Goal: Task Accomplishment & Management: Manage account settings

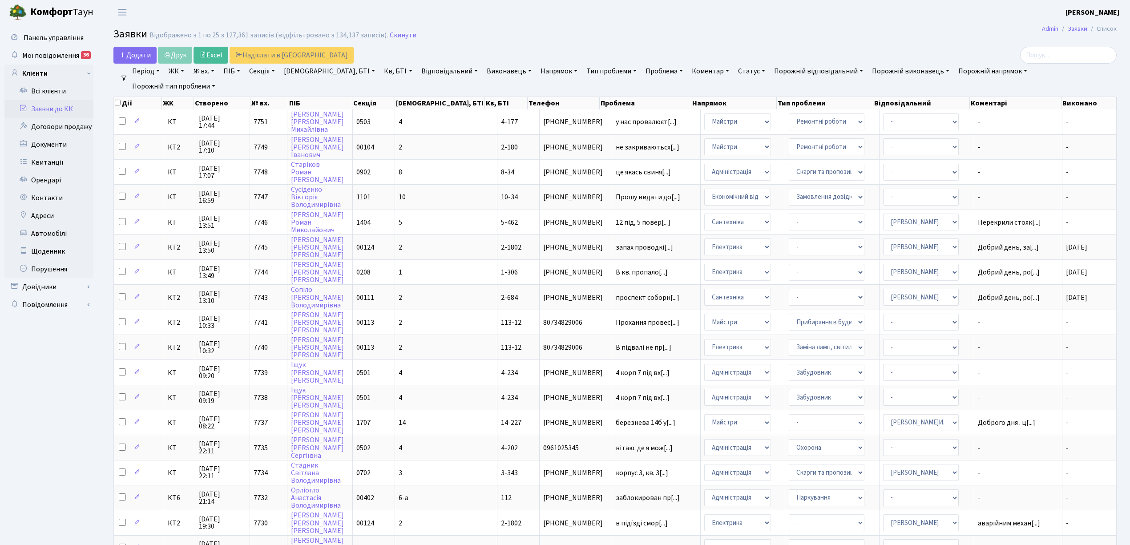
select select "25"
click at [396, 36] on link "Скинути" at bounding box center [403, 35] width 27 height 8
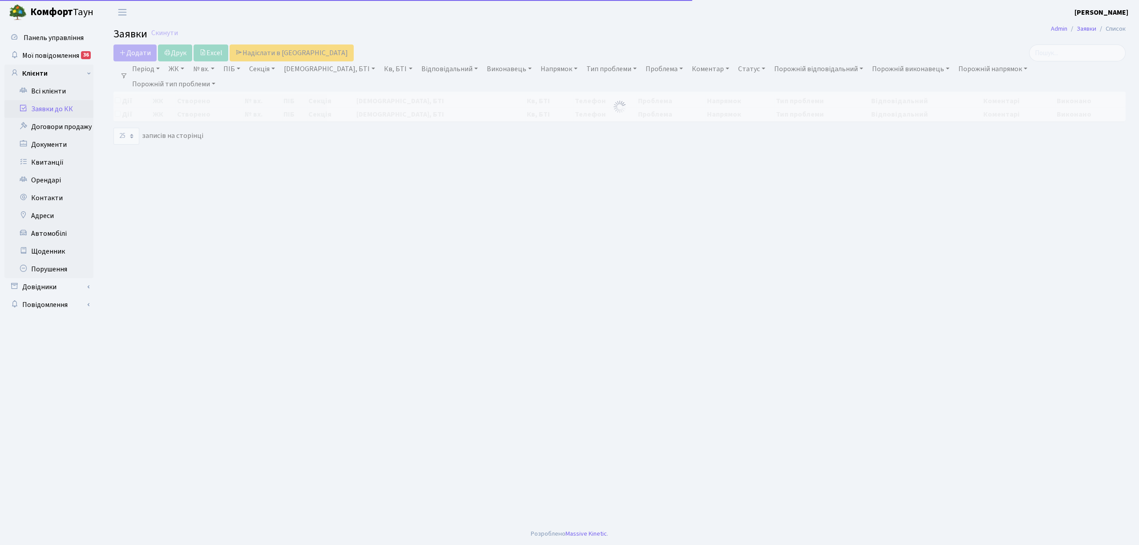
select select "25"
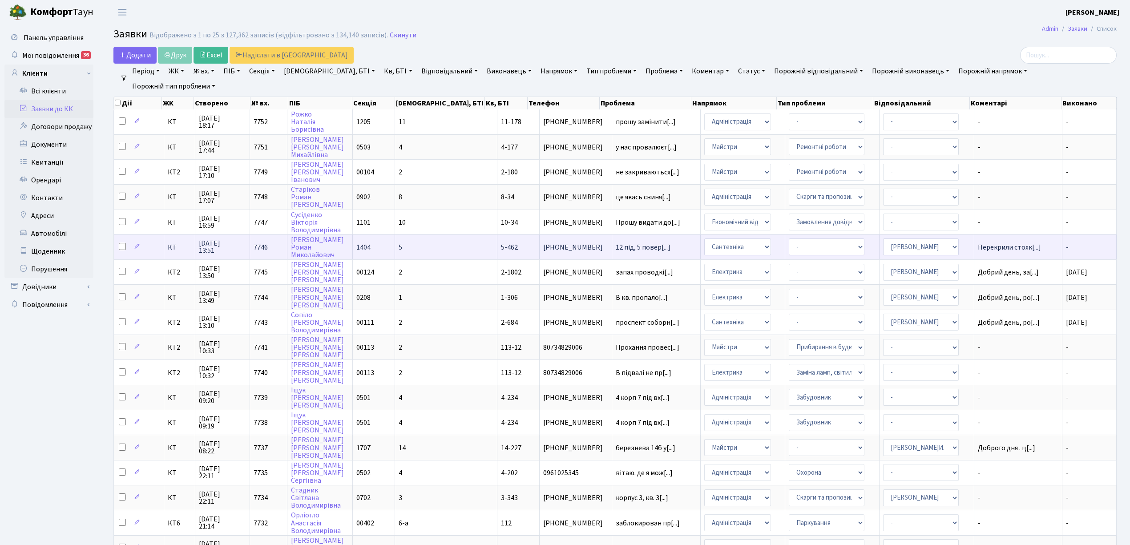
click at [497, 240] on td "5-462" at bounding box center [518, 246] width 42 height 25
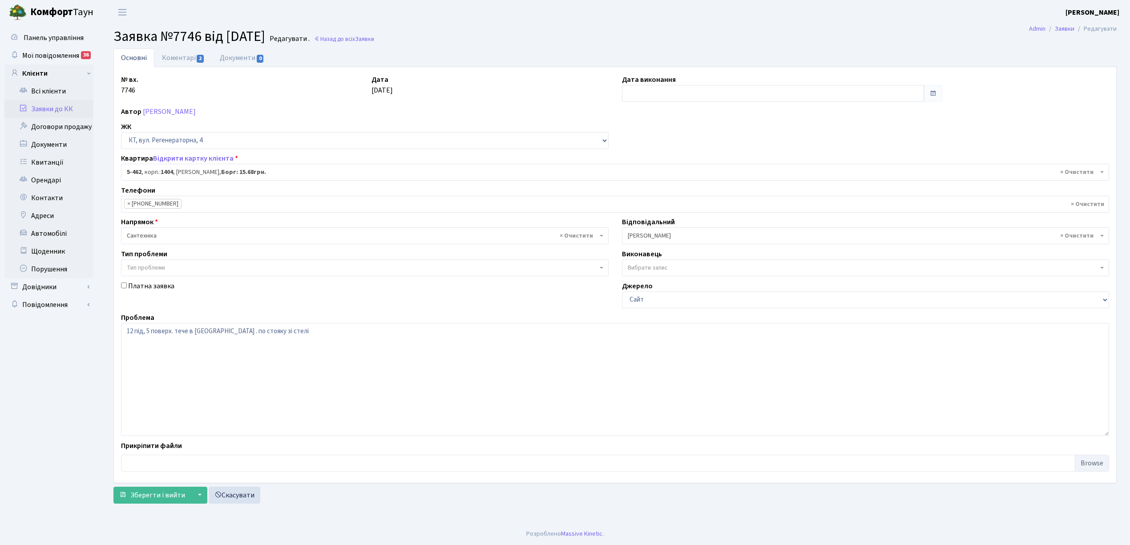
select select "2070"
click at [180, 58] on link "Коментарі 2" at bounding box center [183, 57] width 58 height 18
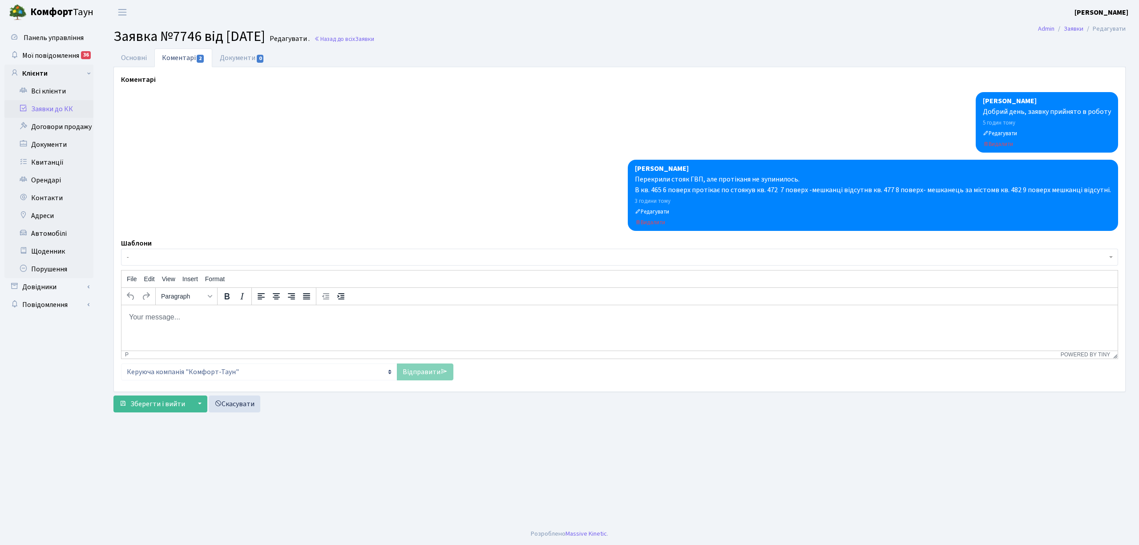
click at [165, 310] on html at bounding box center [619, 317] width 996 height 24
click at [413, 372] on link "Відправити" at bounding box center [425, 371] width 56 height 17
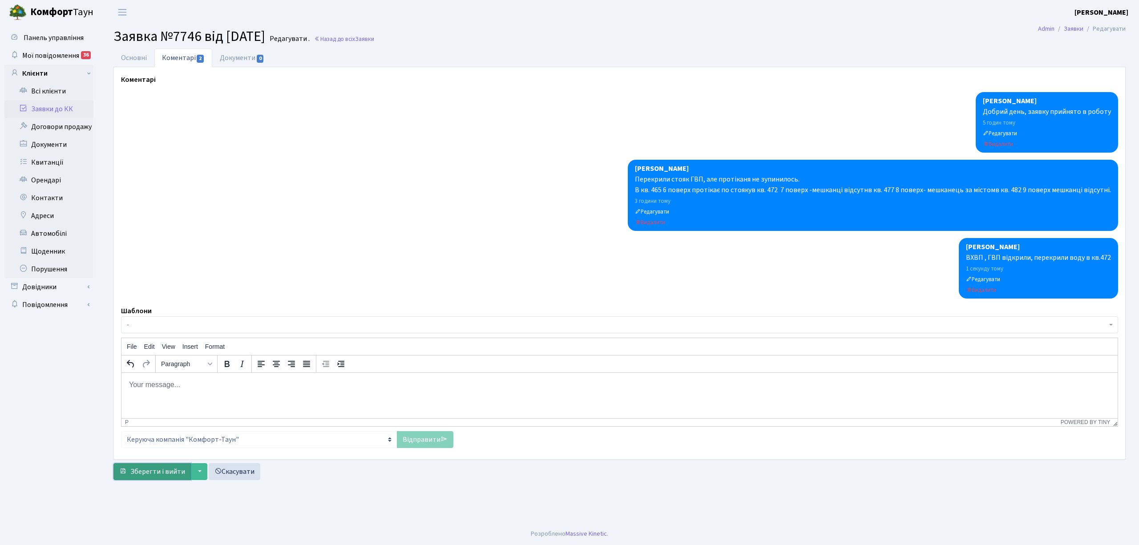
click at [162, 474] on span "Зберегти і вийти" at bounding box center [157, 472] width 55 height 10
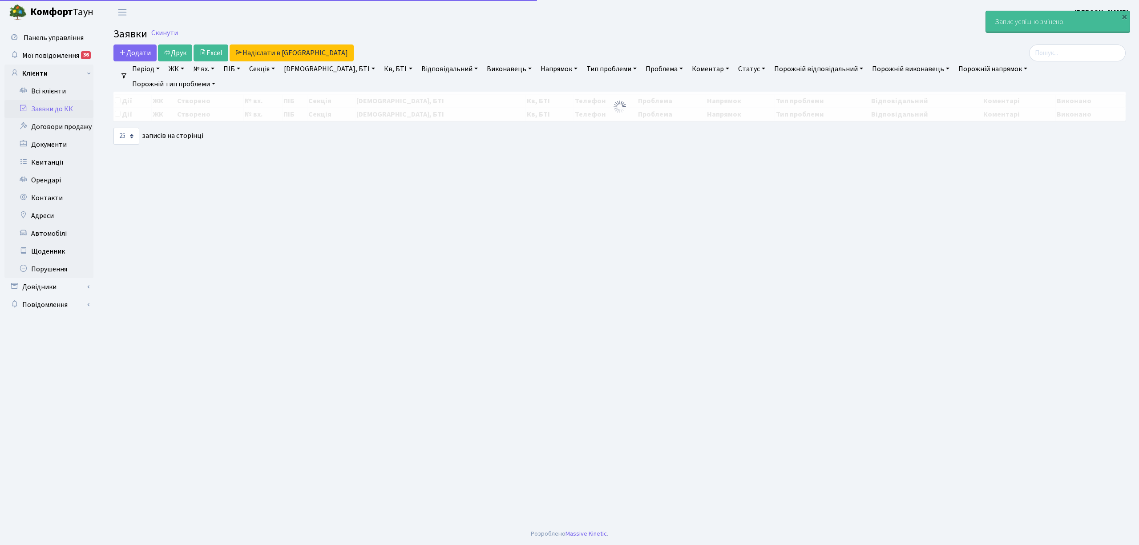
select select "25"
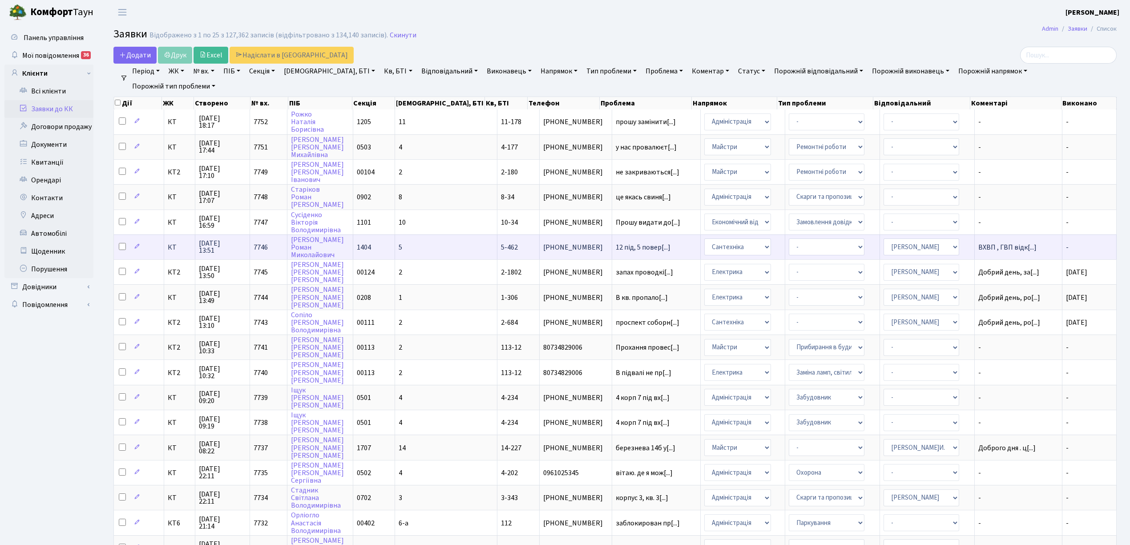
click at [652, 245] on td "12 під, 5 повер[...]" at bounding box center [656, 246] width 89 height 25
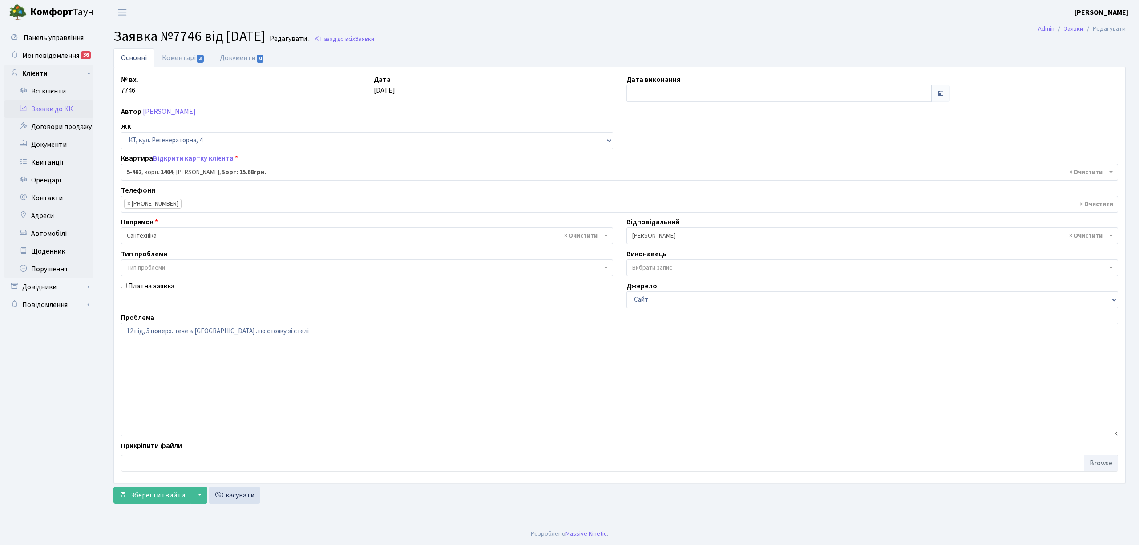
select select "2070"
click at [653, 96] on input "text" at bounding box center [778, 93] width 305 height 17
click at [719, 149] on td "7" at bounding box center [715, 152] width 13 height 13
type input "[DATE]"
click at [165, 494] on span "Зберегти і вийти" at bounding box center [157, 495] width 55 height 10
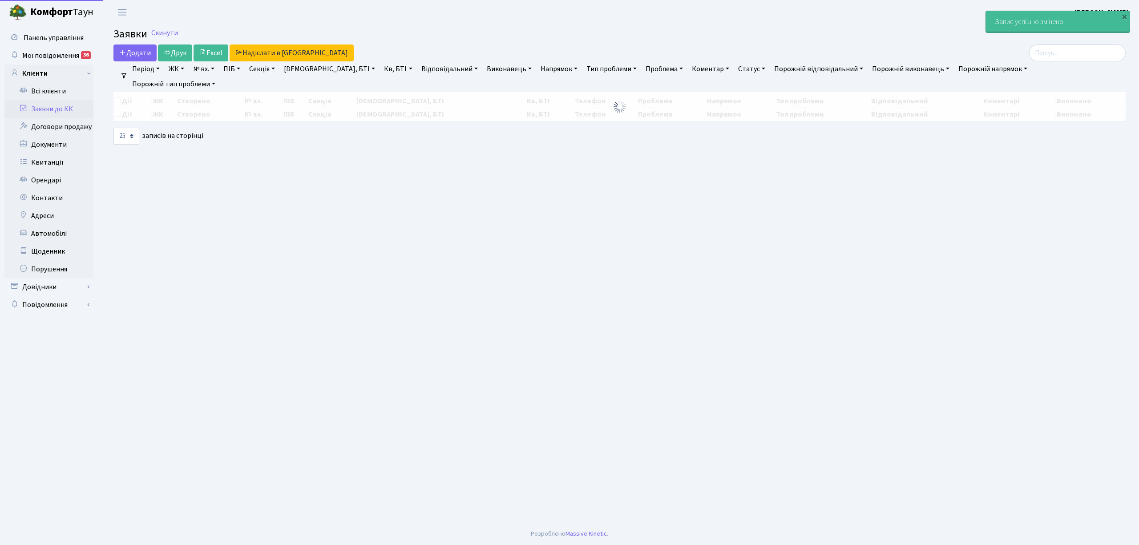
select select "25"
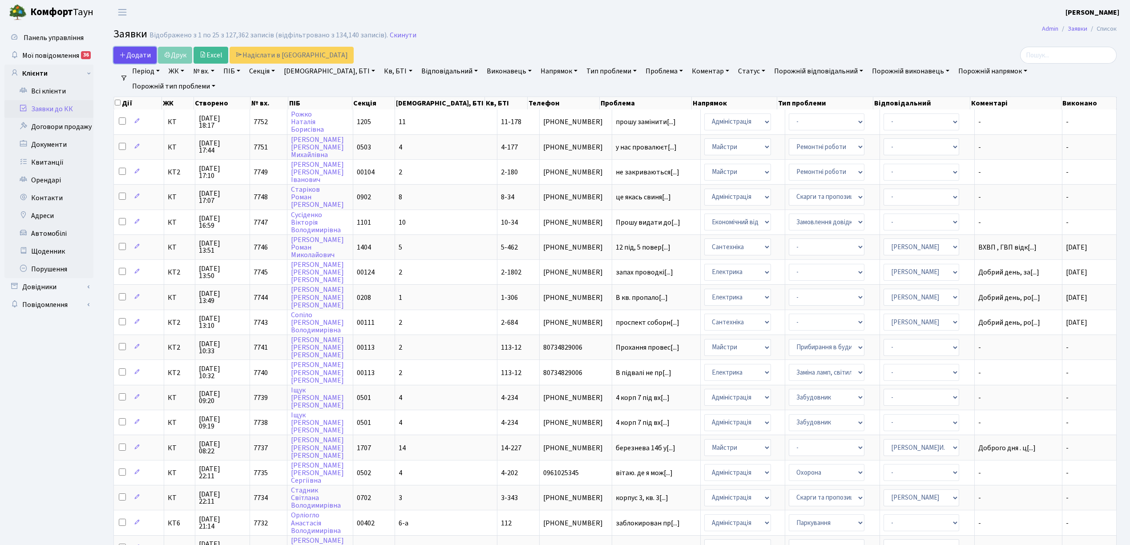
click at [130, 48] on link "Додати" at bounding box center [134, 55] width 43 height 17
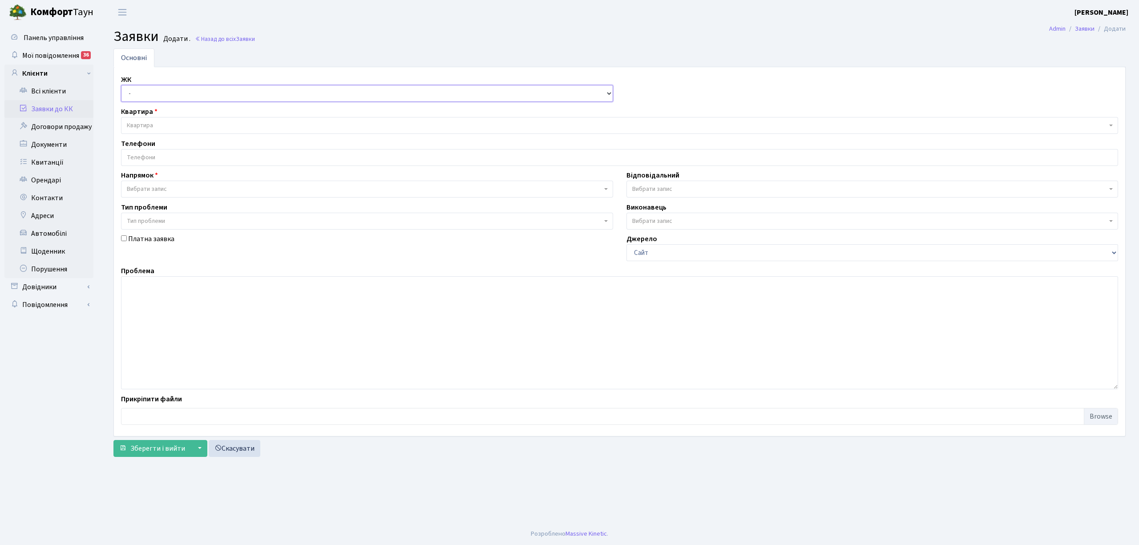
click at [155, 93] on select "- КТ, вул. Регенераторна, 4 КТ2, просп. Соборності, 17 КТ3, вул. Березнева, 16 …" at bounding box center [367, 93] width 492 height 17
select select "295"
click at [121, 85] on select "- КТ, вул. Регенераторна, 4 КТ2, просп. Соборності, 17 КТ3, вул. Березнева, 16 …" at bounding box center [367, 93] width 492 height 17
select select
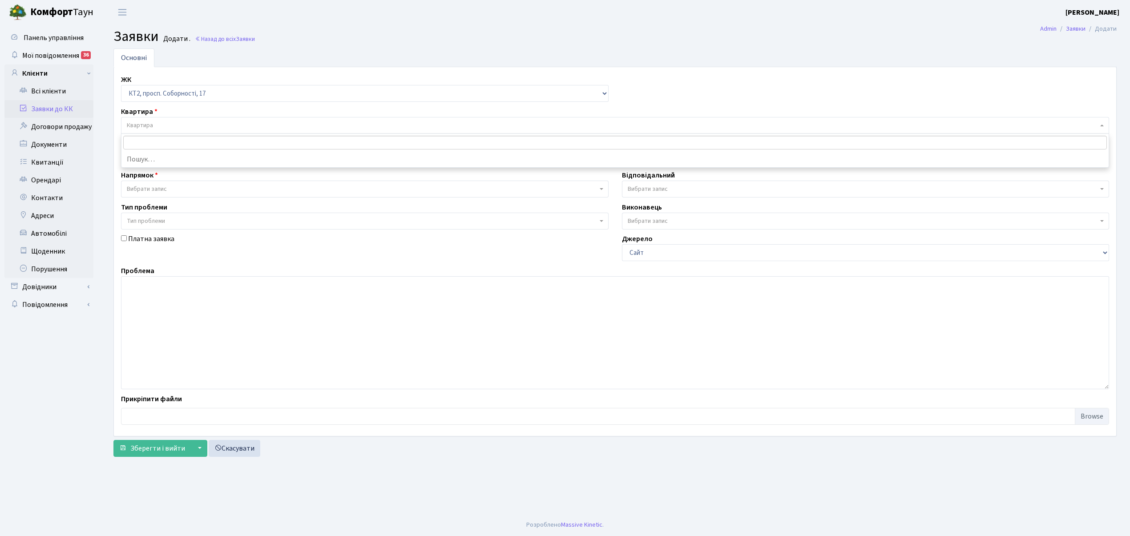
click at [164, 127] on span "Квартира" at bounding box center [612, 125] width 971 height 9
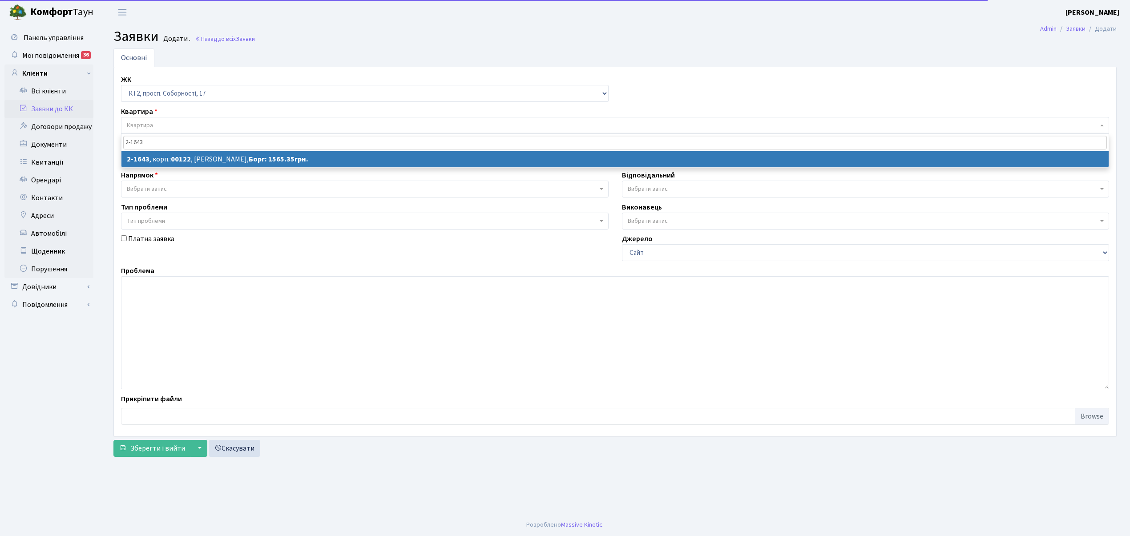
type input "2-1643"
select select
select select "13258"
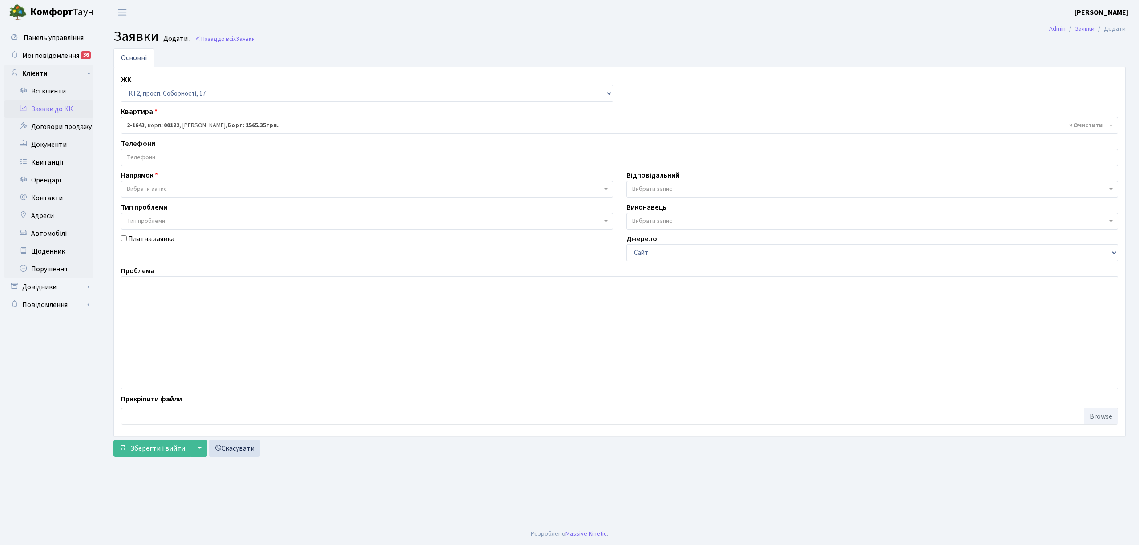
click at [250, 157] on input "search" at bounding box center [619, 157] width 996 height 16
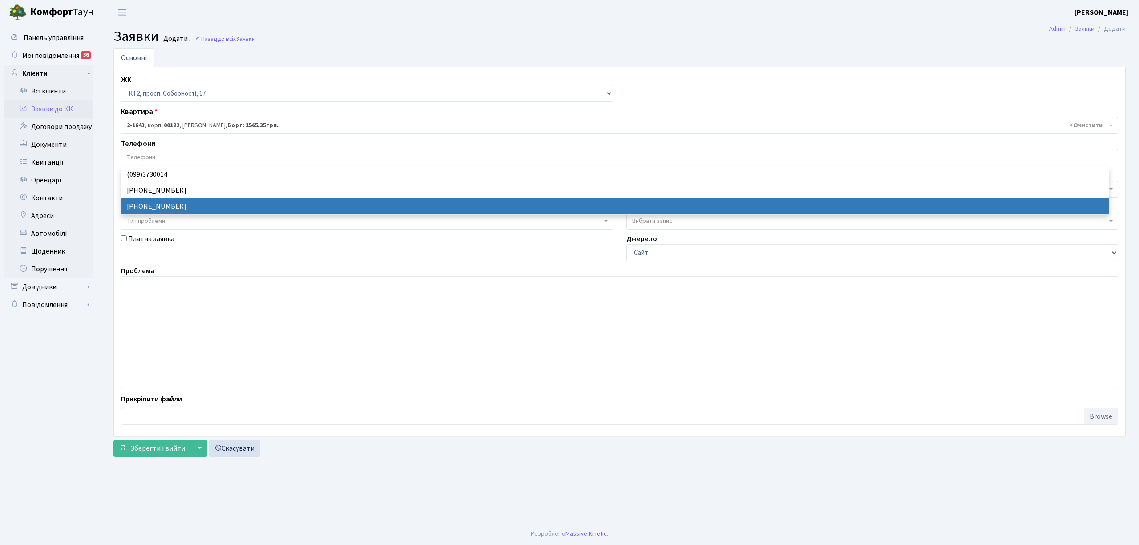
select select "25745"
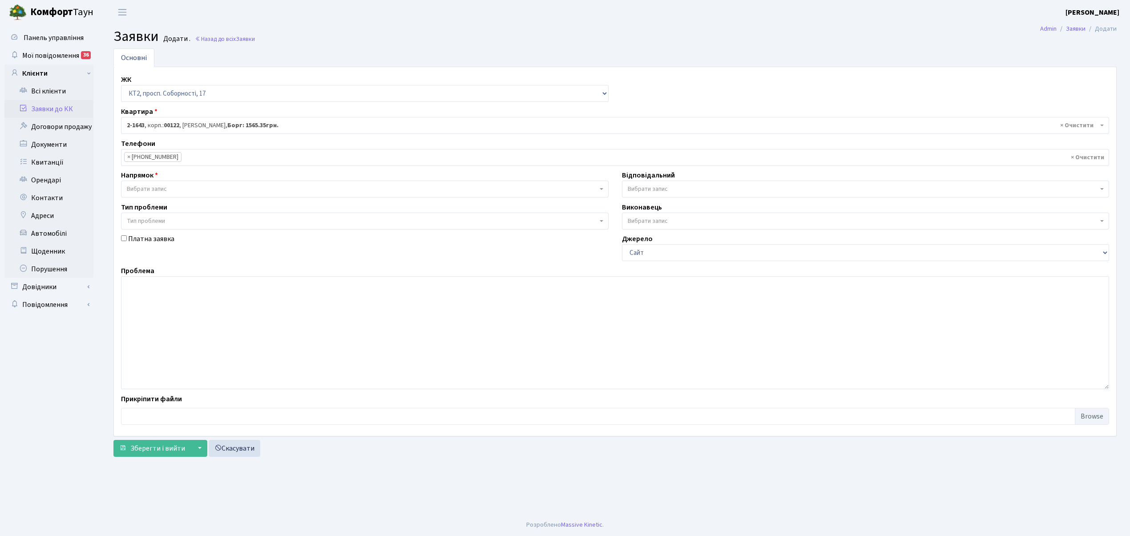
click at [207, 183] on span "Вибрати запис" at bounding box center [364, 189] width 487 height 17
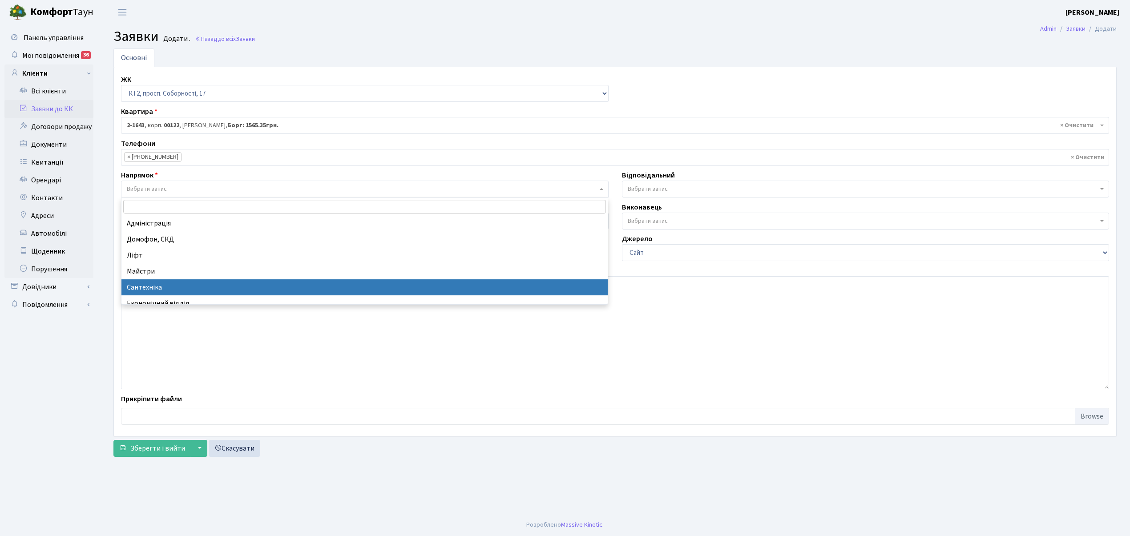
select select "2"
select select
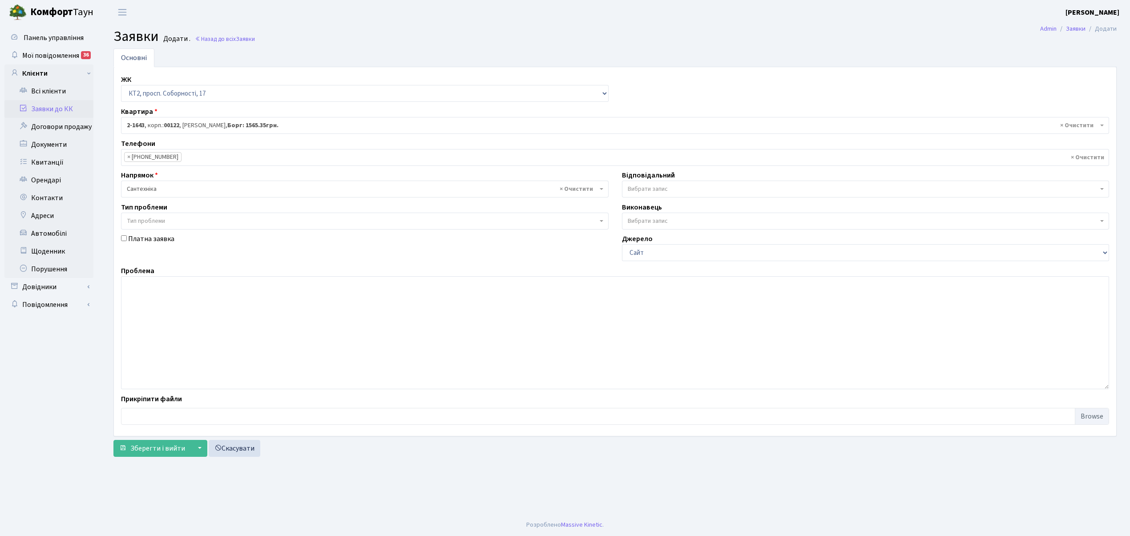
drag, startPoint x: 652, startPoint y: 185, endPoint x: 650, endPoint y: 194, distance: 9.0
click at [651, 185] on span "Вибрати запис" at bounding box center [648, 189] width 40 height 9
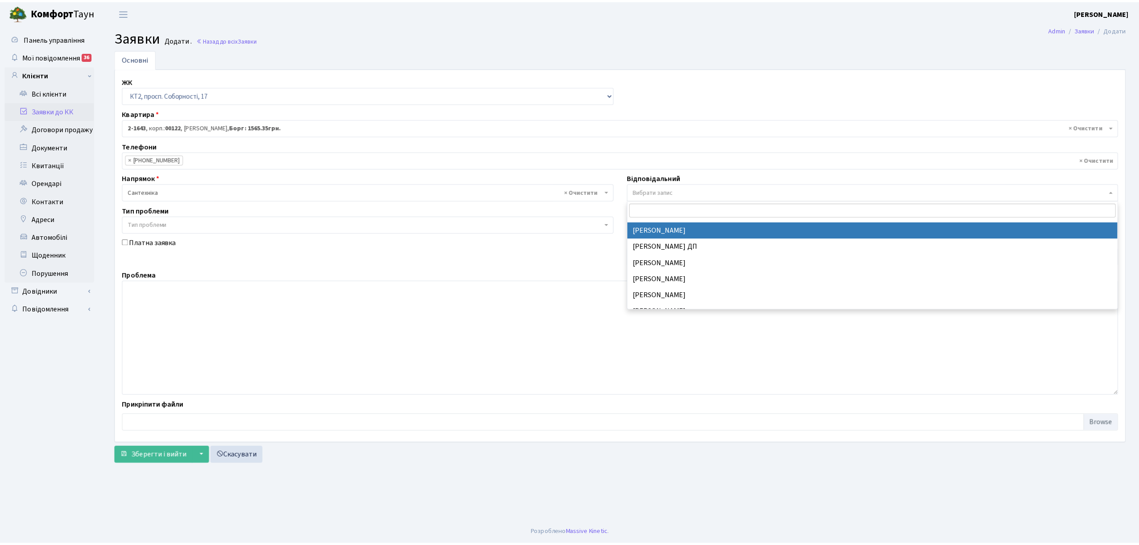
scroll to position [415, 0]
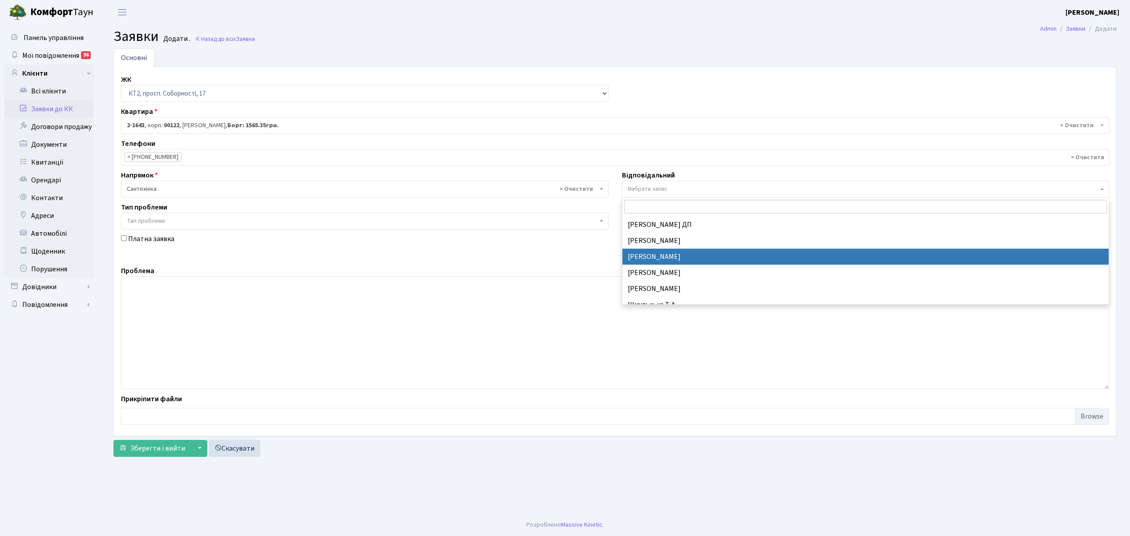
drag, startPoint x: 658, startPoint y: 254, endPoint x: 246, endPoint y: 334, distance: 419.4
select select "67"
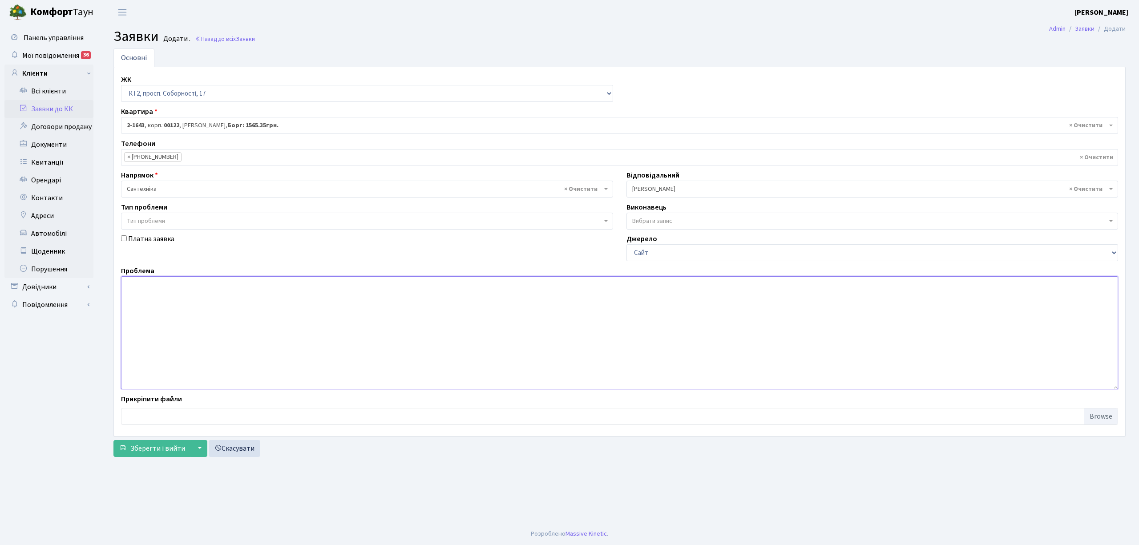
click at [148, 288] on textarea at bounding box center [619, 332] width 997 height 113
type textarea "22 під, 1 пов, тече вода з витяжки."
click at [150, 452] on span "Зберегти і вийти" at bounding box center [157, 448] width 55 height 10
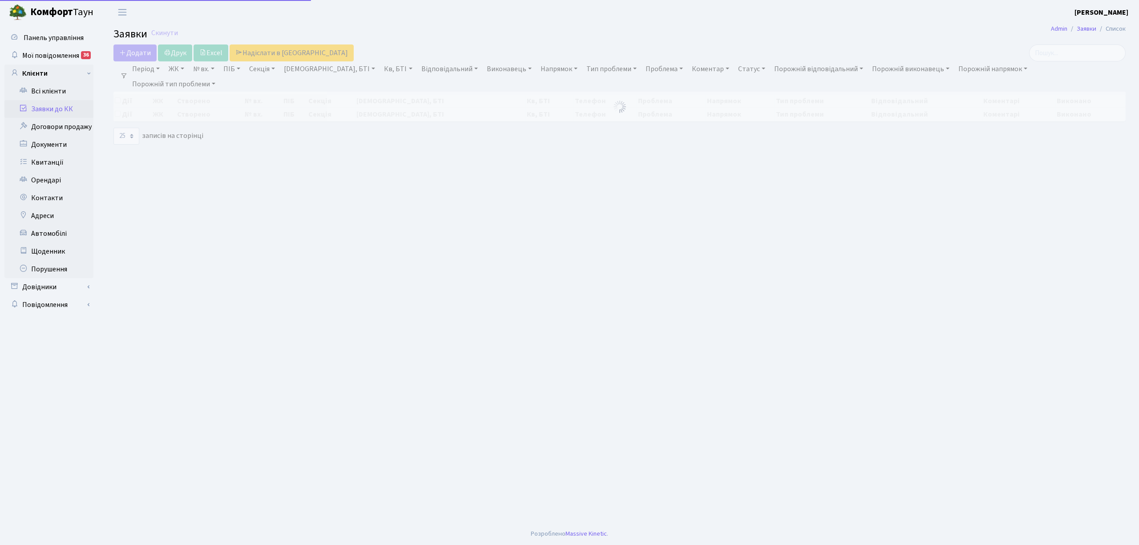
select select "25"
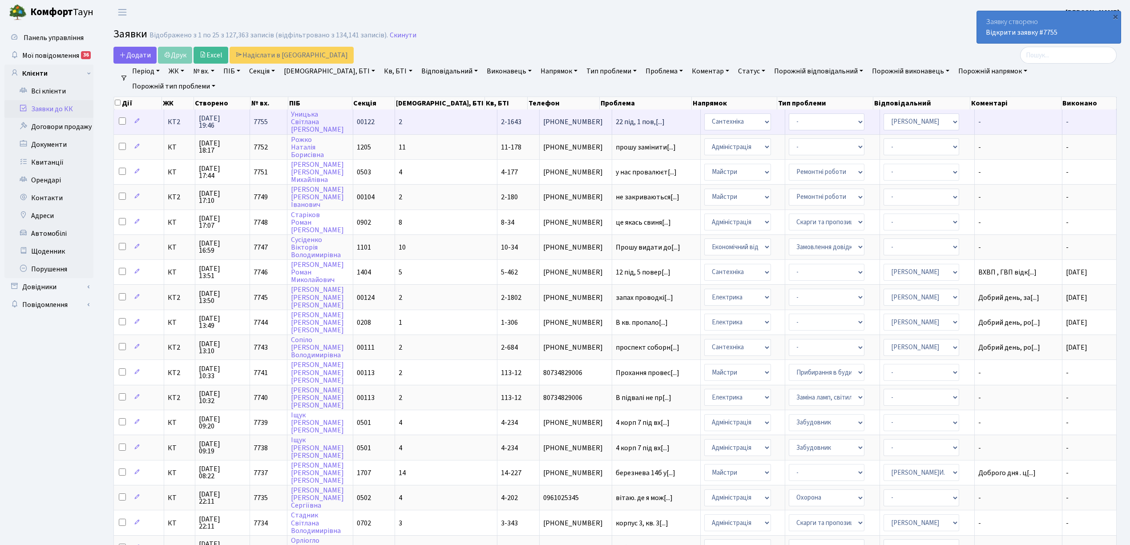
click at [426, 130] on td "2" at bounding box center [446, 121] width 102 height 24
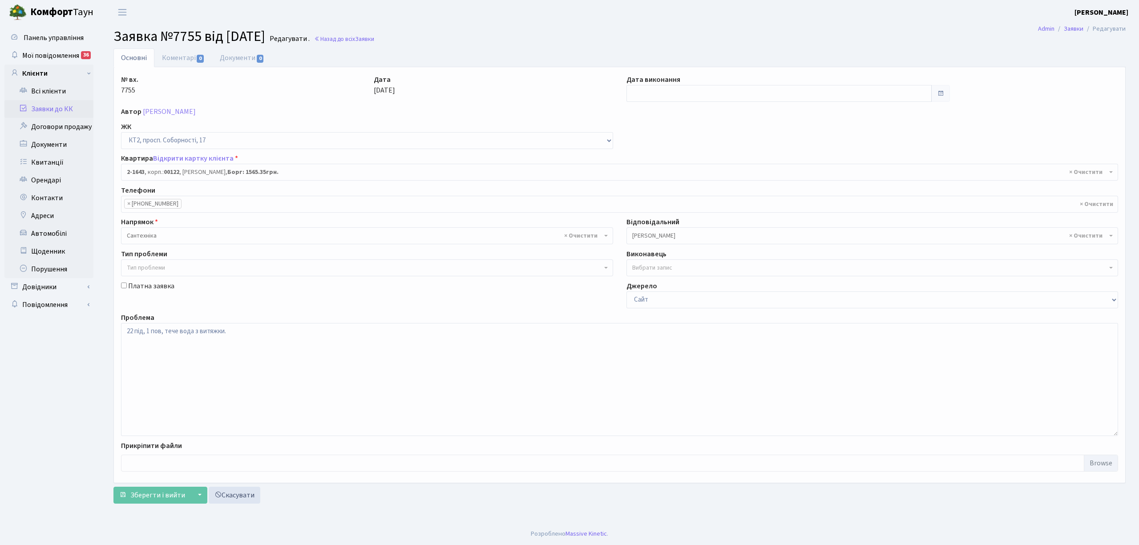
select select "13258"
click at [640, 96] on input "text" at bounding box center [778, 93] width 305 height 17
drag, startPoint x: 714, startPoint y: 152, endPoint x: 710, endPoint y: 153, distance: 4.5
click at [715, 152] on td "7" at bounding box center [715, 152] width 13 height 13
type input "[DATE]"
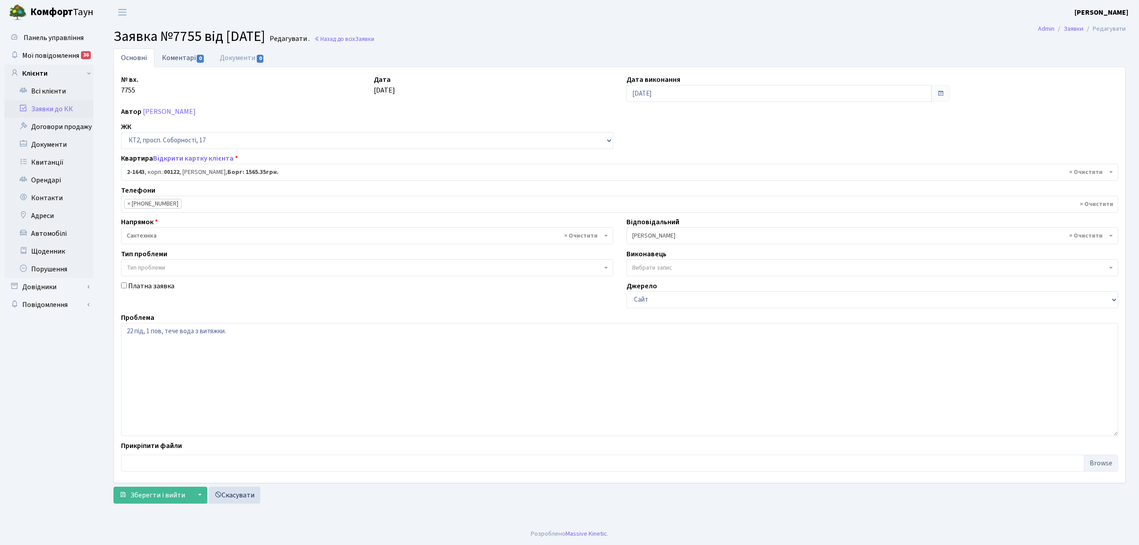
click at [178, 57] on link "Коментарі 0" at bounding box center [183, 57] width 58 height 18
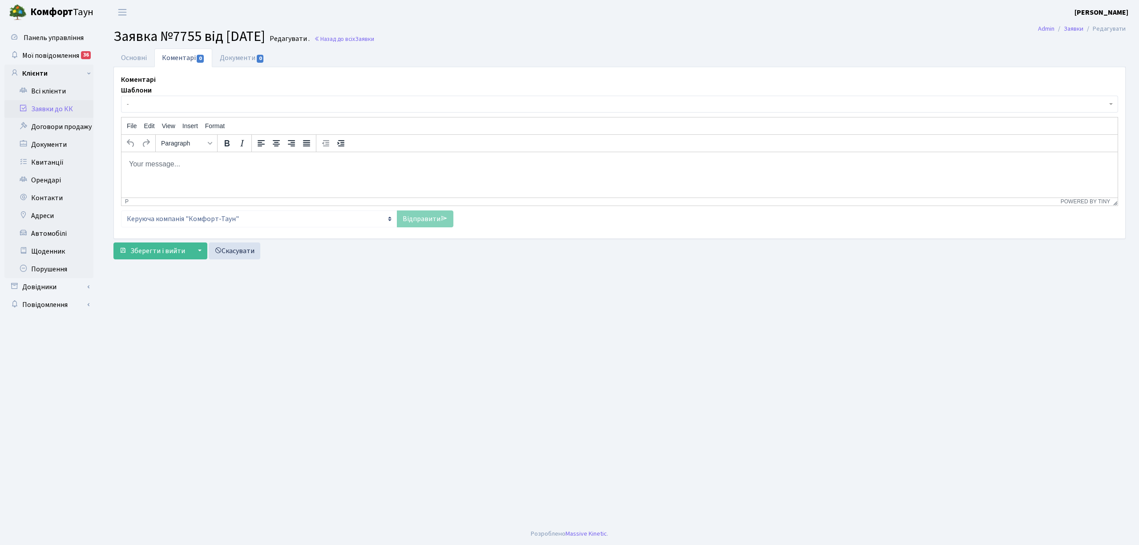
click at [165, 176] on html at bounding box center [619, 164] width 996 height 24
click at [424, 216] on link "Відправити" at bounding box center [425, 218] width 56 height 17
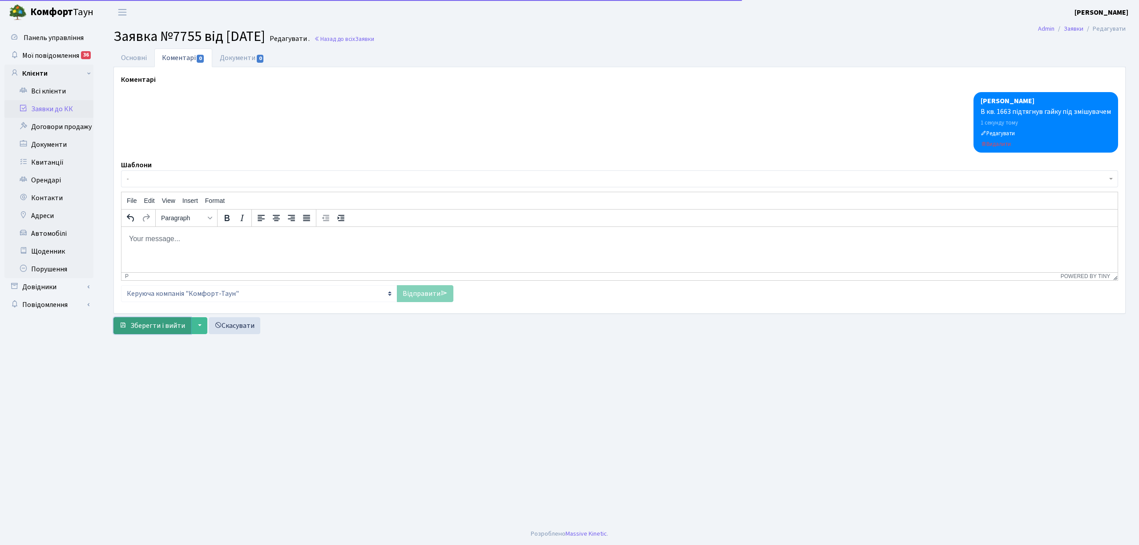
click at [163, 326] on span "Зберегти і вийти" at bounding box center [157, 326] width 55 height 10
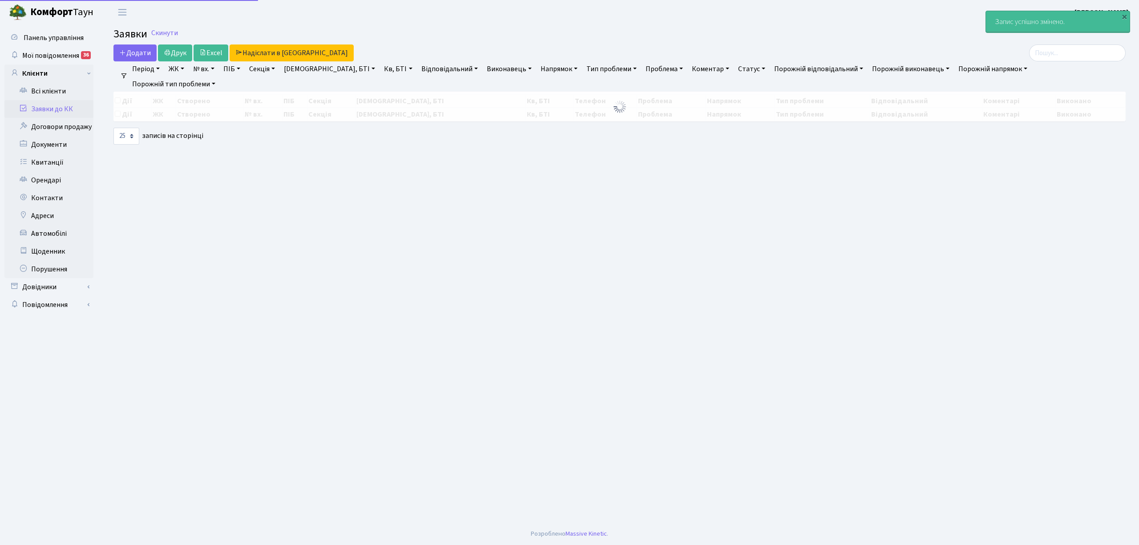
select select "25"
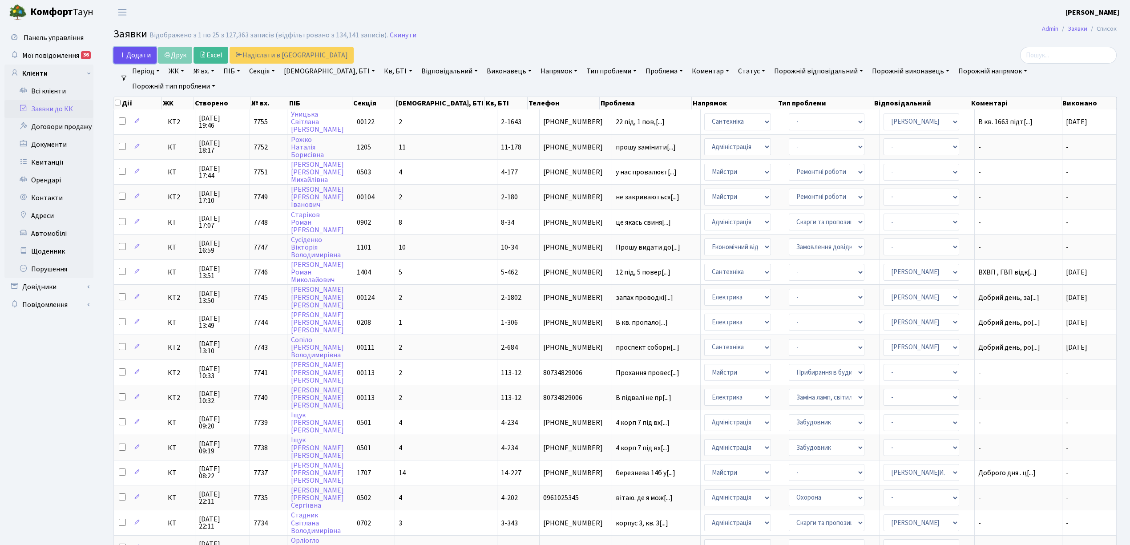
click at [129, 57] on span "Додати" at bounding box center [135, 55] width 32 height 10
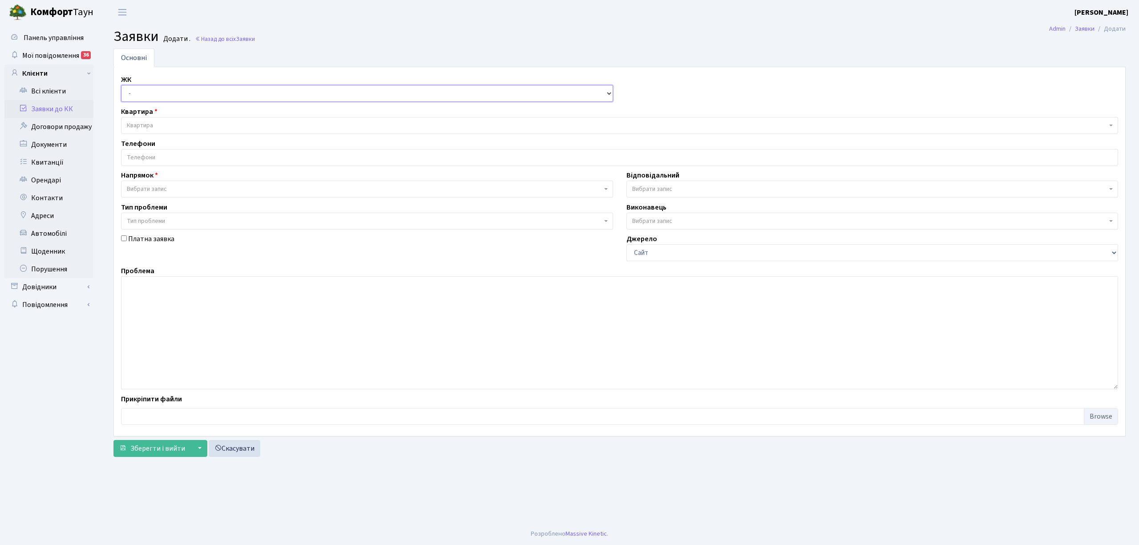
drag, startPoint x: 134, startPoint y: 95, endPoint x: 143, endPoint y: 98, distance: 9.6
click at [134, 95] on select "- КТ, вул. Регенераторна, 4 КТ2, просп. [STREET_ADDRESS] [STREET_ADDRESS] [PERS…" at bounding box center [367, 93] width 492 height 17
select select "271"
click at [121, 85] on select "- КТ, вул. Регенераторна, 4 КТ2, просп. [STREET_ADDRESS] [STREET_ADDRESS] [PERS…" at bounding box center [367, 93] width 492 height 17
select select
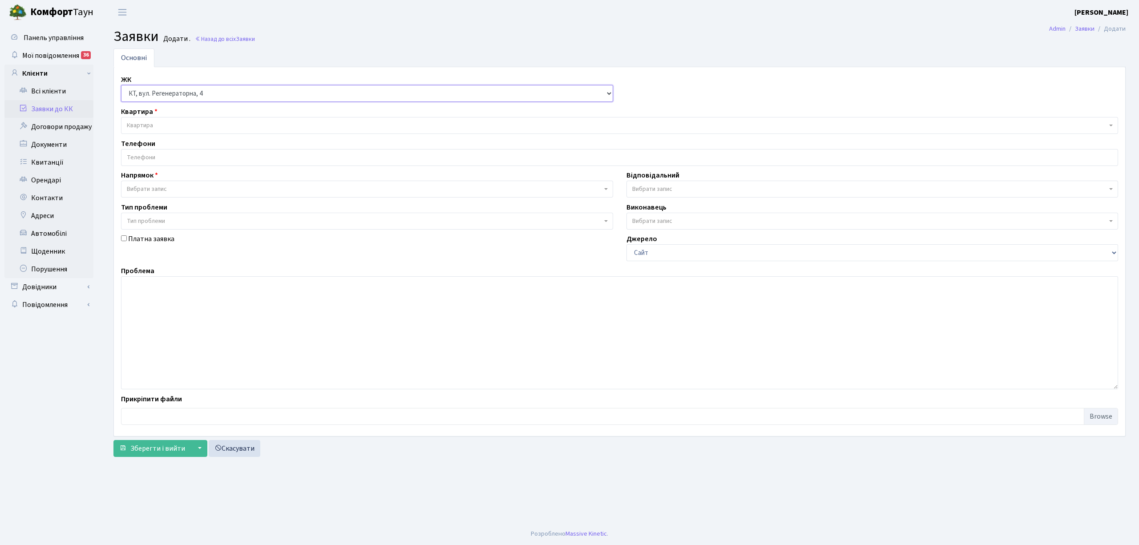
select select
click at [141, 95] on select "- КТ, вул. Регенераторна, 4 КТ2, просп. [STREET_ADDRESS] [STREET_ADDRESS] [PERS…" at bounding box center [367, 93] width 492 height 17
select select "295"
click at [121, 85] on select "- КТ, вул. Регенераторна, 4 КТ2, просп. [STREET_ADDRESS] [STREET_ADDRESS] [PERS…" at bounding box center [367, 93] width 492 height 17
select select
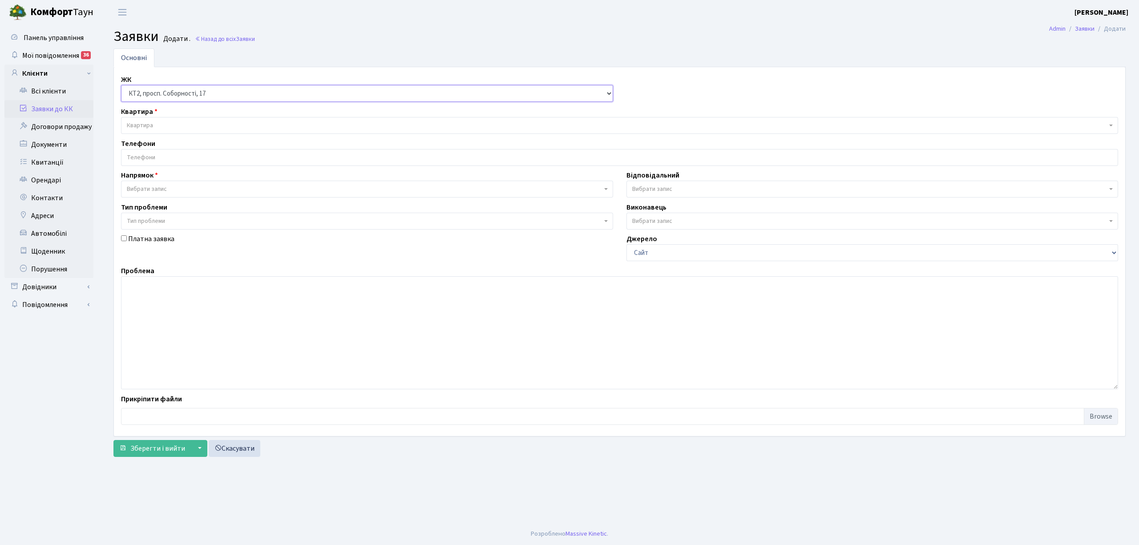
select select
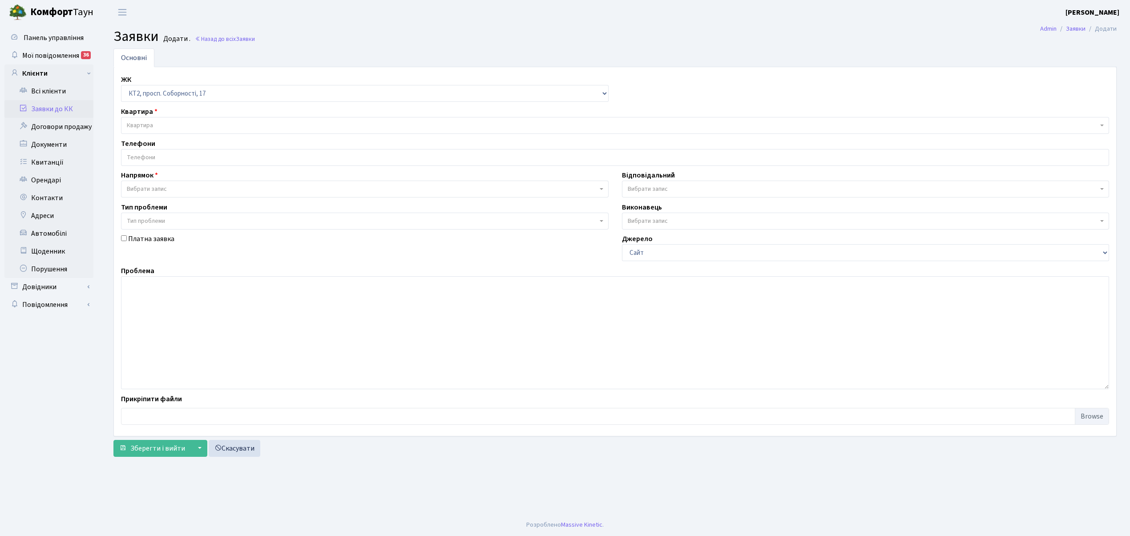
click at [157, 126] on span "Квартира" at bounding box center [612, 125] width 971 height 9
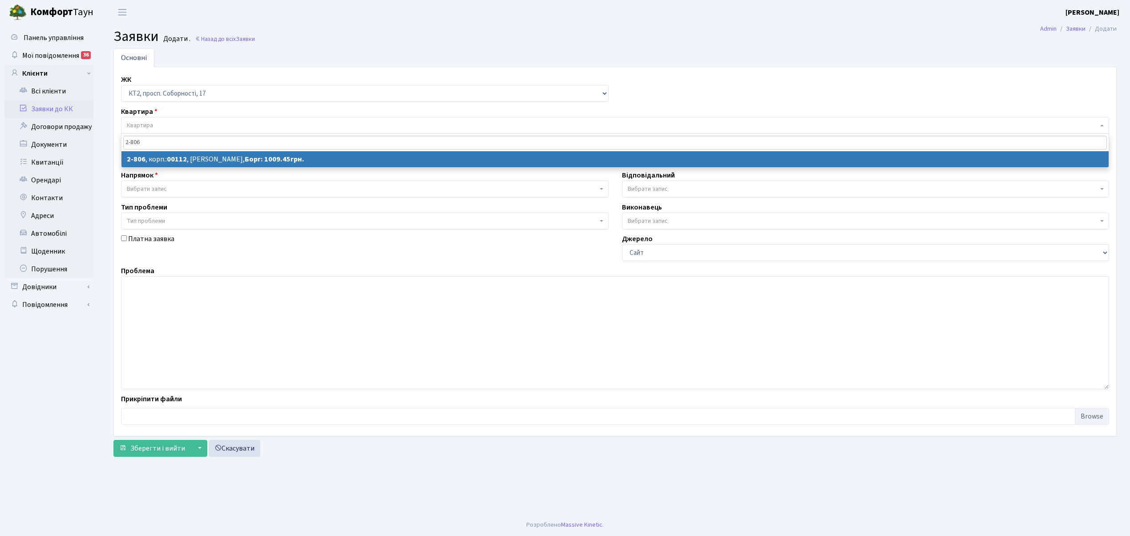
type input "2-806"
select select
select select "15856"
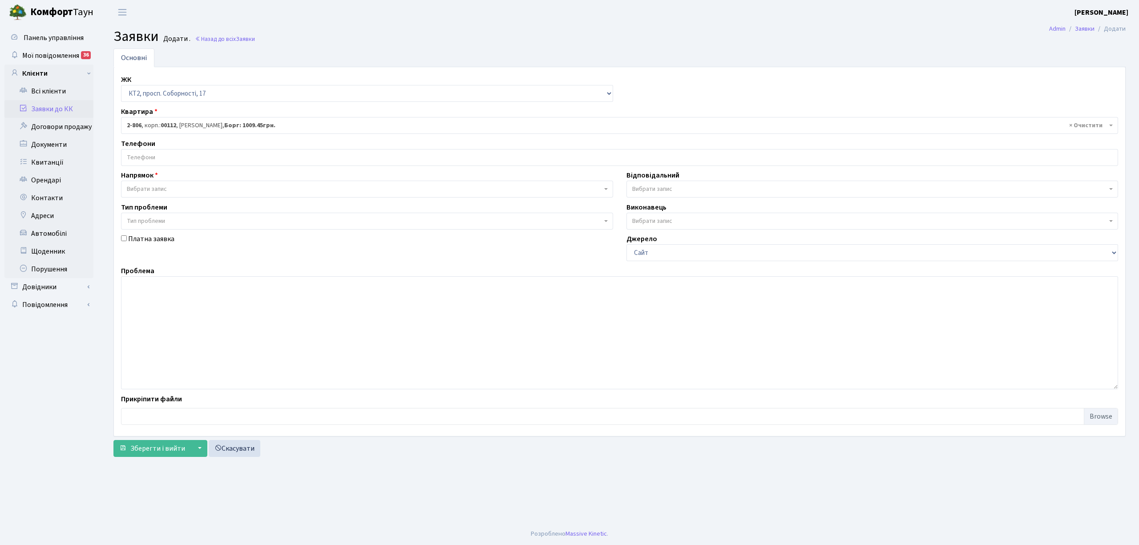
click at [162, 165] on input "search" at bounding box center [619, 157] width 996 height 16
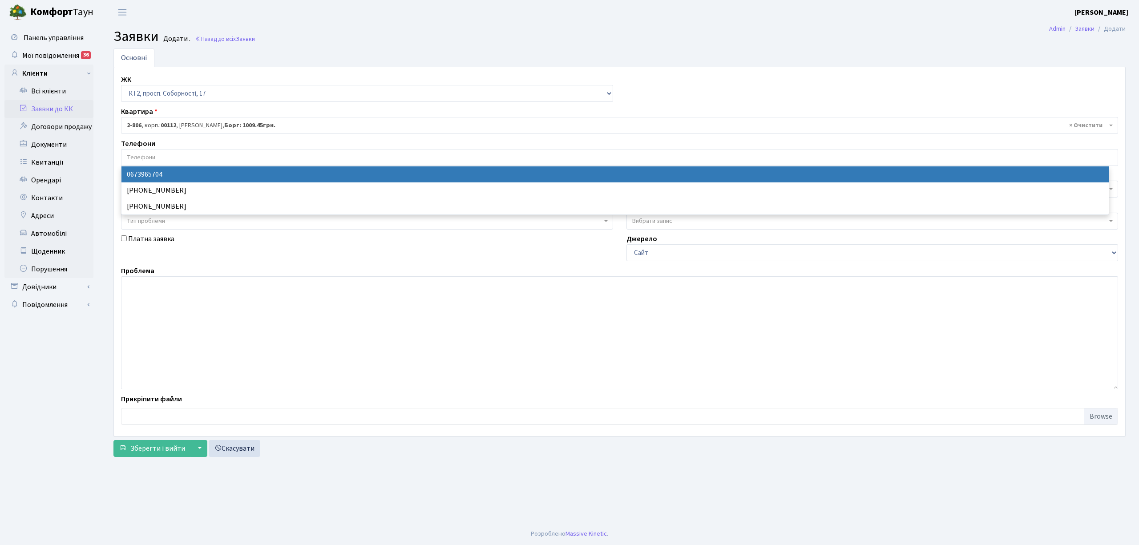
select select "70073"
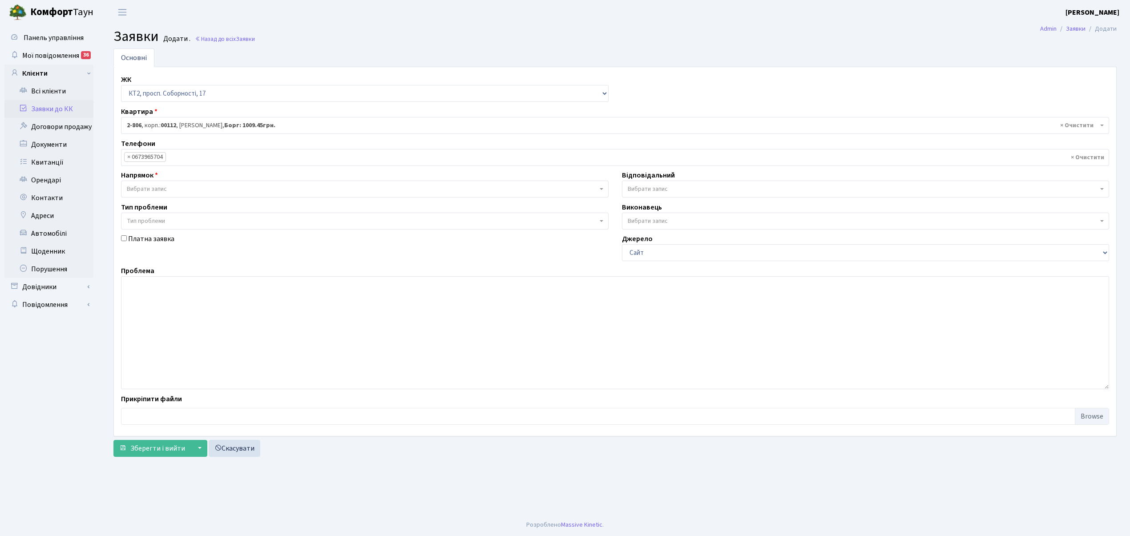
click at [143, 189] on span "Вибрати запис" at bounding box center [147, 189] width 40 height 9
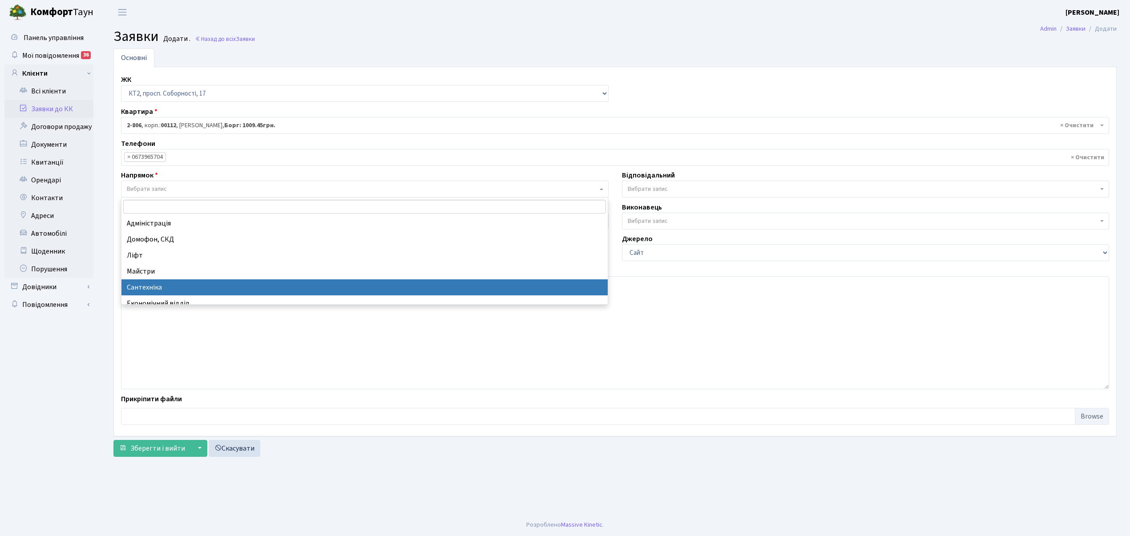
select select "2"
select select
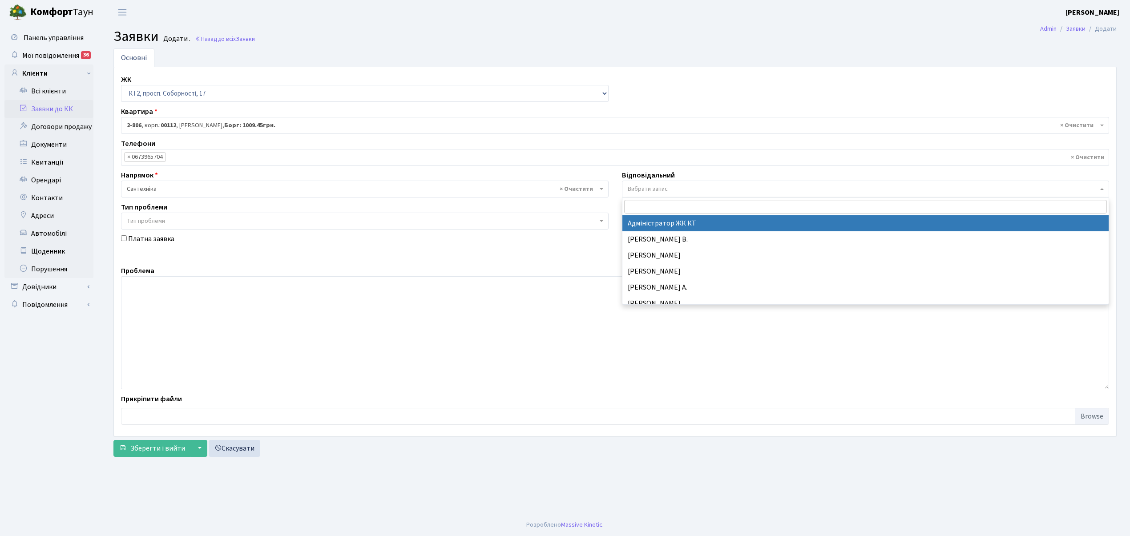
click at [678, 187] on span "Вибрати запис" at bounding box center [863, 189] width 471 height 9
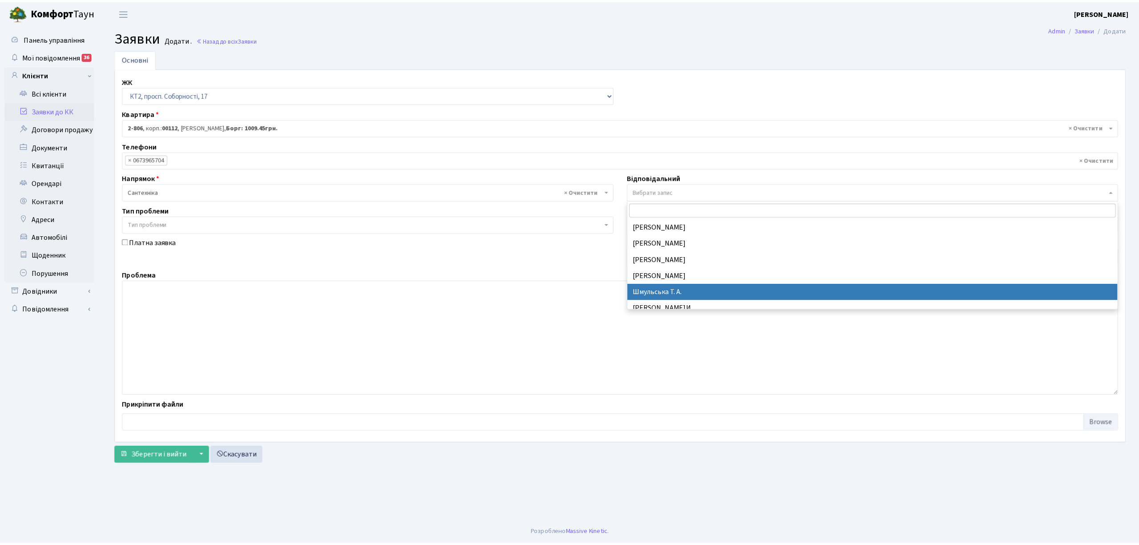
scroll to position [412, 0]
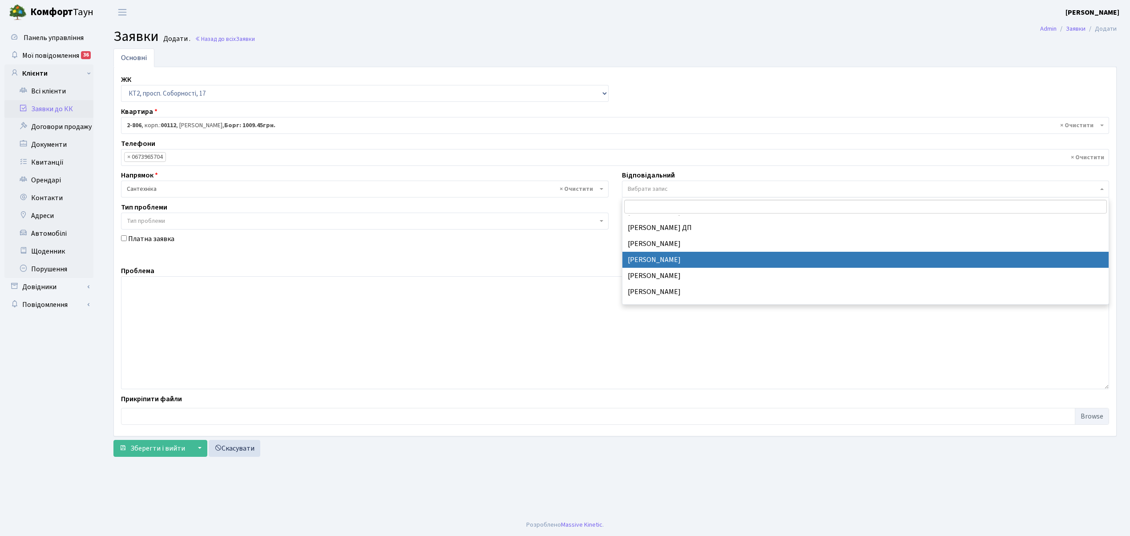
drag, startPoint x: 645, startPoint y: 258, endPoint x: 343, endPoint y: 347, distance: 314.3
select select "67"
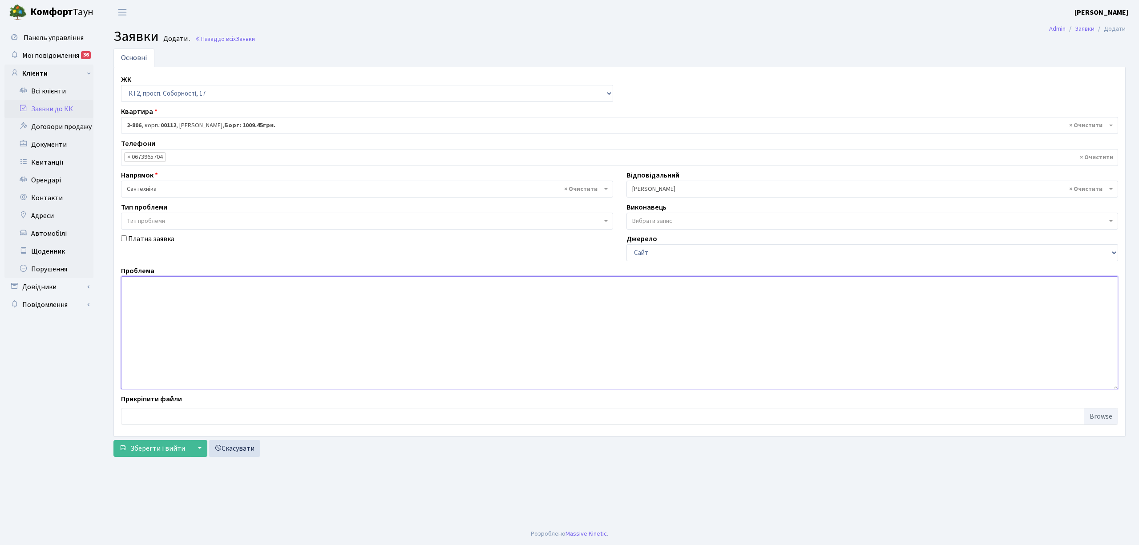
click at [134, 285] on textarea at bounding box center [619, 332] width 997 height 113
type textarea "12 під, 6 пов, Потекі на стінах в кв. і на загальному коридорі."
click at [148, 447] on span "Зберегти і вийти" at bounding box center [157, 448] width 55 height 10
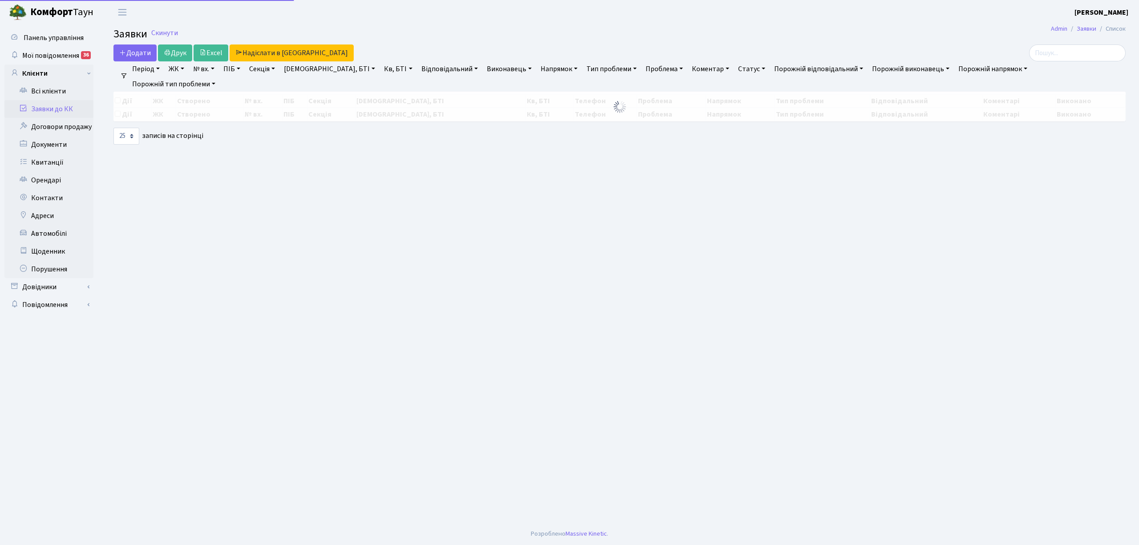
select select "25"
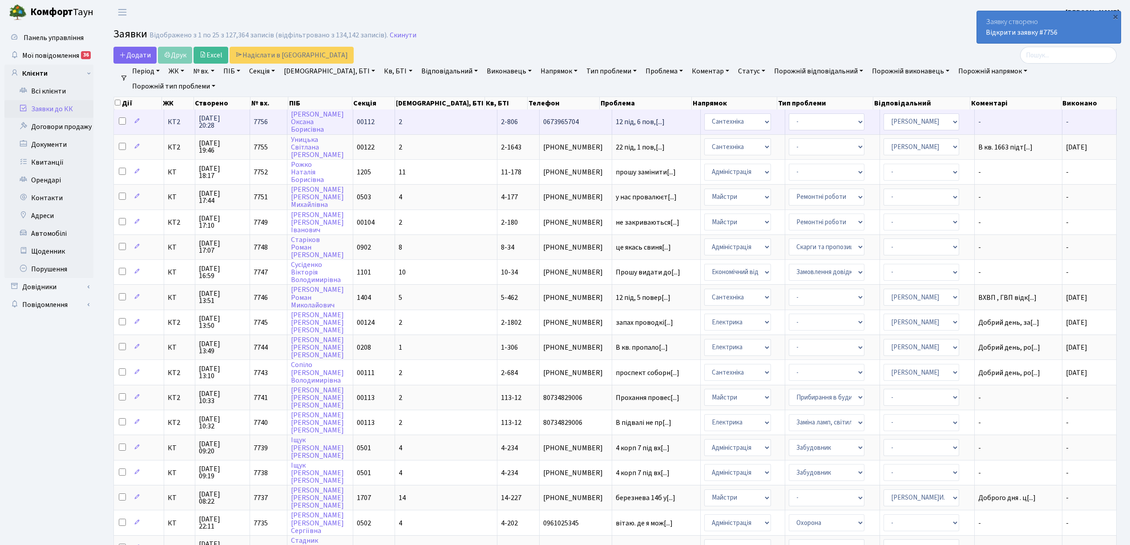
click at [437, 118] on td "2" at bounding box center [446, 121] width 102 height 24
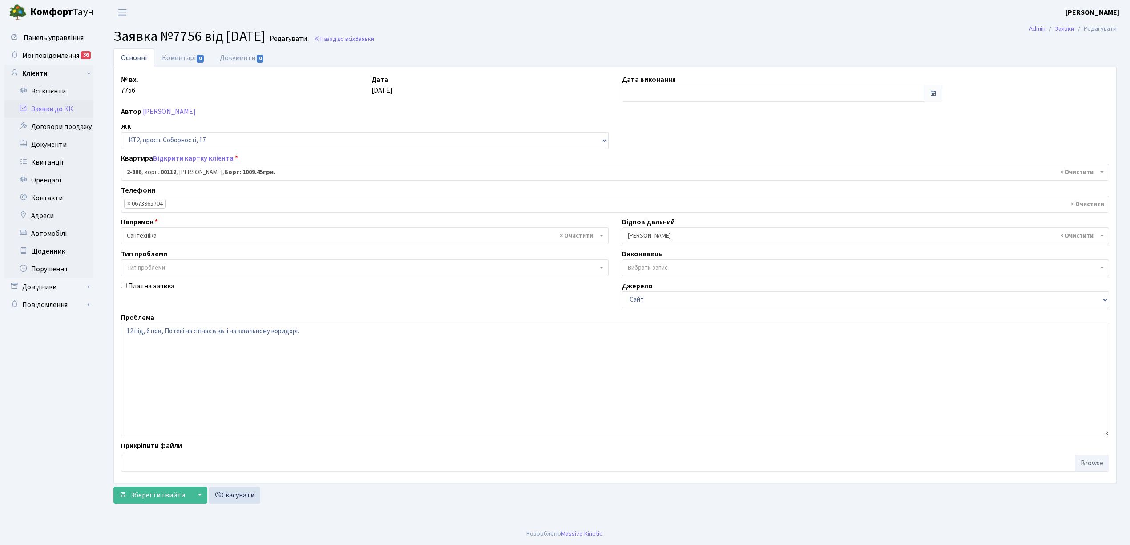
select select "15856"
click at [178, 56] on link "Коментарі 0" at bounding box center [183, 57] width 58 height 18
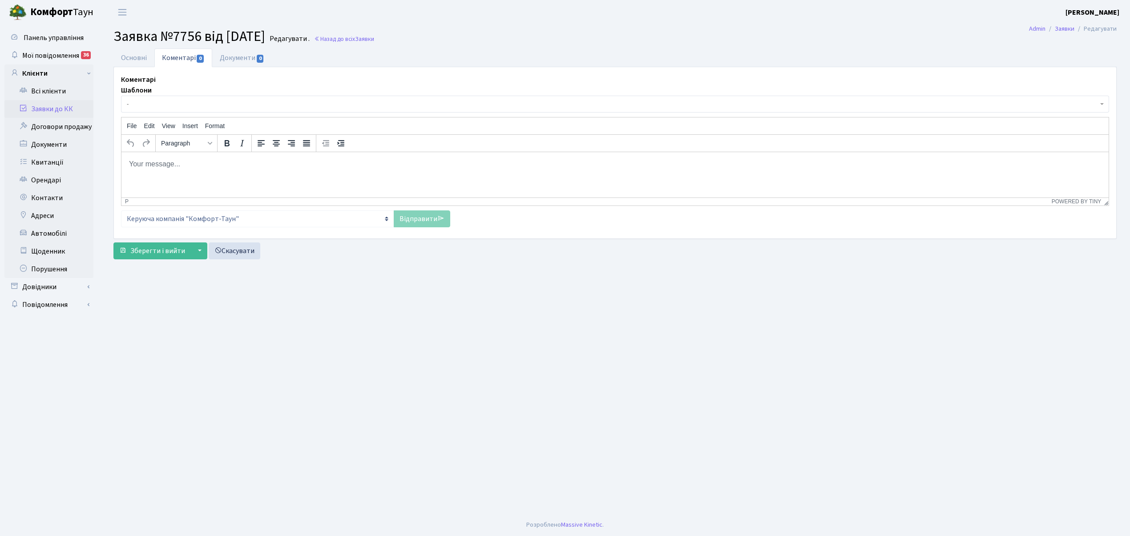
click at [169, 107] on span "-" at bounding box center [612, 104] width 971 height 9
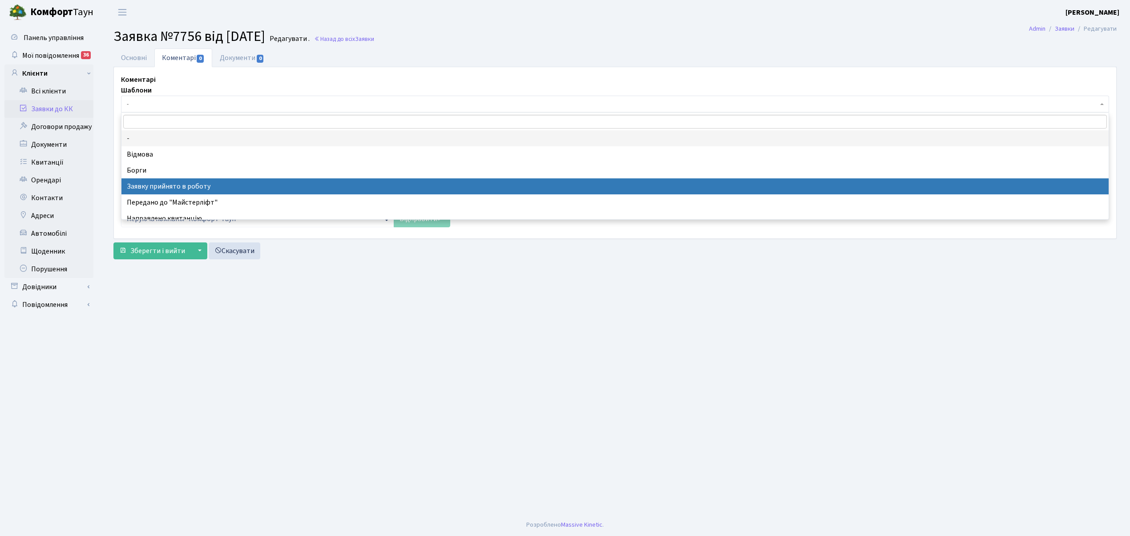
drag, startPoint x: 203, startPoint y: 182, endPoint x: 141, endPoint y: 30, distance: 164.2
select select "7"
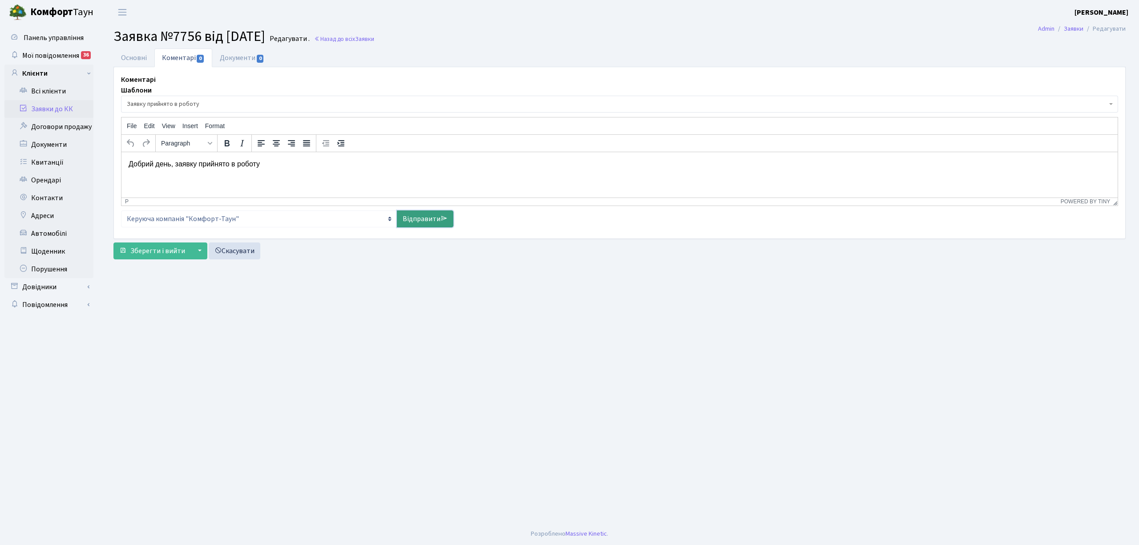
click at [419, 222] on link "Відправити" at bounding box center [425, 218] width 56 height 17
select select
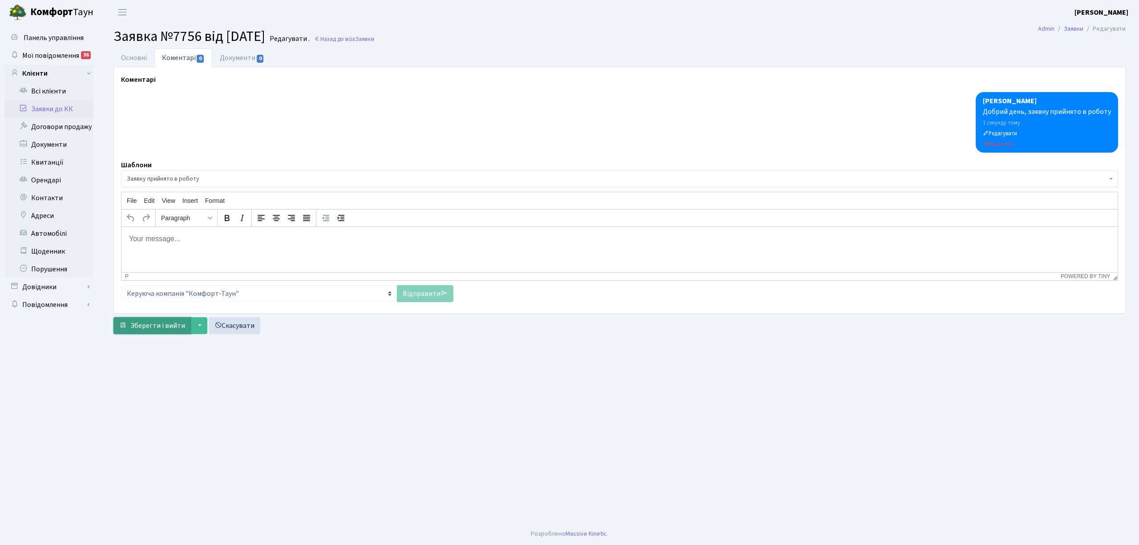
click at [146, 328] on span "Зберегти і вийти" at bounding box center [157, 326] width 55 height 10
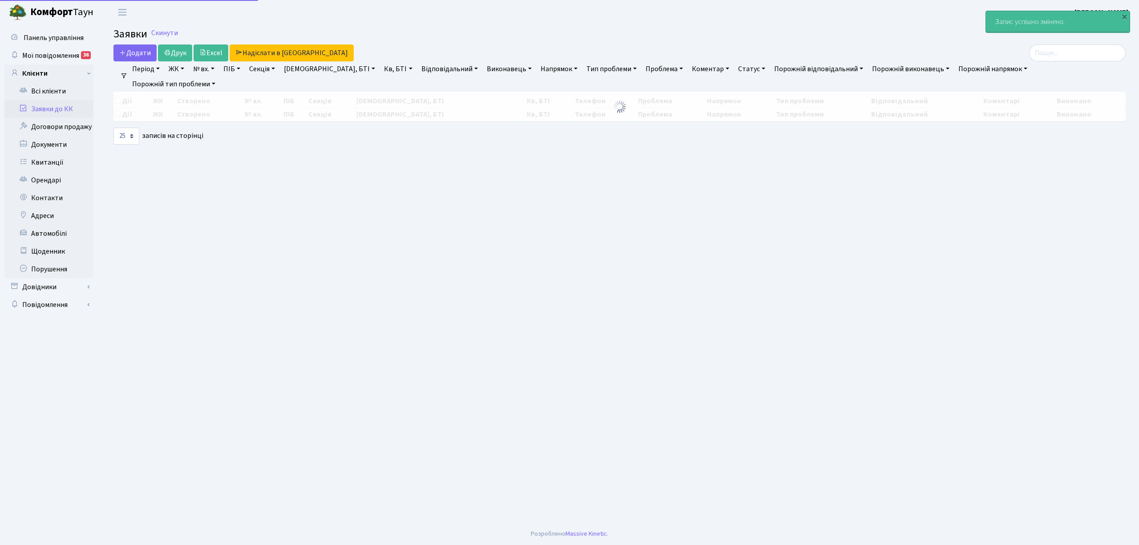
select select "25"
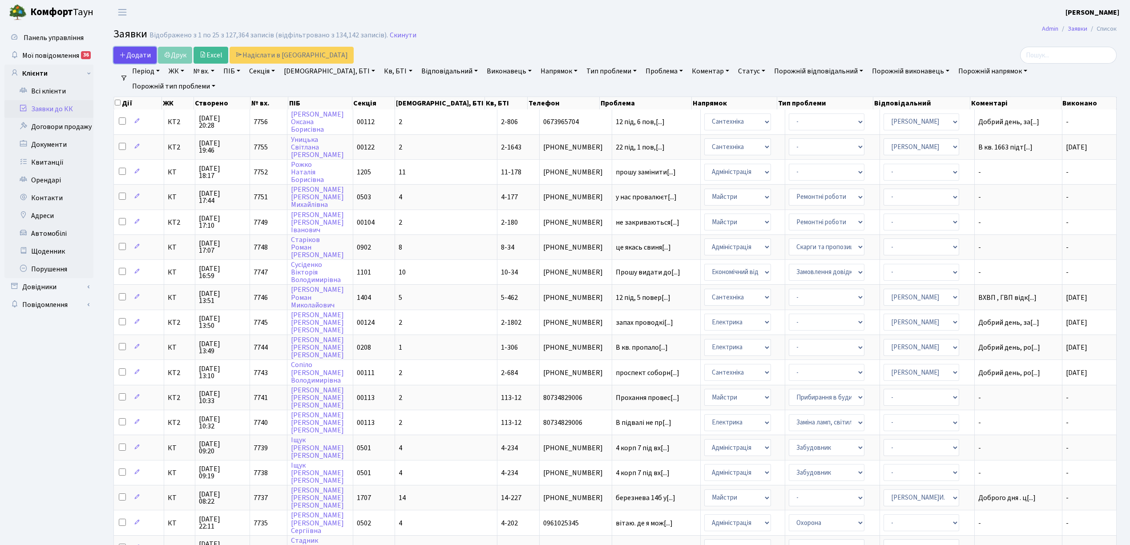
click at [130, 60] on link "Додати" at bounding box center [134, 55] width 43 height 17
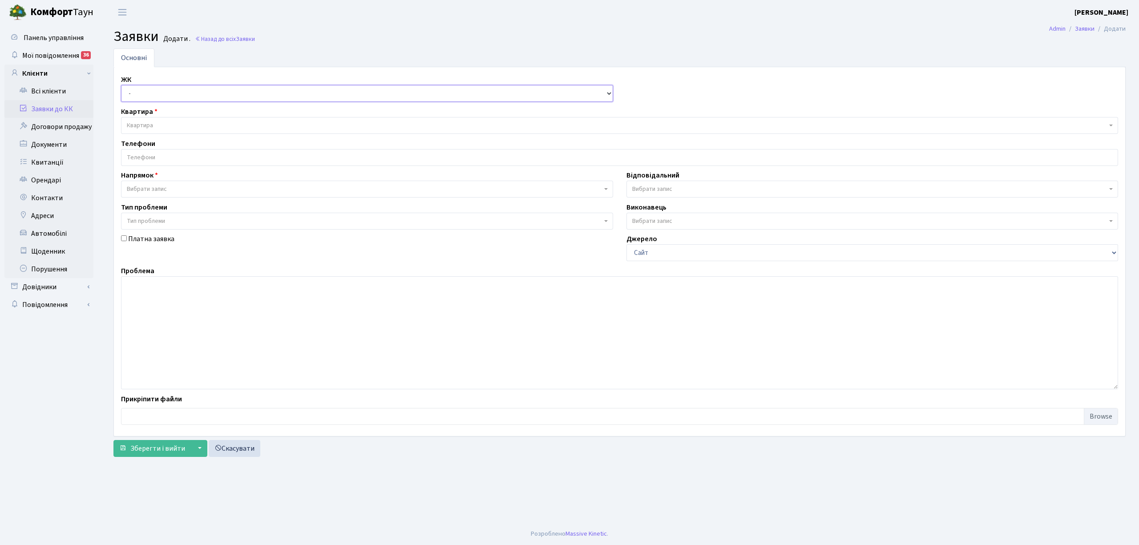
click at [149, 98] on select "- КТ, вул. Регенераторна, 4 КТ2, просп. [STREET_ADDRESS] [STREET_ADDRESS] [PERS…" at bounding box center [367, 93] width 492 height 17
select select "295"
click at [121, 85] on select "- КТ, вул. Регенераторна, 4 КТ2, просп. [STREET_ADDRESS] [STREET_ADDRESS] [PERS…" at bounding box center [367, 93] width 492 height 17
select select
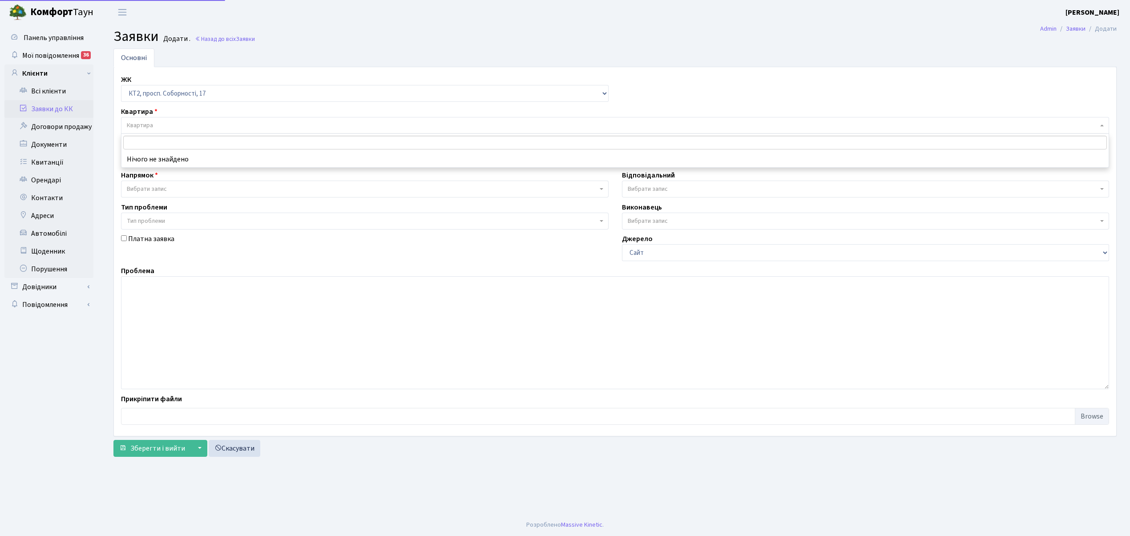
click at [158, 122] on span "Квартира" at bounding box center [612, 125] width 971 height 9
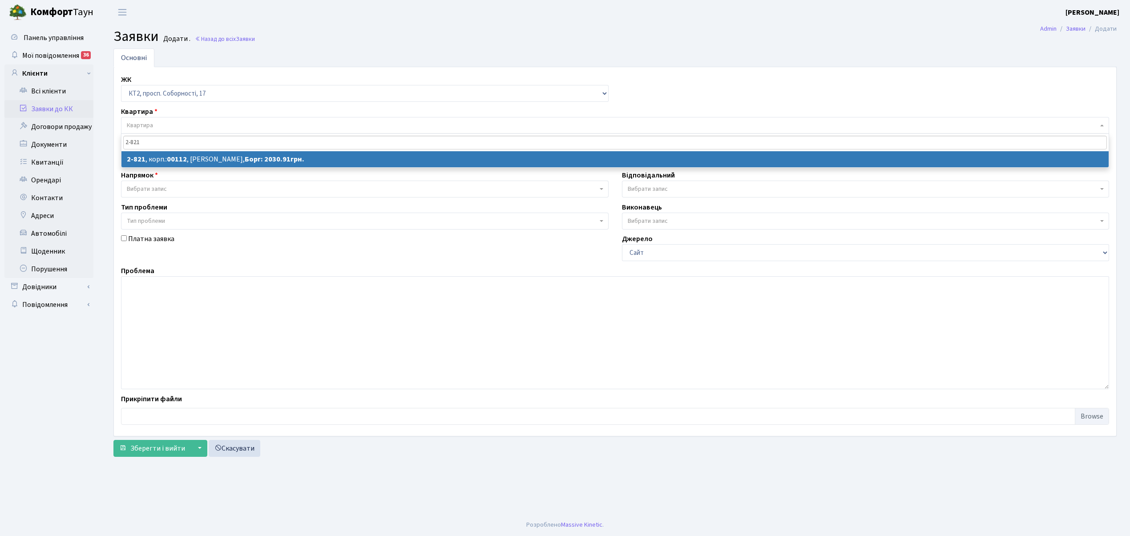
type input "2-821"
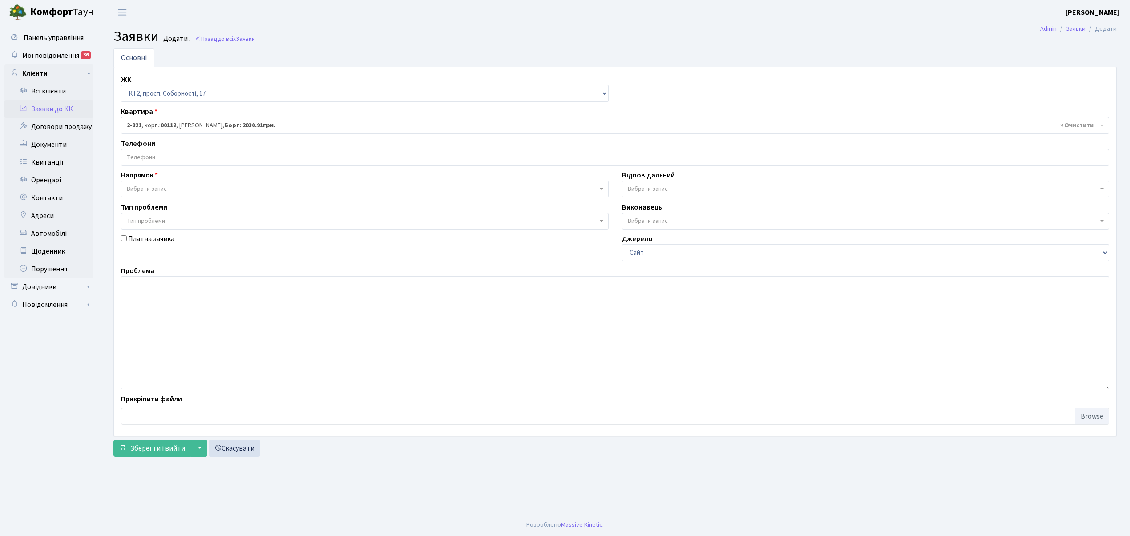
select select "15871"
select select
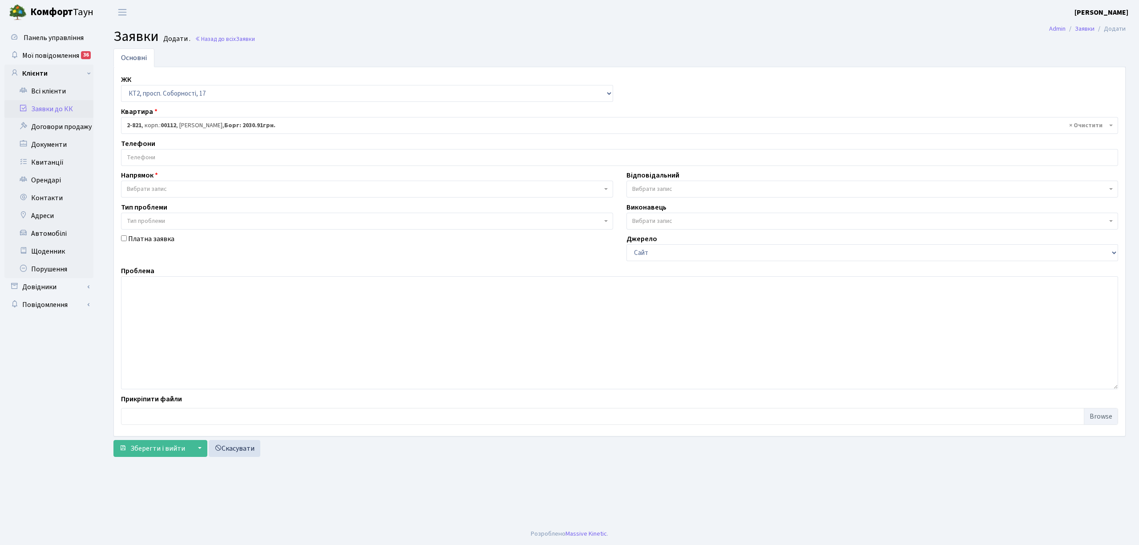
click at [199, 157] on input "search" at bounding box center [619, 157] width 996 height 16
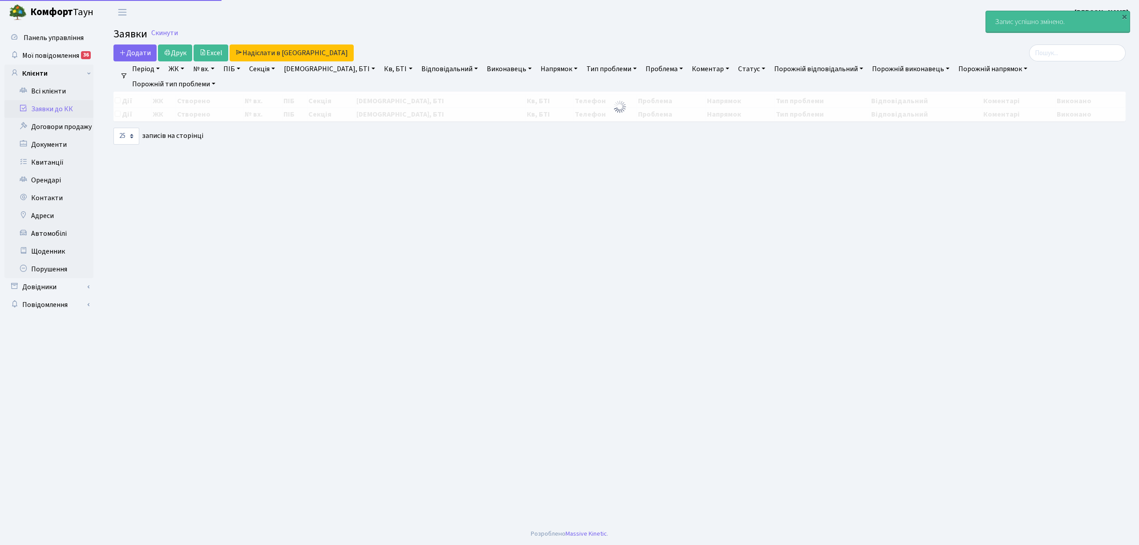
select select "25"
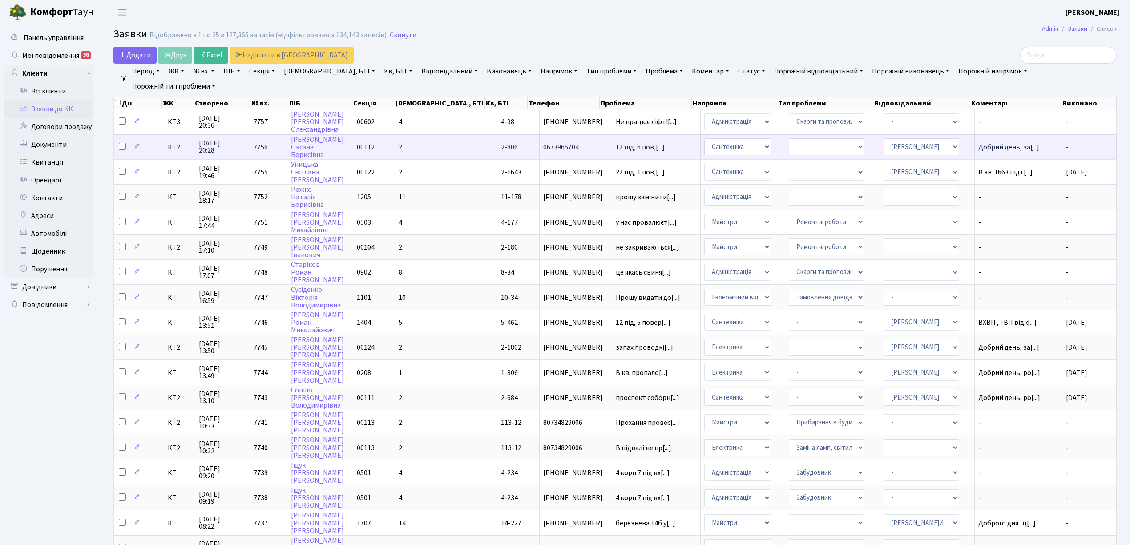
click at [444, 143] on td "2" at bounding box center [446, 146] width 102 height 25
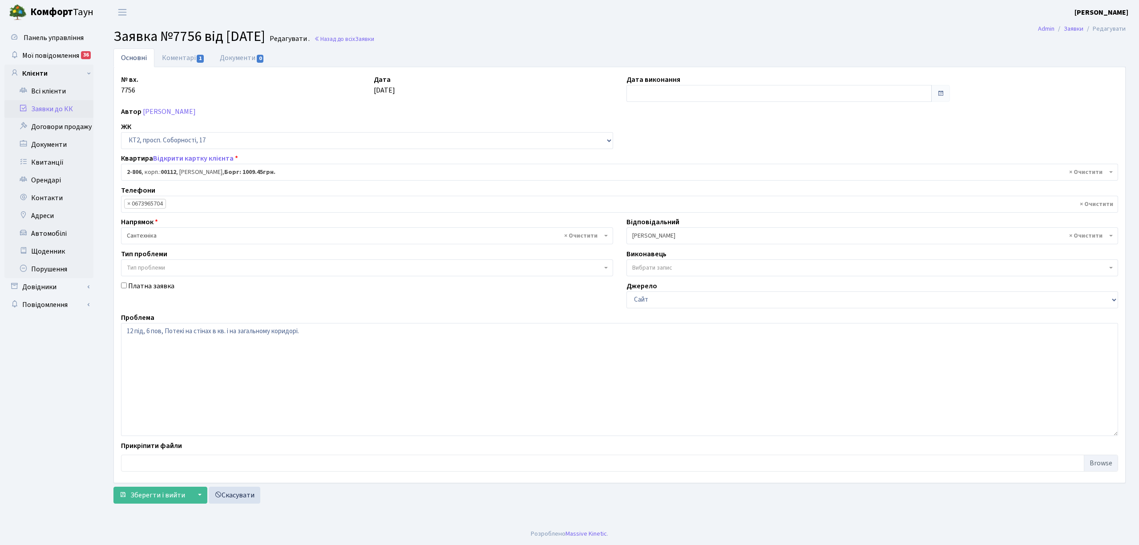
select select "15856"
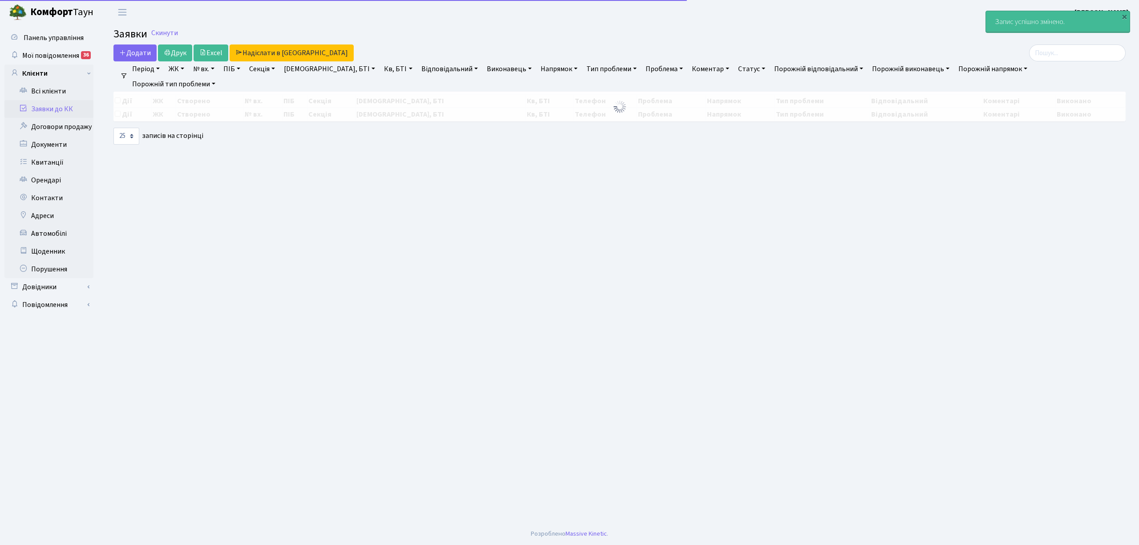
select select "25"
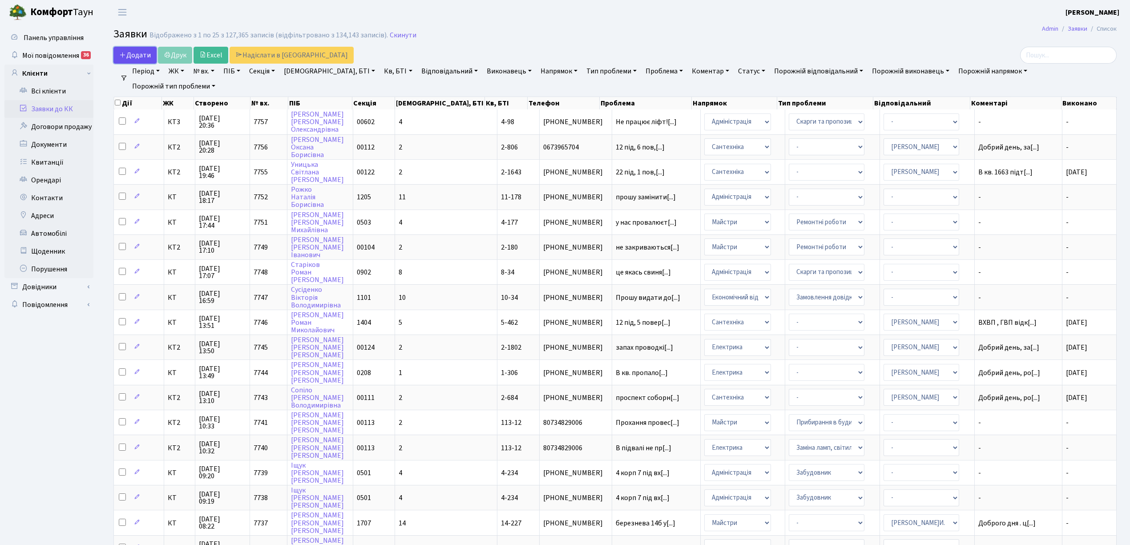
click at [121, 53] on icon at bounding box center [122, 54] width 7 height 7
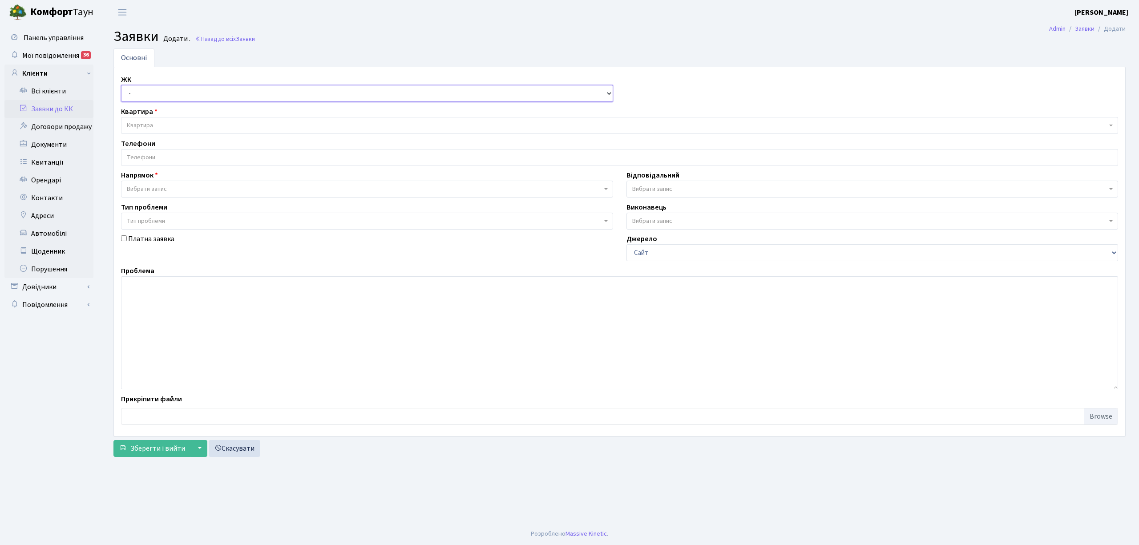
click at [131, 91] on select "- КТ, вул. Регенераторна, 4 КТ2, просп. Соборності, 17 КТ3, вул. Березнева, 16 …" at bounding box center [367, 93] width 492 height 17
select select "295"
click at [121, 85] on select "- КТ, вул. Регенераторна, 4 КТ2, просп. Соборності, 17 КТ3, вул. Березнева, 16 …" at bounding box center [367, 93] width 492 height 17
select select
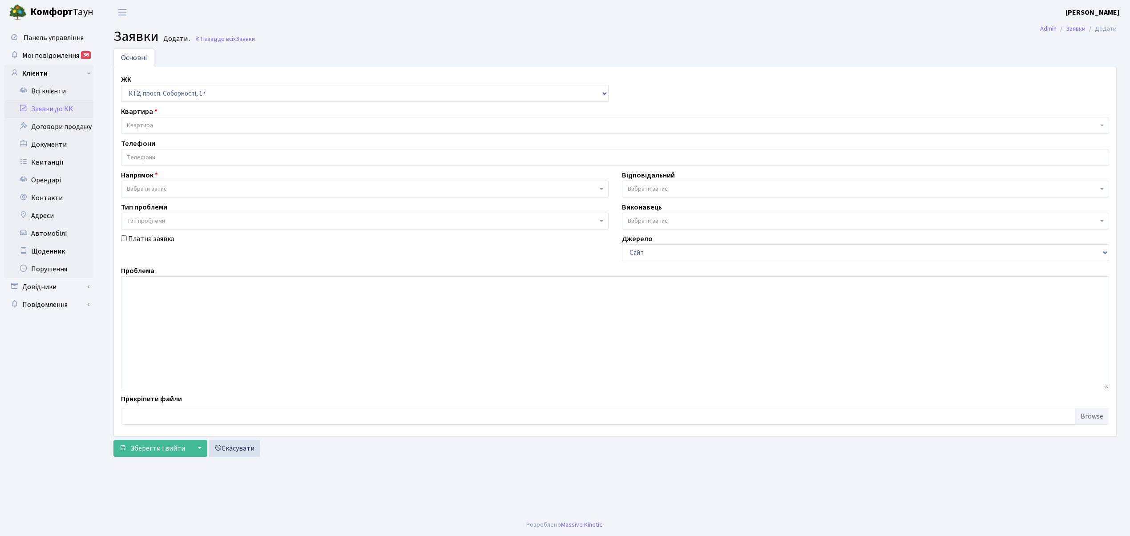
click at [162, 122] on span "Квартира" at bounding box center [612, 125] width 971 height 9
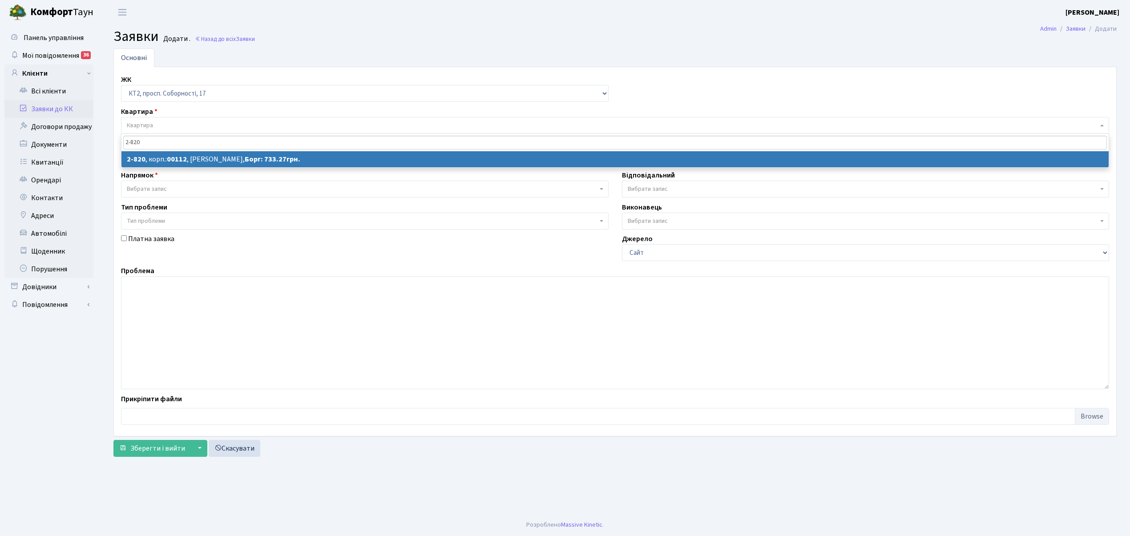
type input "2-820"
select select
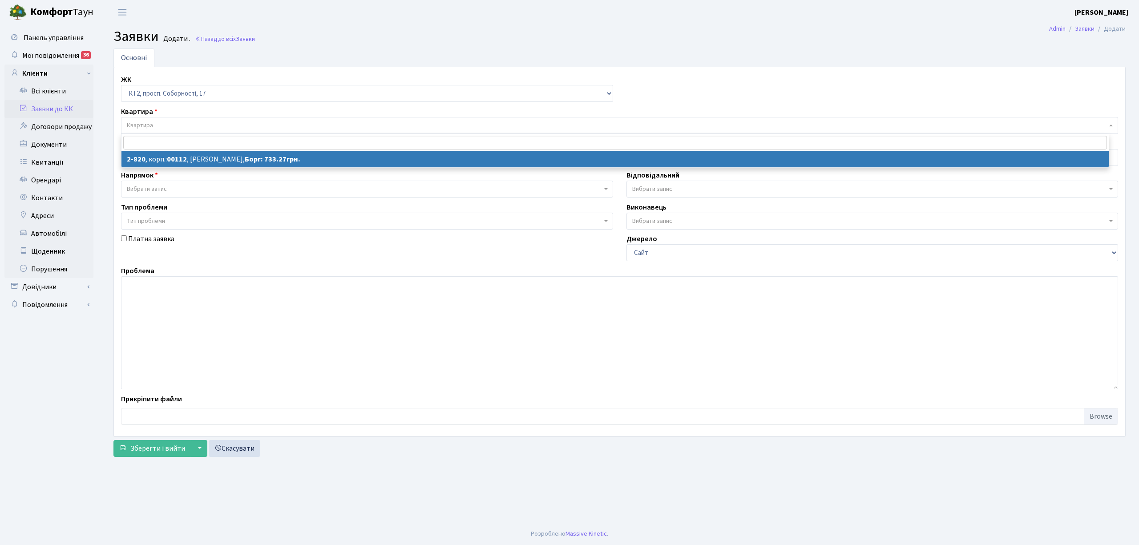
select select "15870"
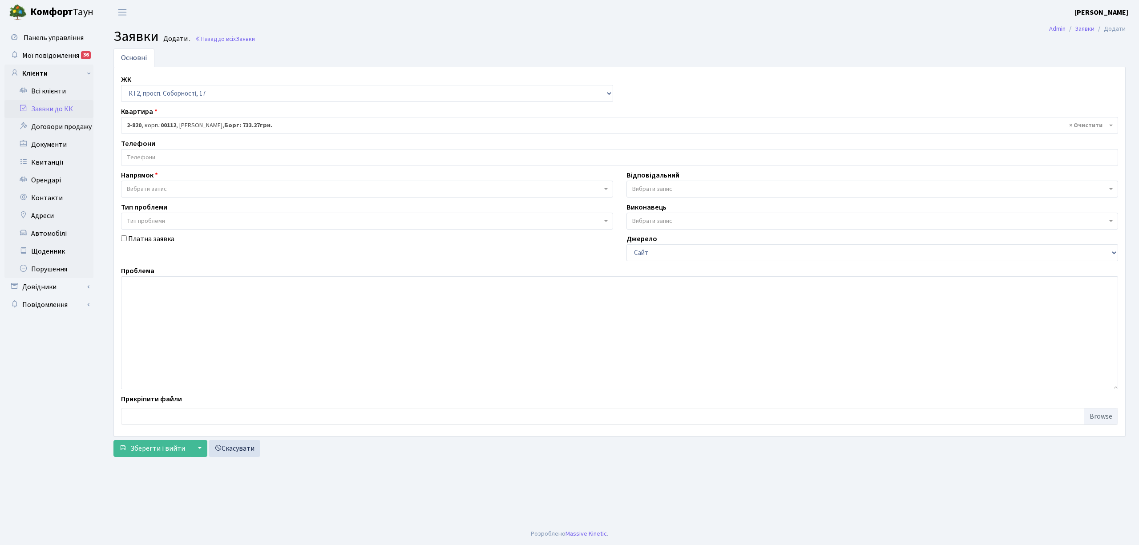
click at [197, 152] on input "search" at bounding box center [619, 157] width 996 height 16
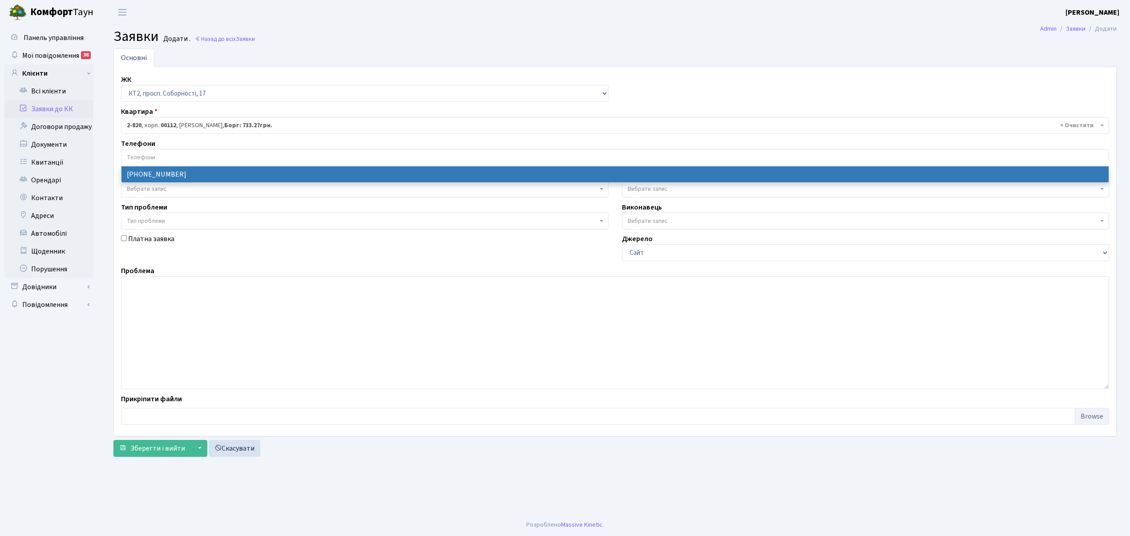
click at [153, 127] on span "× 2-820 , корп.: 00112 , Хаммуді Мунтадр Фадел Кадхам, Борг: 733.27грн." at bounding box center [612, 125] width 971 height 9
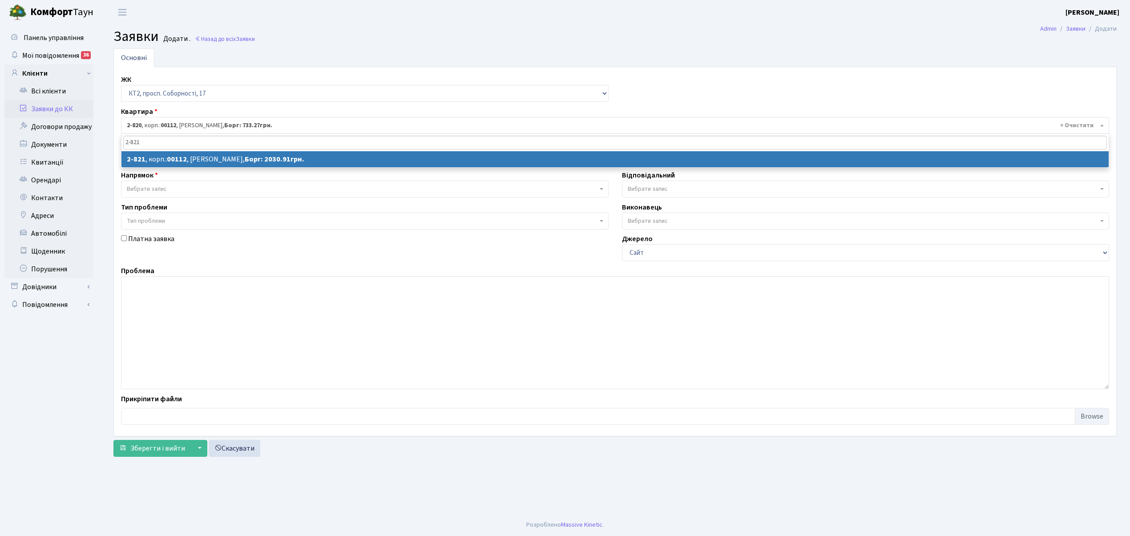
type input "2-821"
select select
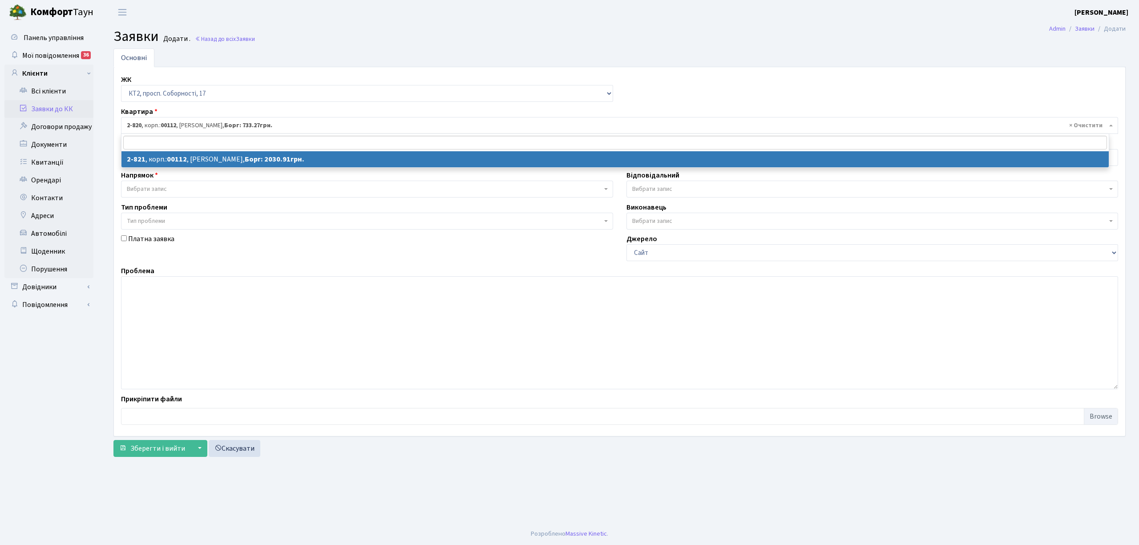
select select "15871"
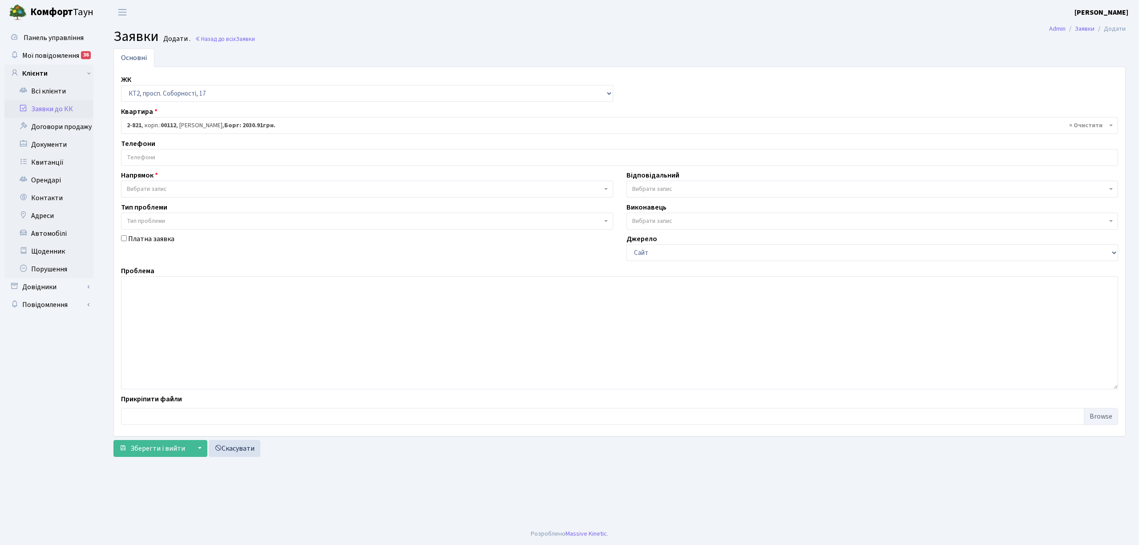
click at [163, 154] on input "search" at bounding box center [619, 157] width 996 height 16
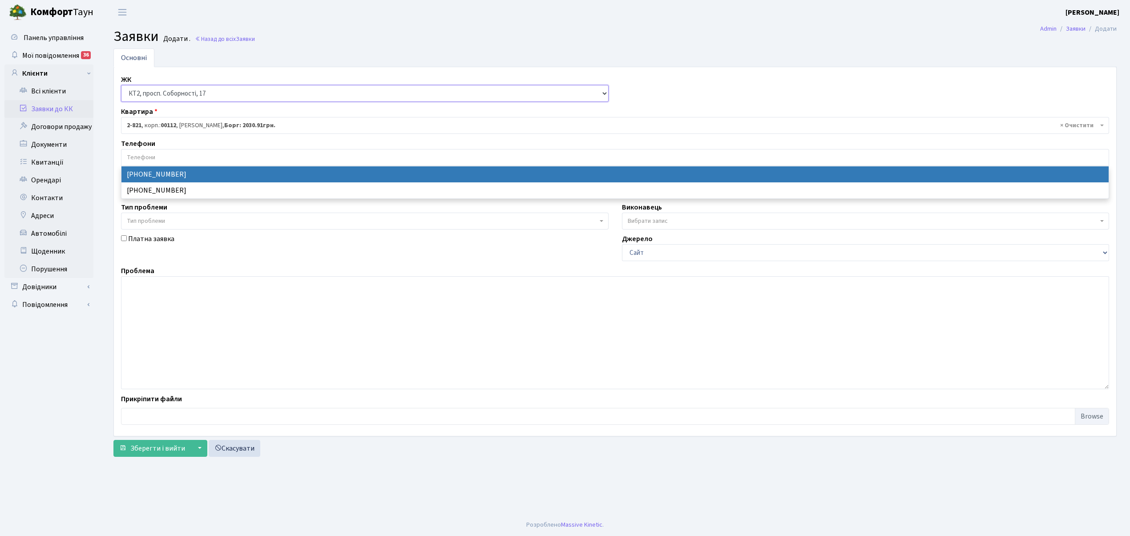
click at [216, 94] on select "- КТ, вул. Регенераторна, 4 КТ2, просп. Соборності, 17 КТ3, вул. Березнева, 16 …" at bounding box center [364, 93] width 487 height 17
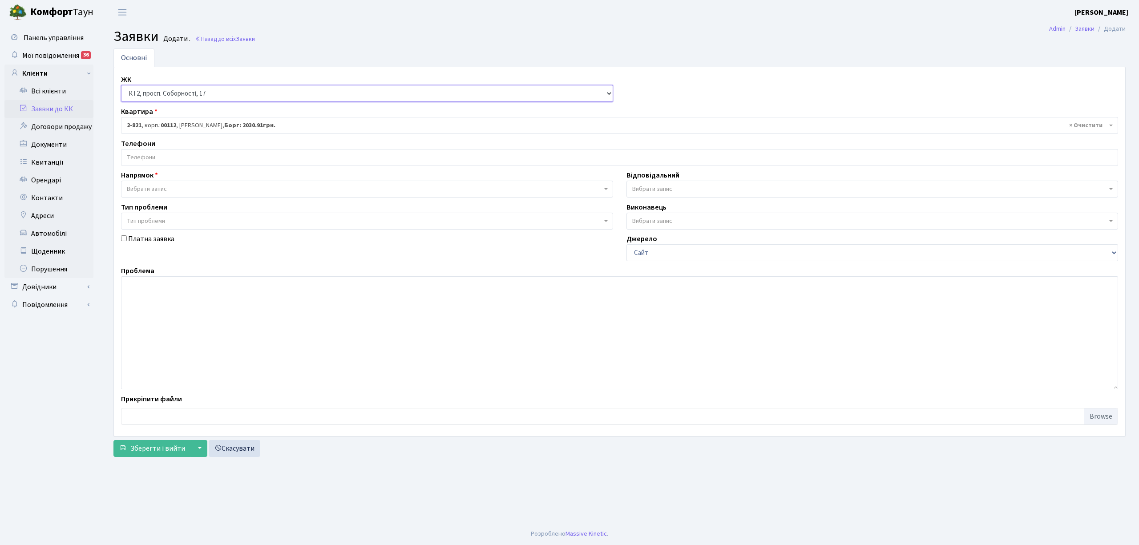
select select "271"
click at [121, 85] on select "- КТ, вул. Регенераторна, 4 КТ2, просп. Соборності, 17 КТ3, вул. Березнева, 16 …" at bounding box center [367, 93] width 492 height 17
select select
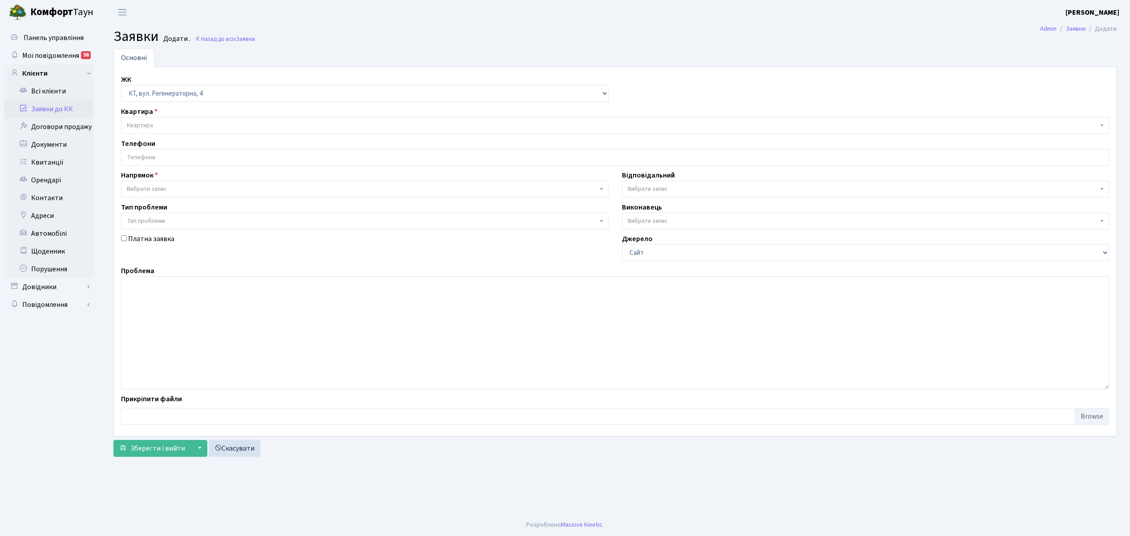
click at [181, 123] on span "Квартира" at bounding box center [612, 125] width 971 height 9
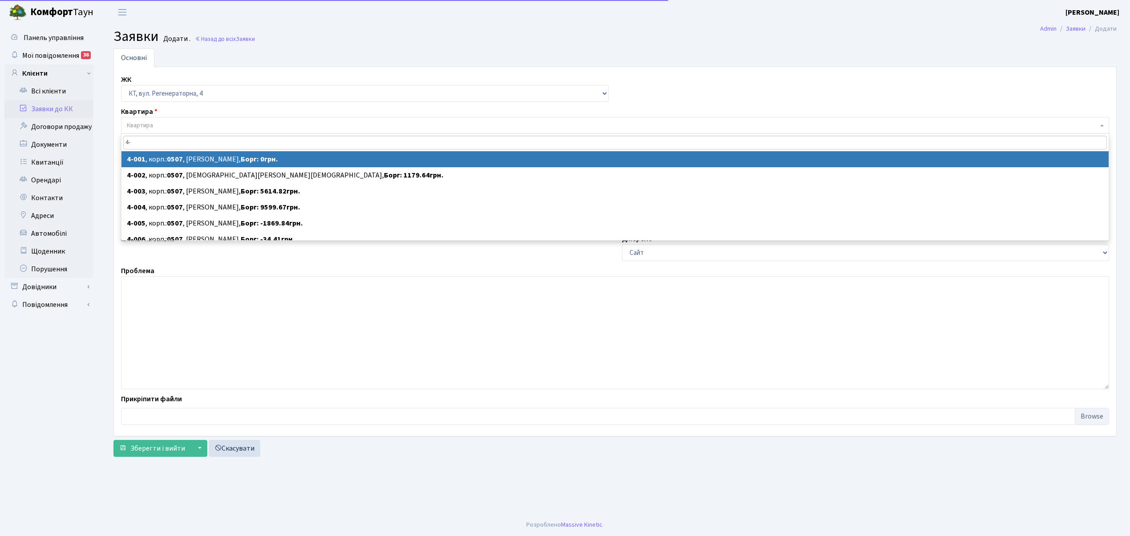
type input "4"
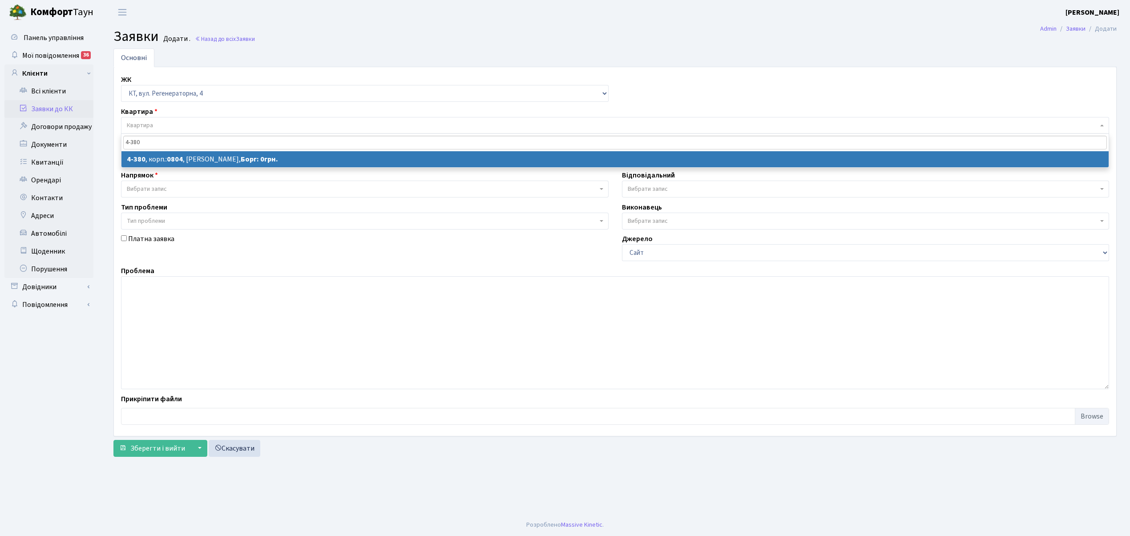
type input "4-380"
select select
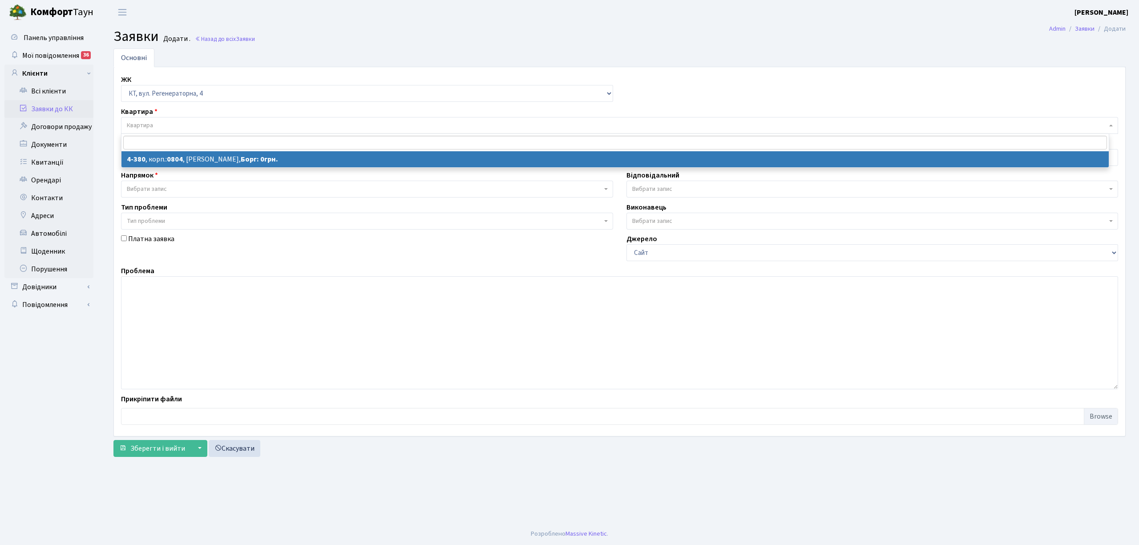
select select "1839"
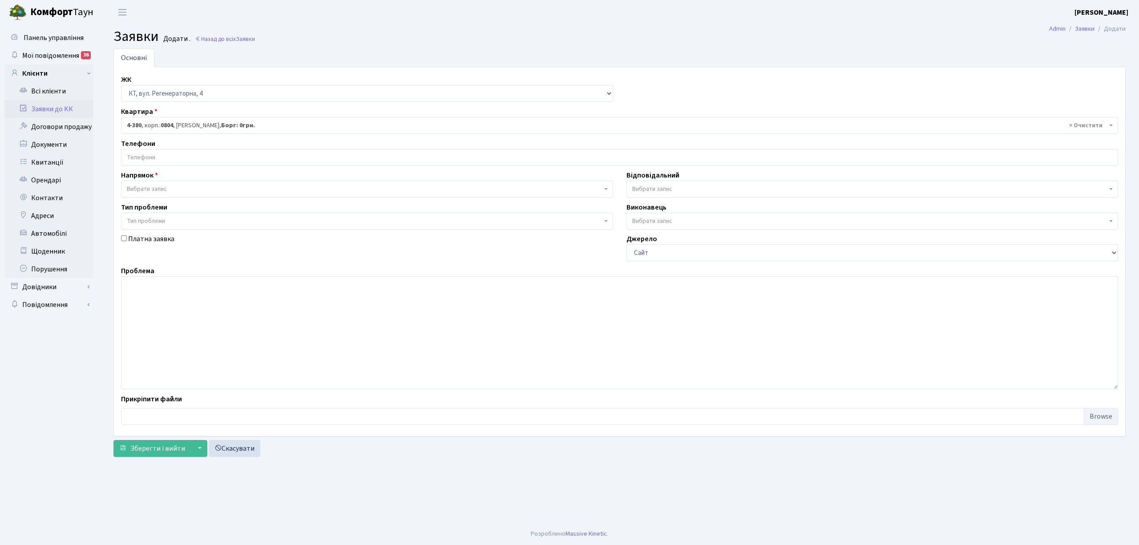
click at [155, 161] on input "search" at bounding box center [619, 157] width 996 height 16
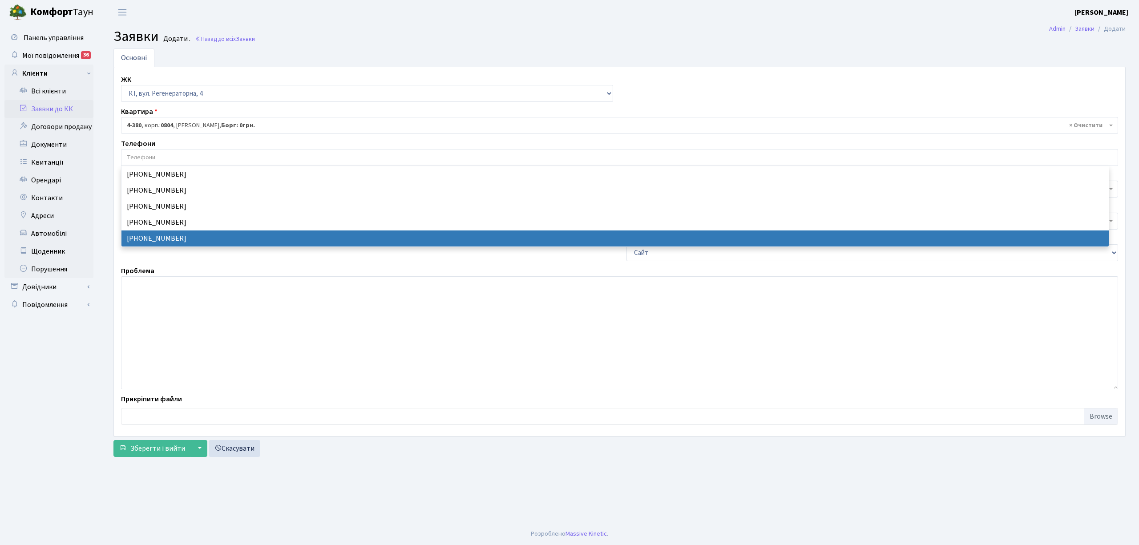
select select "28352"
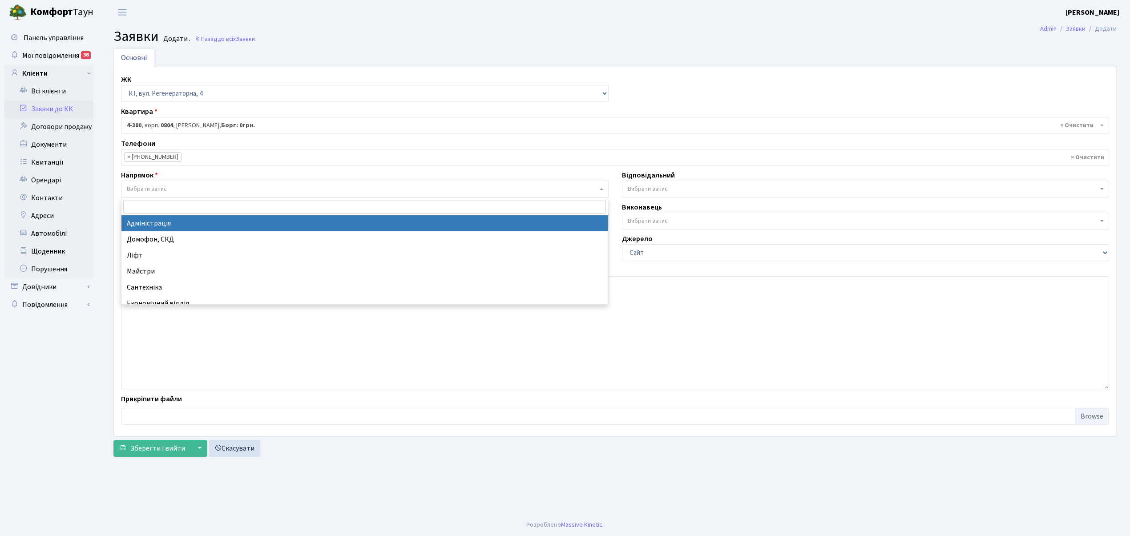
click at [142, 189] on span "Вибрати запис" at bounding box center [147, 189] width 40 height 9
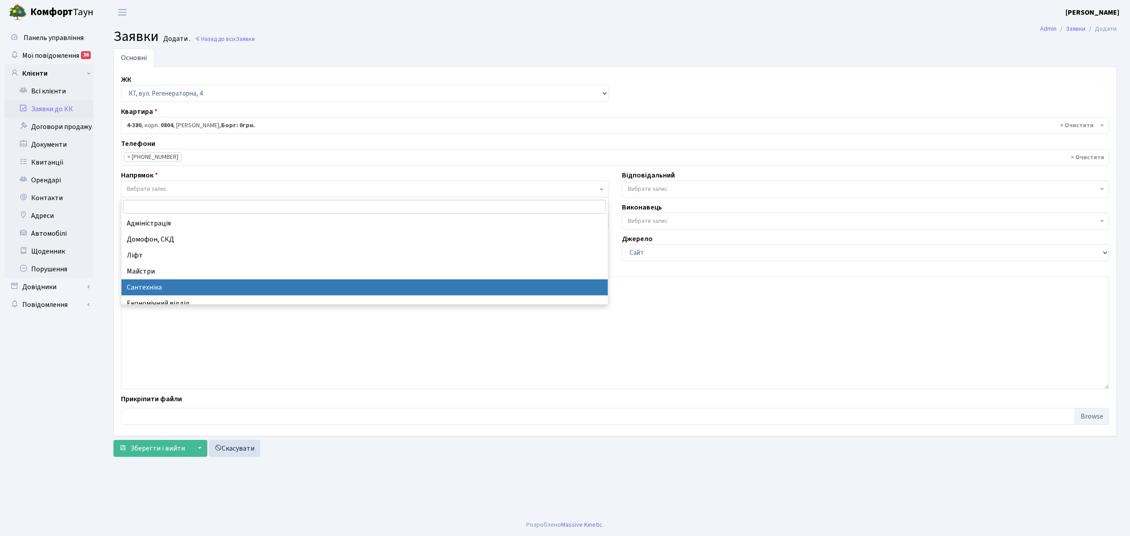
select select "2"
select select
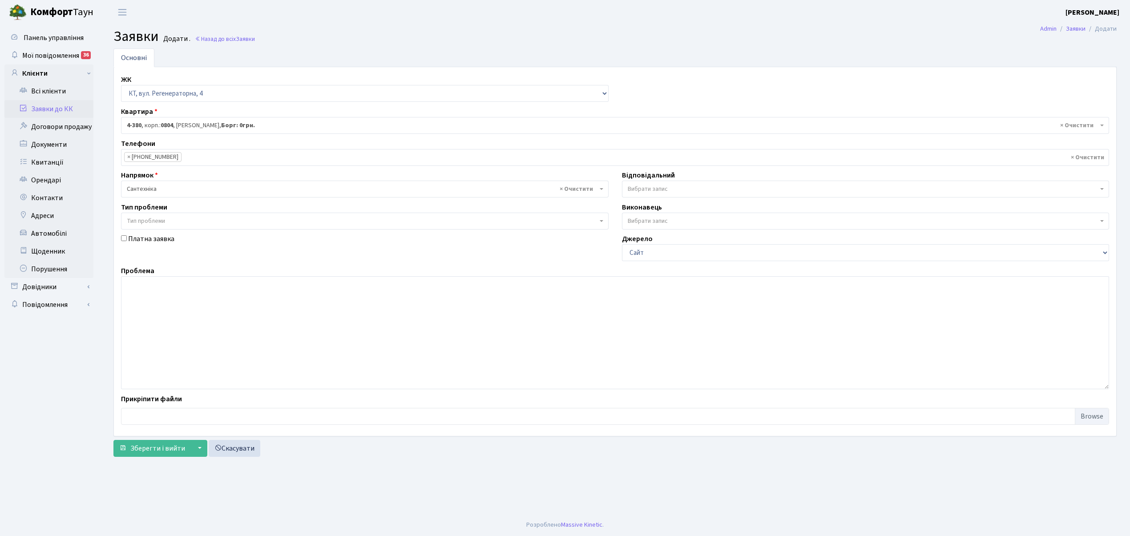
click at [652, 191] on span "Вибрати запис" at bounding box center [648, 189] width 40 height 9
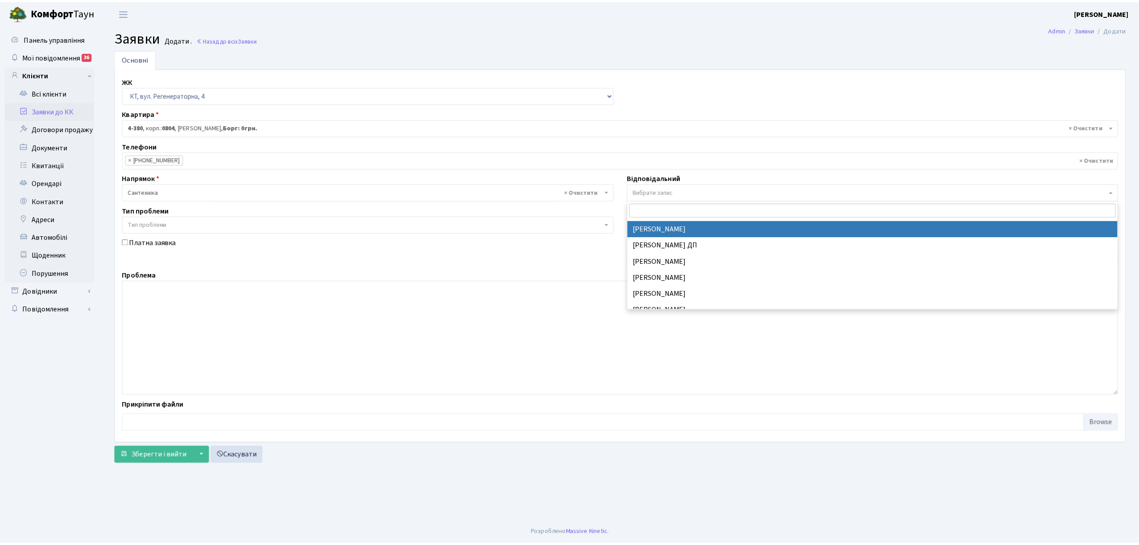
scroll to position [415, 0]
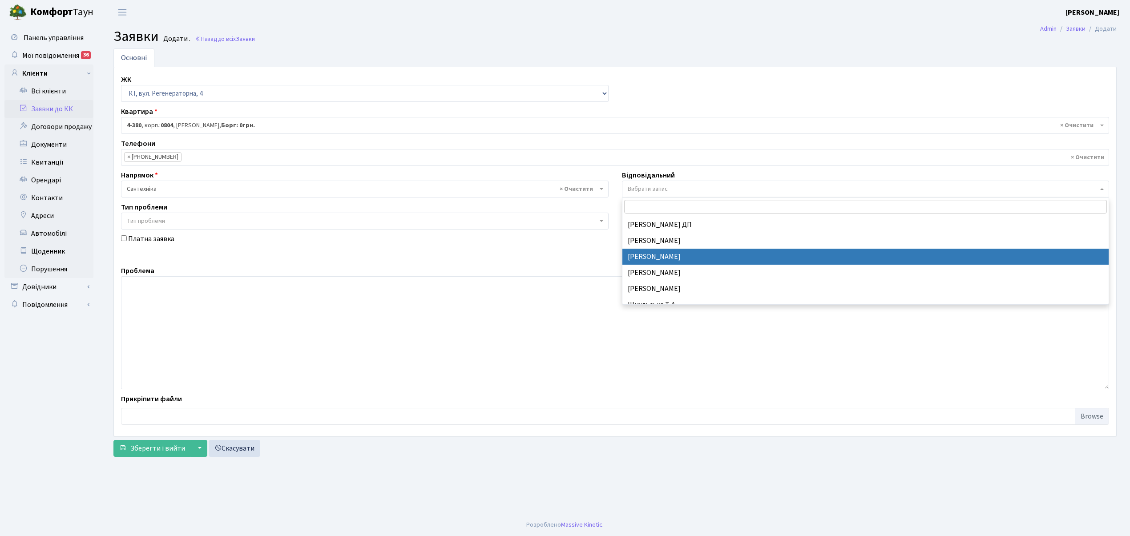
drag, startPoint x: 666, startPoint y: 259, endPoint x: 580, endPoint y: 273, distance: 87.0
select select "67"
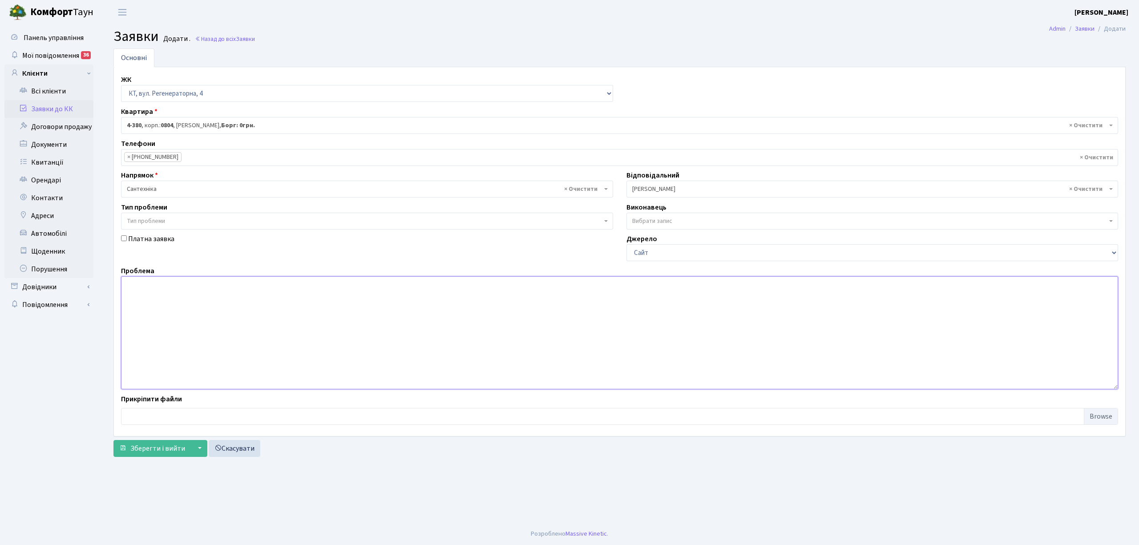
click at [168, 294] on textarea at bounding box center [619, 332] width 997 height 113
type textarea "11 под, тече ГВП в подвалі."
click at [166, 451] on span "Зберегти і вийти" at bounding box center [157, 448] width 55 height 10
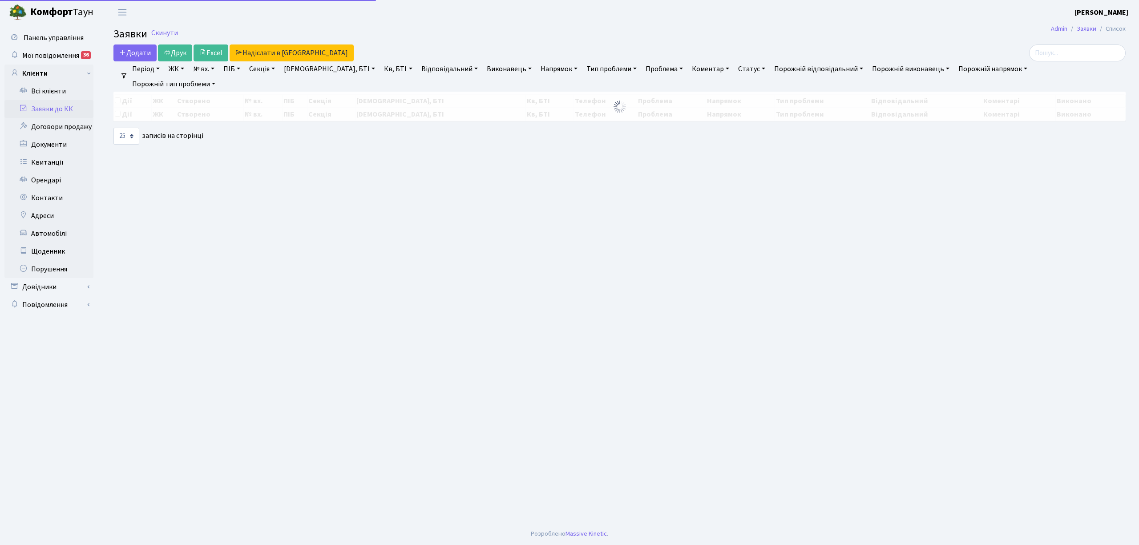
select select "25"
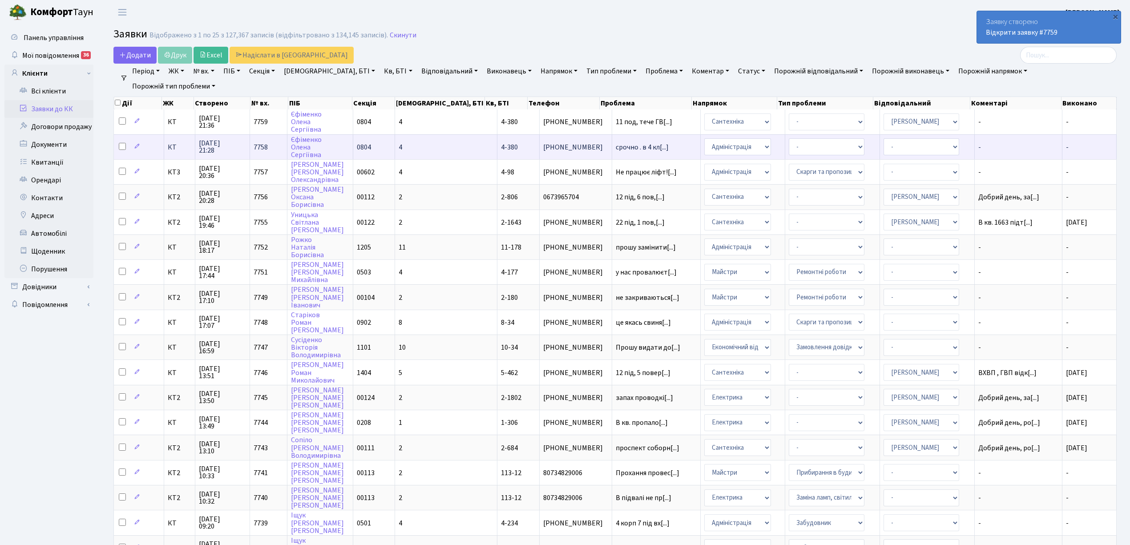
click at [441, 147] on td "4" at bounding box center [446, 146] width 102 height 25
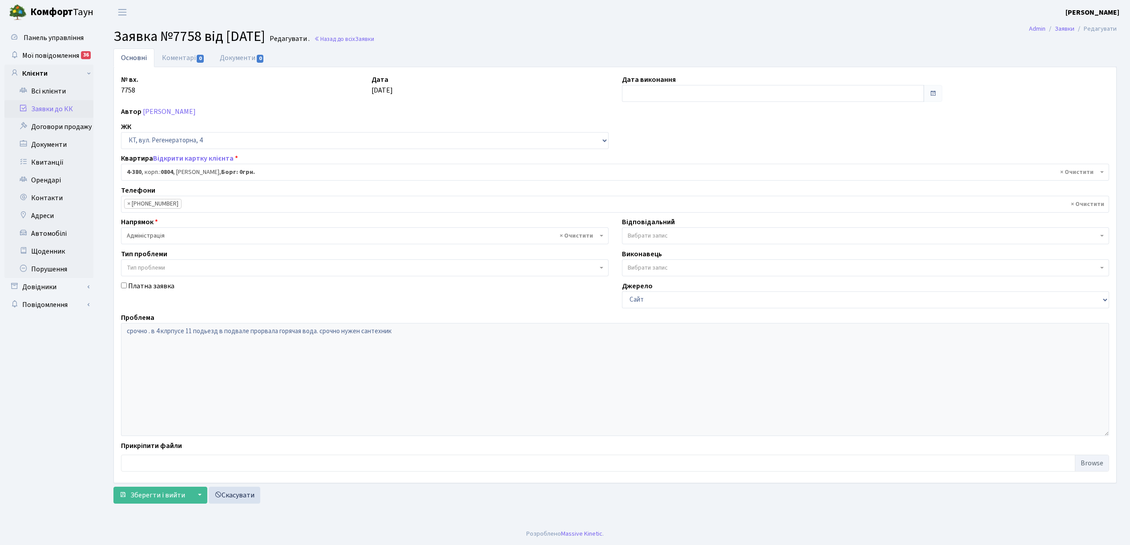
select select "1839"
click at [177, 55] on link "Коментарі 0" at bounding box center [183, 57] width 58 height 18
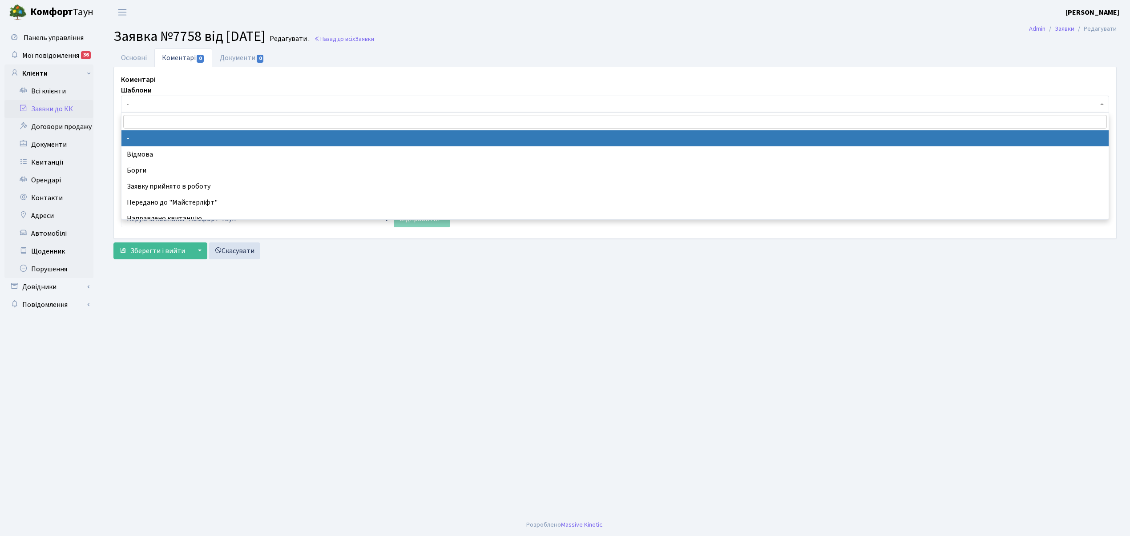
click at [152, 98] on span "-" at bounding box center [615, 104] width 988 height 17
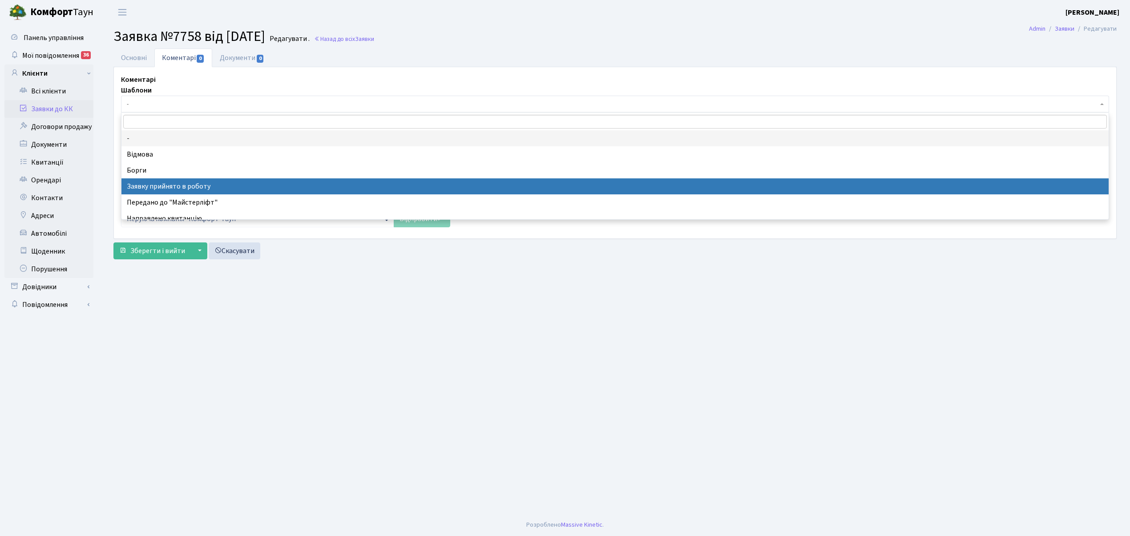
select select "7"
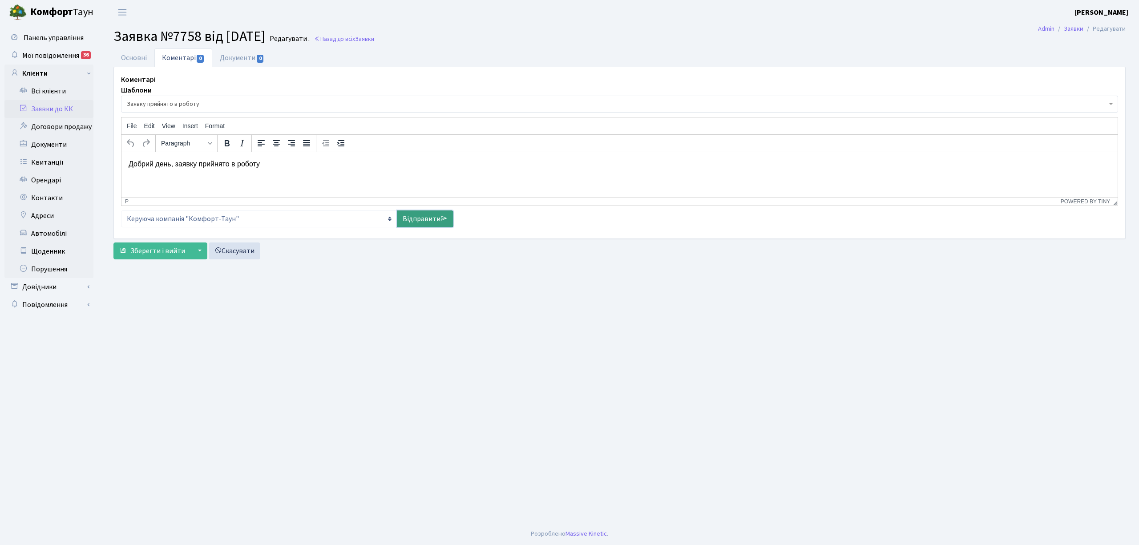
drag, startPoint x: 426, startPoint y: 225, endPoint x: 345, endPoint y: 244, distance: 82.6
click at [425, 225] on link "Відправити" at bounding box center [425, 218] width 56 height 17
select select
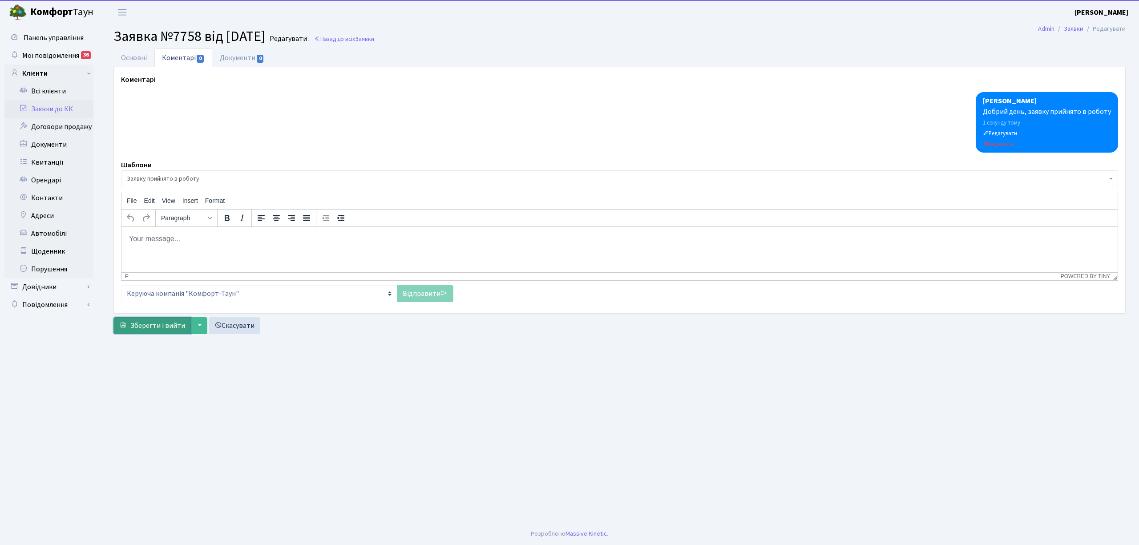
click at [162, 328] on span "Зберегти і вийти" at bounding box center [157, 326] width 55 height 10
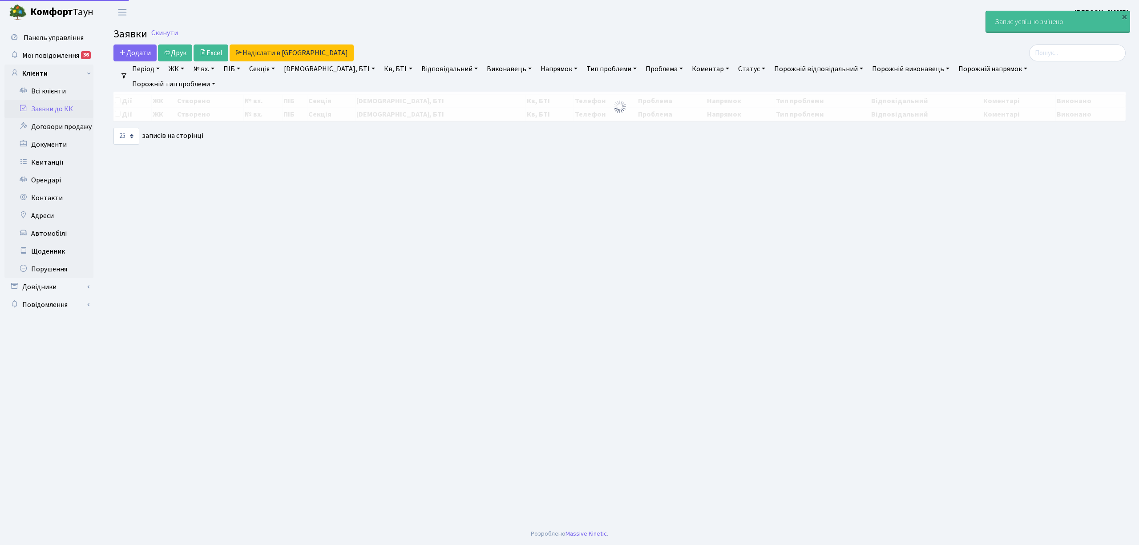
select select "25"
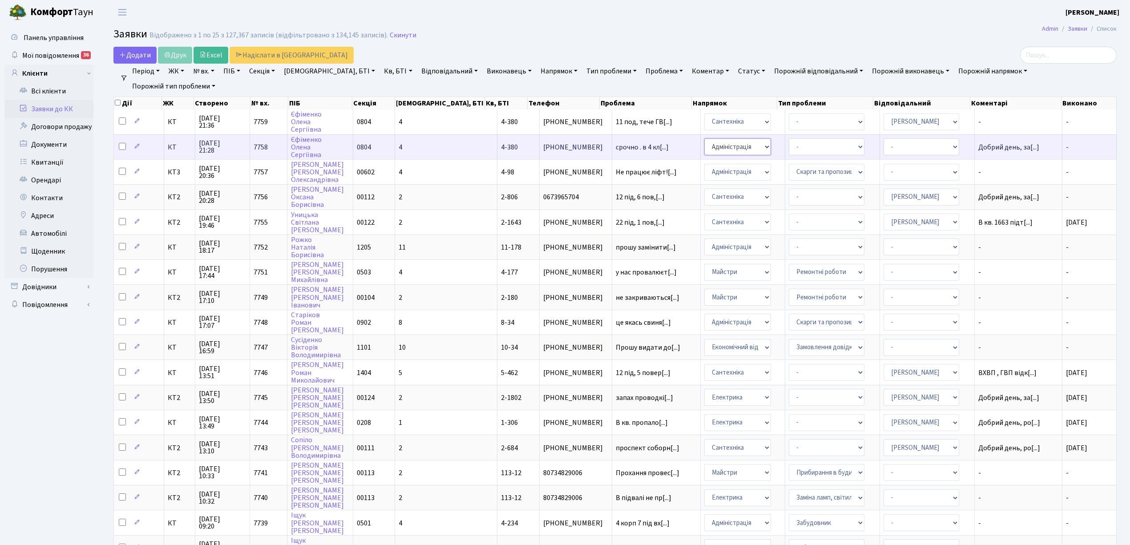
click at [704, 147] on select "- Адміністрація Домофон, СКД Ліфт Майстри Сантехніка Економічний відділ Електри…" at bounding box center [737, 146] width 67 height 17
select select "2"
click at [894, 149] on select "- Адміністратор ЖК КТ Вижул В. В. Гордієнко Н.В. Дядюшкін Д.Ю. Кипчук Т. А. Кла…" at bounding box center [921, 146] width 76 height 17
select select "67"
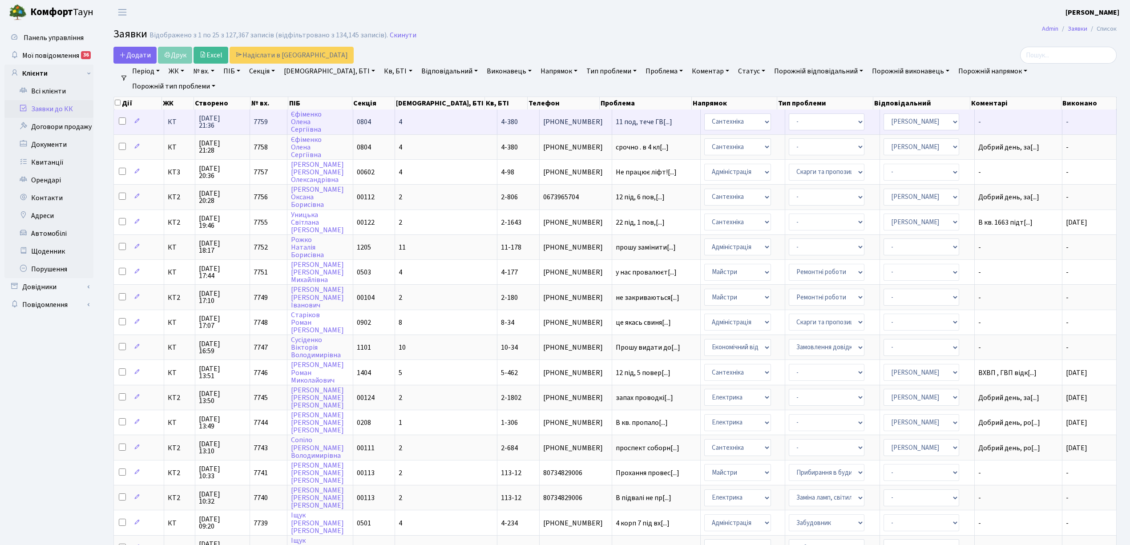
click at [851, 122] on td "- Виклик майстра Замовлення технічних умов Заміна елементу інженерного вузла те…" at bounding box center [832, 121] width 95 height 24
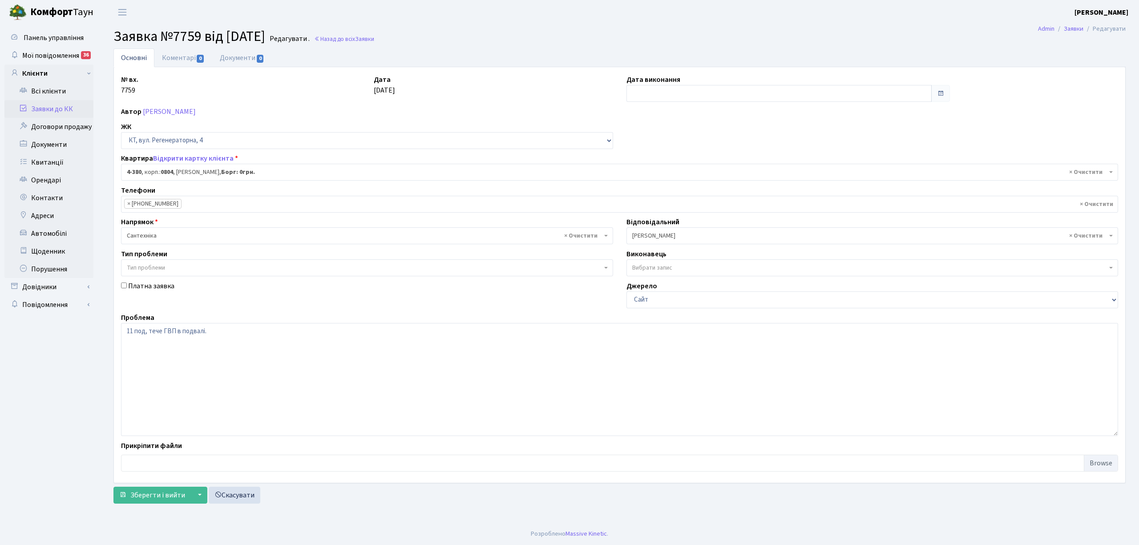
select select "1839"
click at [664, 84] on label "Дата виконання" at bounding box center [653, 79] width 54 height 11
click at [664, 89] on input "text" at bounding box center [778, 93] width 305 height 17
drag, startPoint x: 716, startPoint y: 153, endPoint x: 327, endPoint y: 125, distance: 389.4
click at [715, 153] on td "7" at bounding box center [715, 152] width 13 height 13
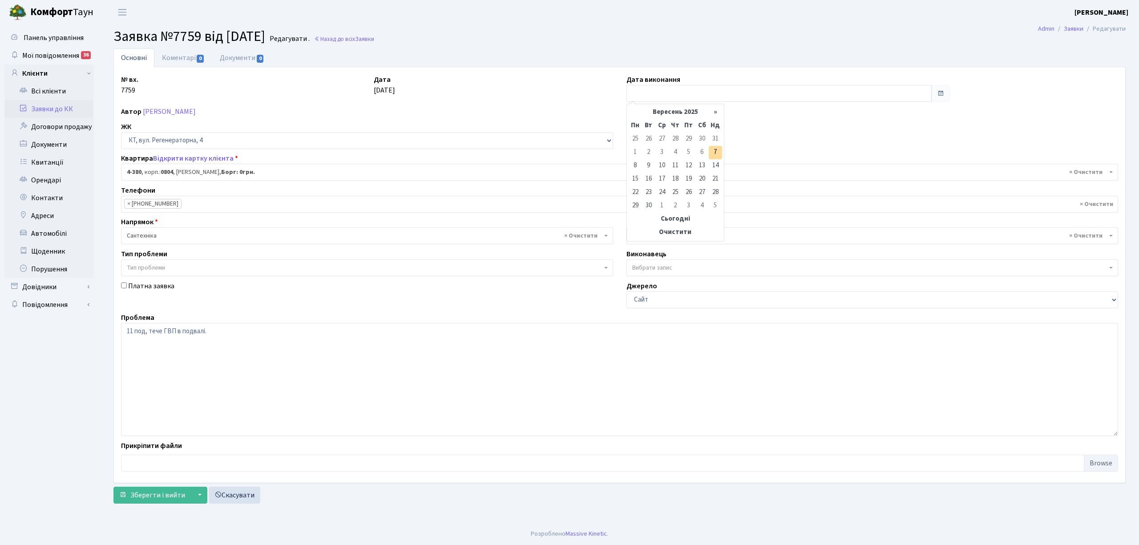
type input "[DATE]"
click at [178, 57] on link "Коментарі 0" at bounding box center [183, 57] width 58 height 18
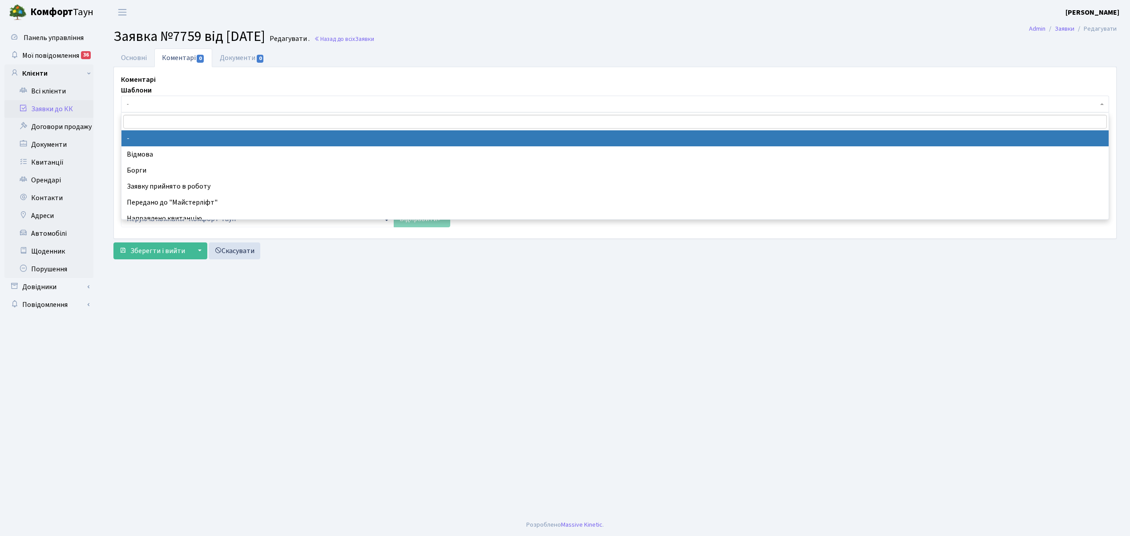
click at [153, 104] on span "-" at bounding box center [612, 104] width 971 height 9
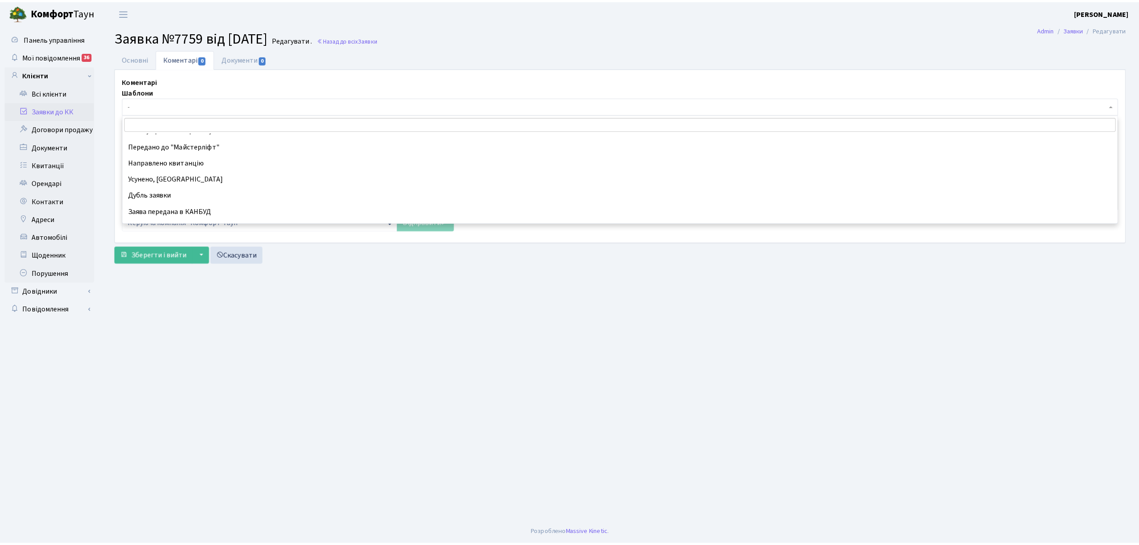
scroll to position [59, 0]
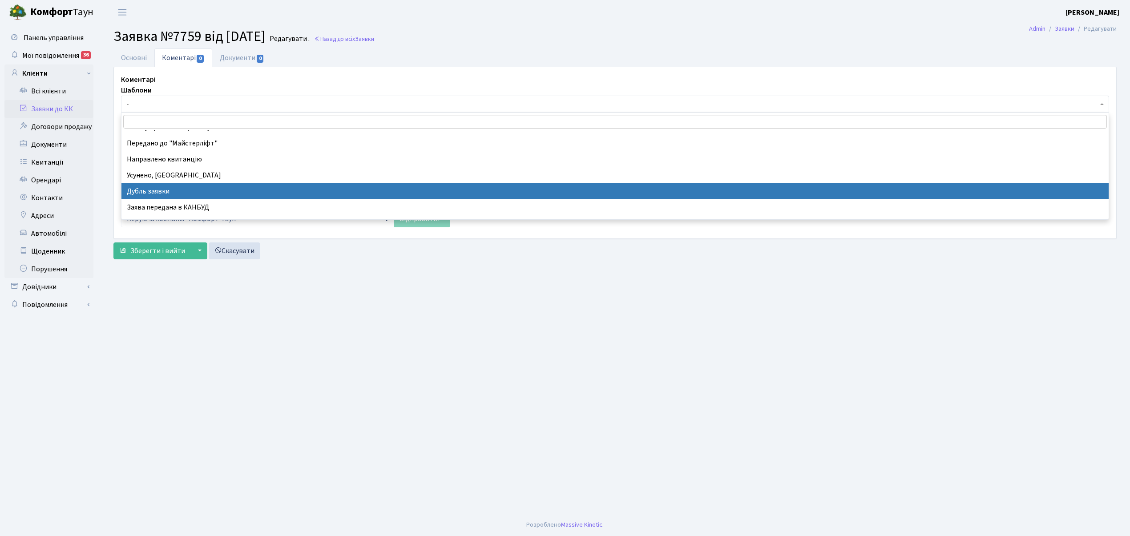
select select "17"
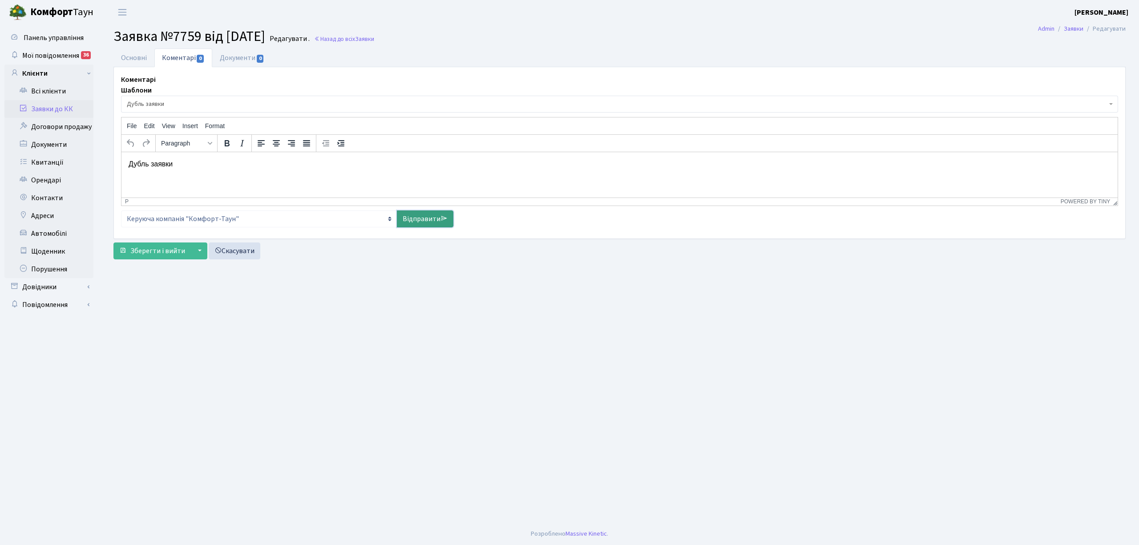
click at [429, 222] on link "Відправити" at bounding box center [425, 218] width 56 height 17
select select
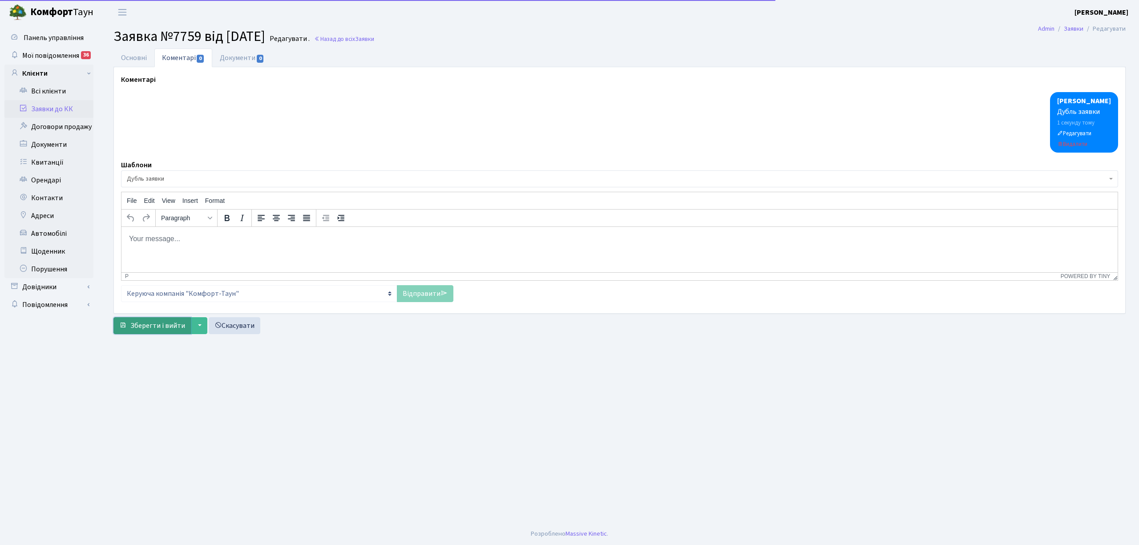
click at [162, 328] on span "Зберегти і вийти" at bounding box center [157, 326] width 55 height 10
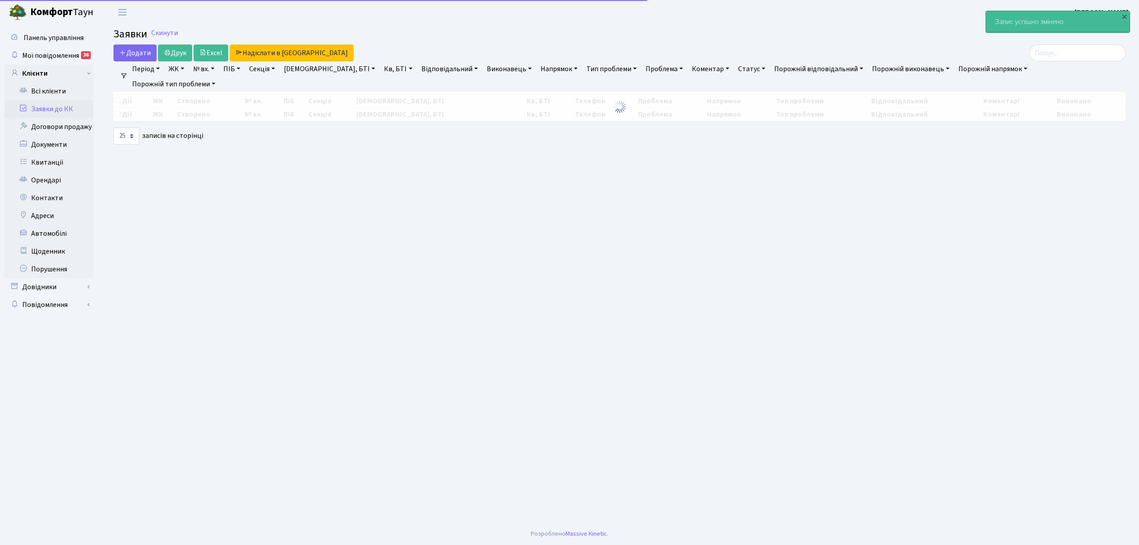
select select "25"
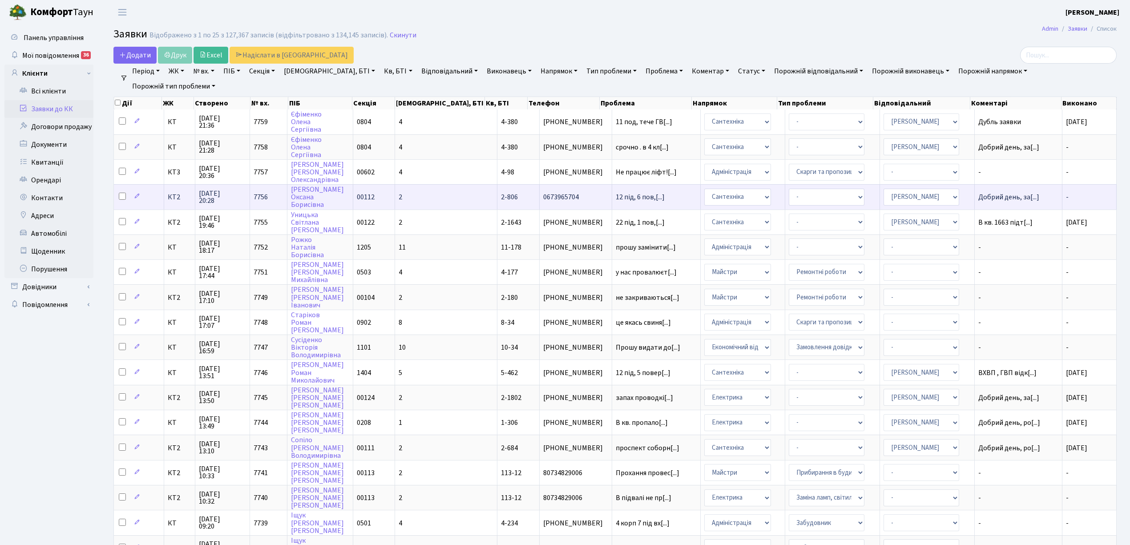
click at [497, 197] on td "2-806" at bounding box center [518, 196] width 42 height 25
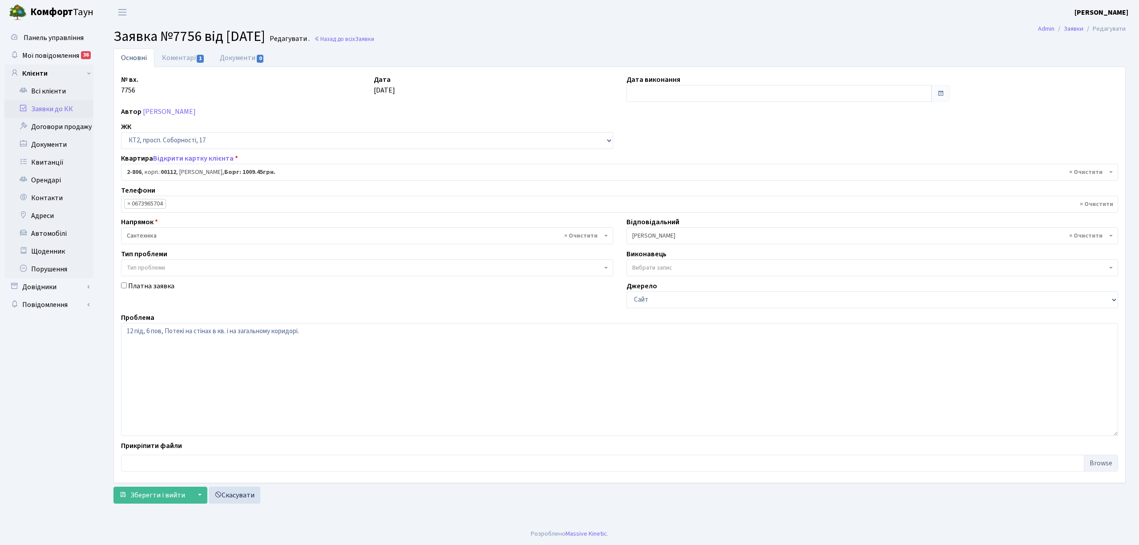
select select "15856"
click at [324, 340] on textarea "12 під, 6 пов, Потекі на стінах в кв. і на загальному коридорі." at bounding box center [619, 379] width 997 height 113
click at [168, 59] on link "Коментарі 1" at bounding box center [183, 57] width 58 height 18
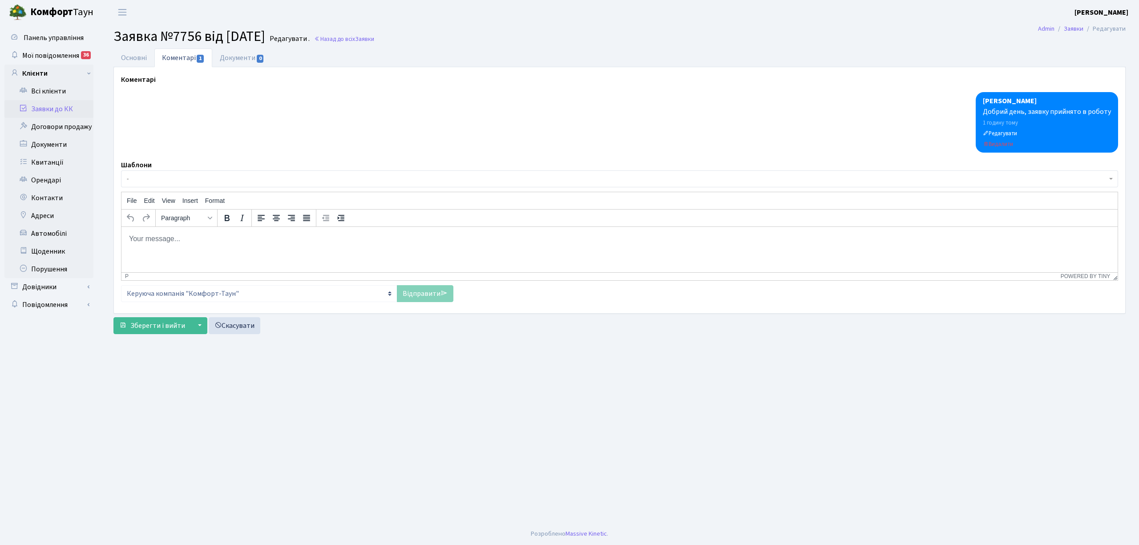
click at [142, 237] on body "Rich Text Area. Press ALT-0 for help." at bounding box center [620, 239] width 982 height 10
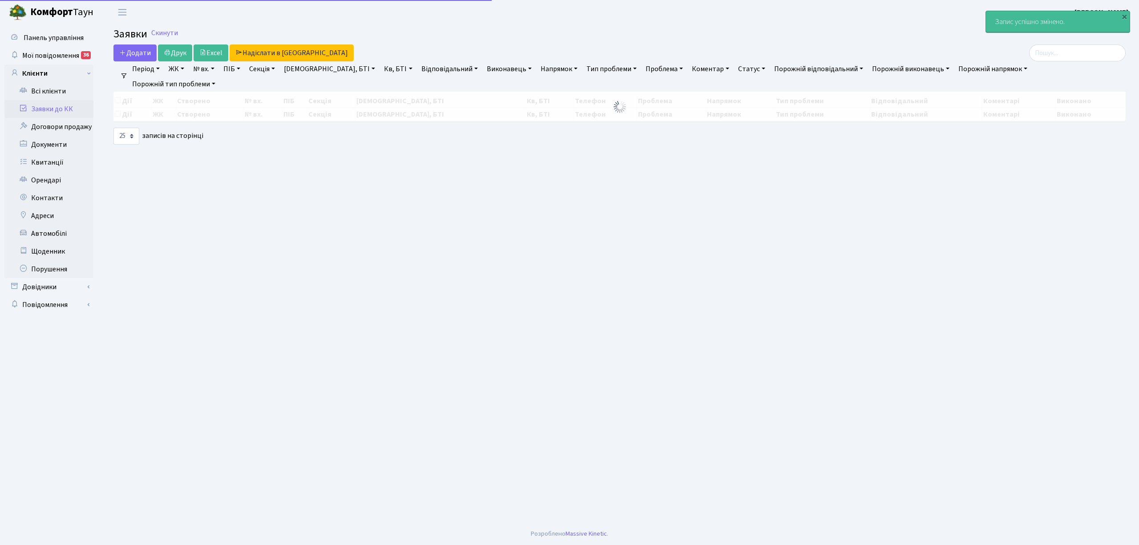
select select "25"
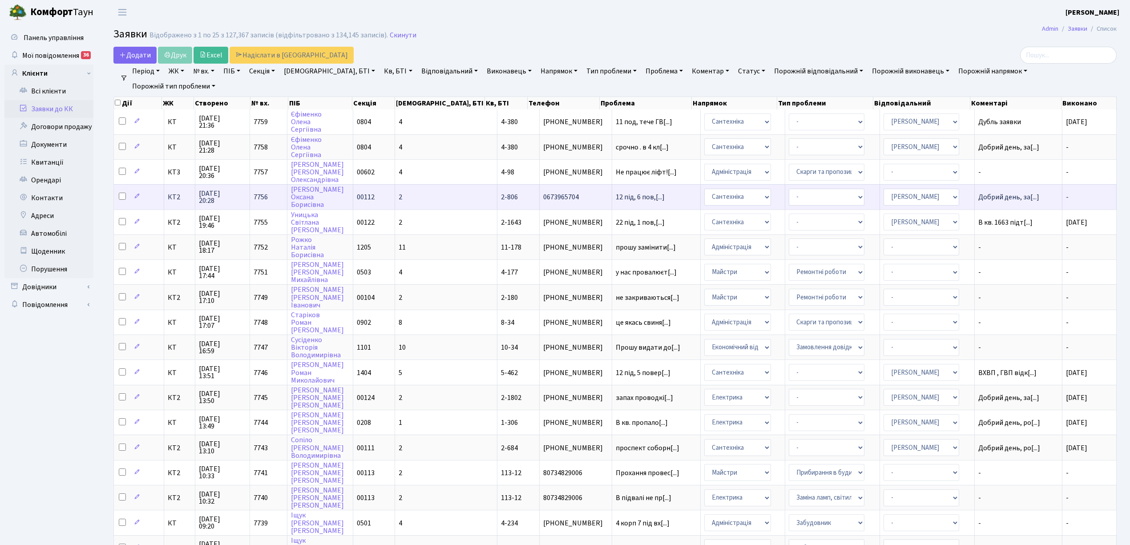
click at [453, 193] on td "2" at bounding box center [446, 196] width 102 height 25
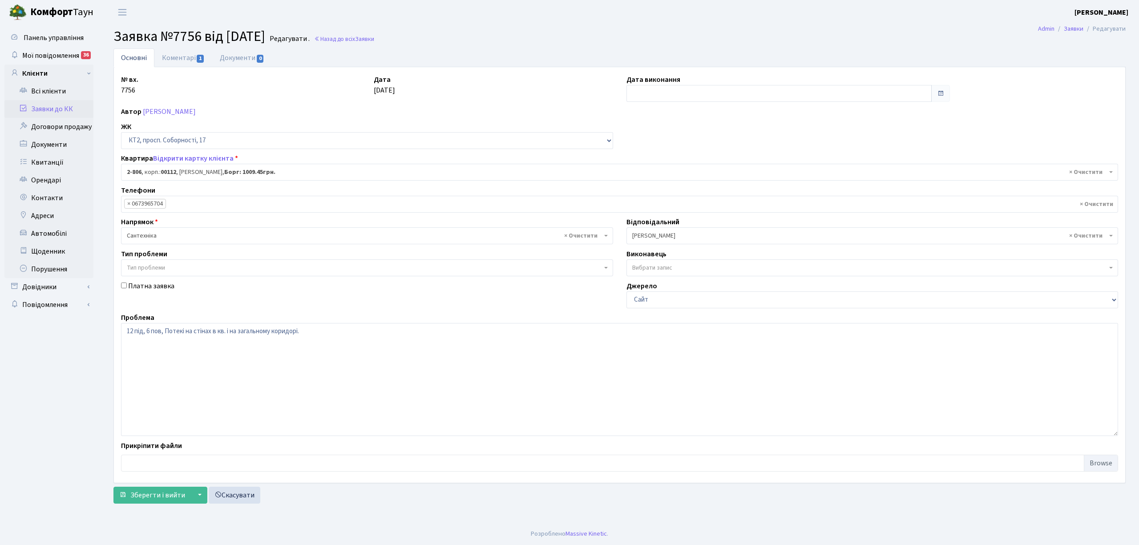
select select "15856"
click at [322, 329] on textarea "12 під, 6 пов, Потекі на стінах в кв. і на загальному коридорі." at bounding box center [619, 379] width 997 height 113
type textarea "12 під, 6 пов, Потекі на стінах в кв. і на загальному коридорі. В кв. 821 - теч…"
click at [153, 492] on span "Зберегти і вийти" at bounding box center [157, 495] width 55 height 10
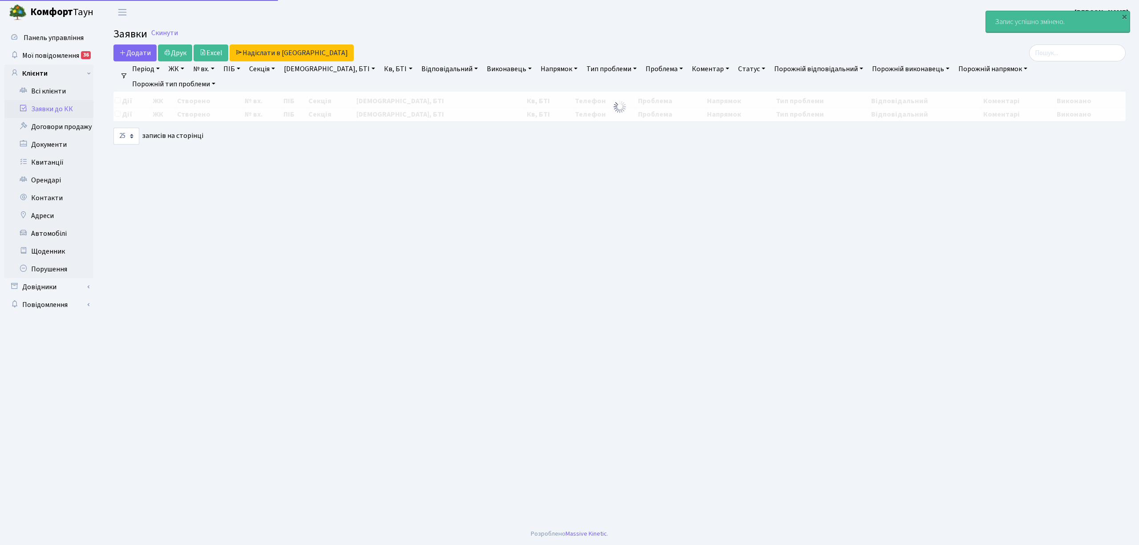
select select "25"
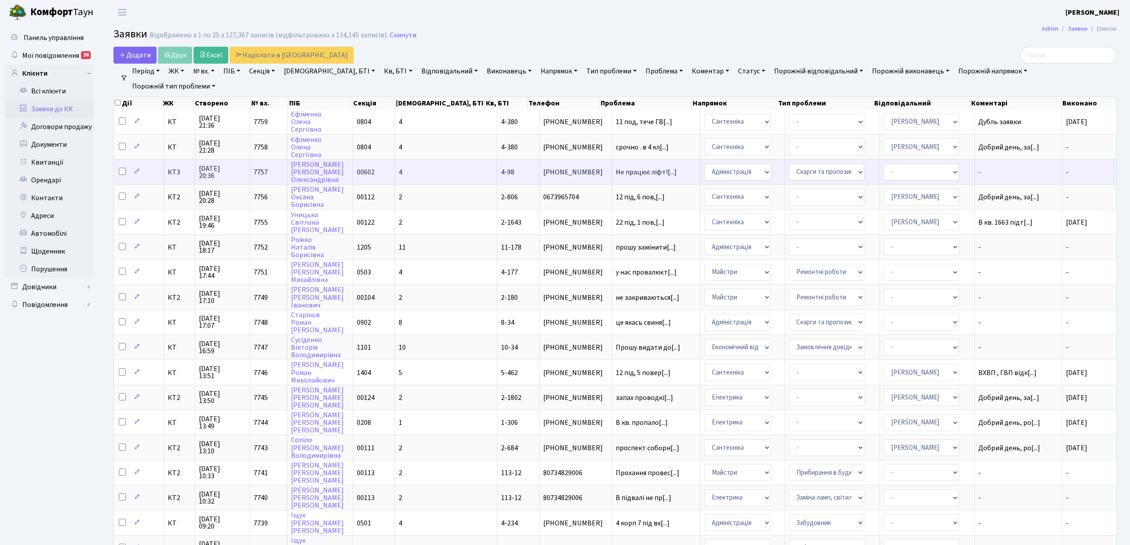
click at [430, 171] on td "4" at bounding box center [446, 171] width 102 height 25
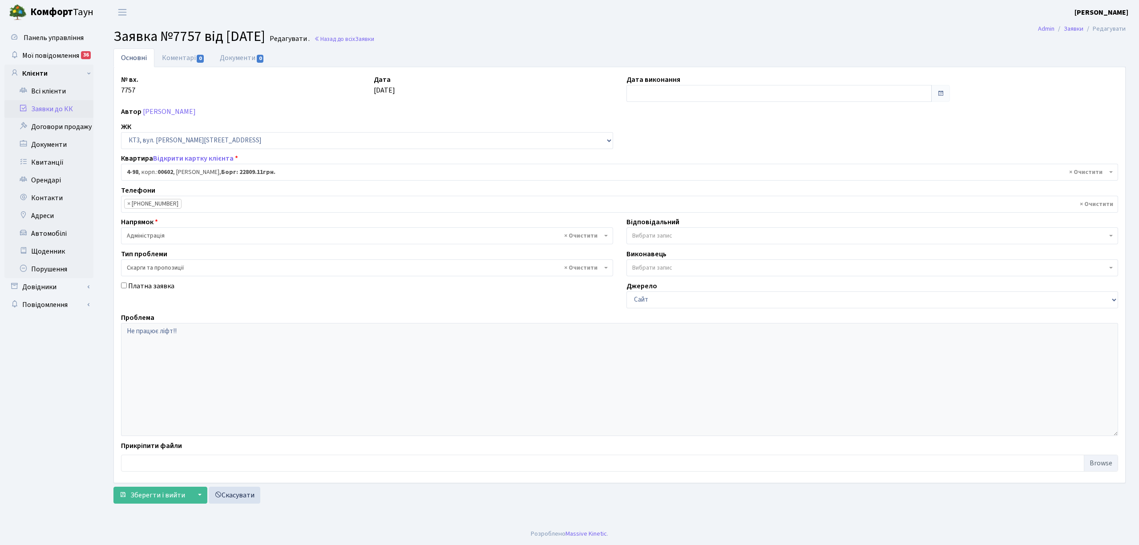
select select "16557"
select select "55"
click at [172, 58] on link "Коментарі 0" at bounding box center [183, 57] width 58 height 18
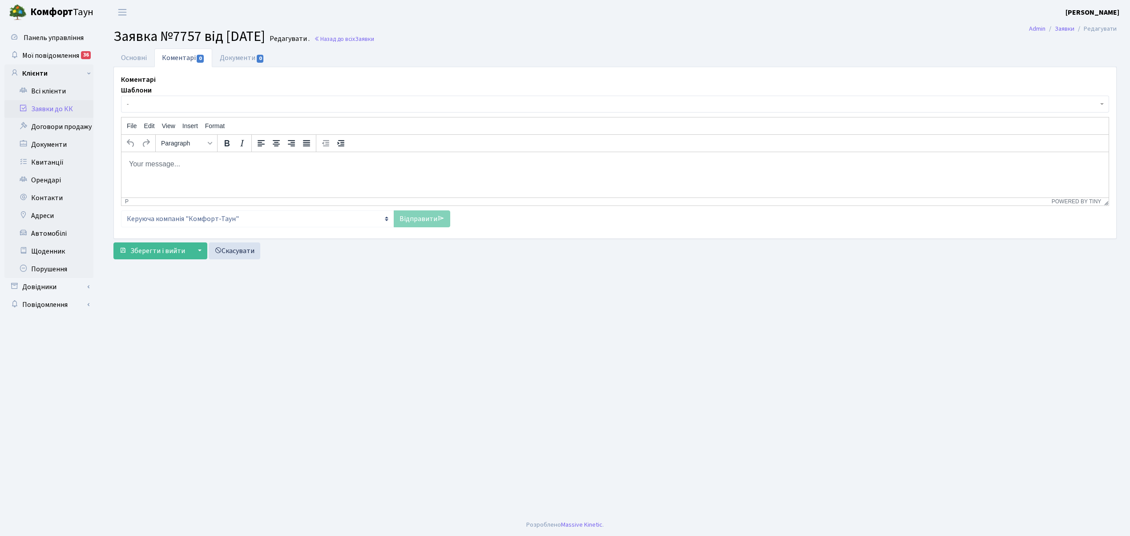
click at [165, 106] on span "-" at bounding box center [612, 104] width 971 height 9
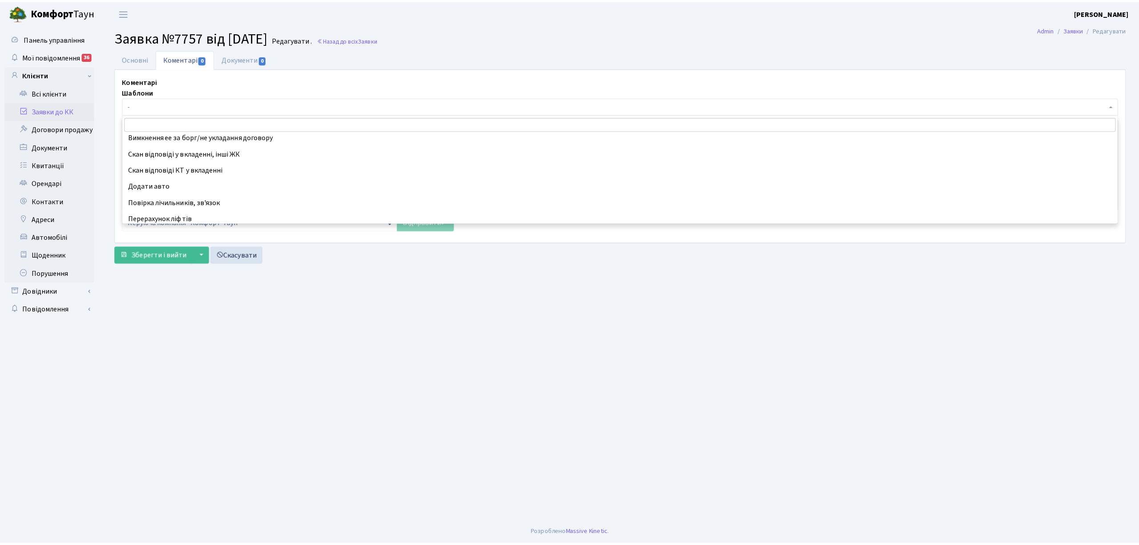
scroll to position [237, 0]
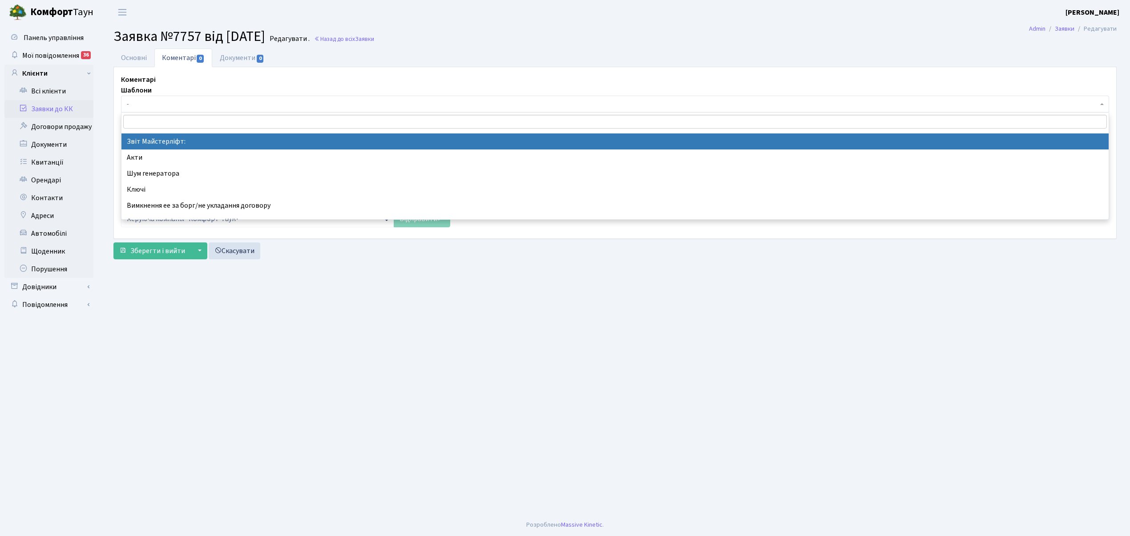
select select "37"
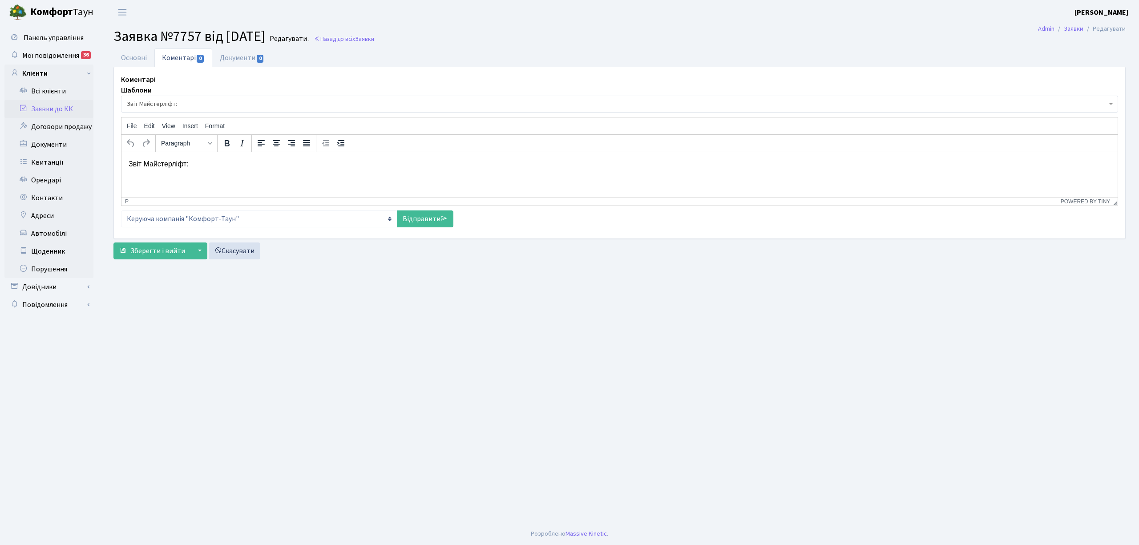
click at [195, 163] on p "Звіт Майстерліфт:" at bounding box center [620, 164] width 982 height 10
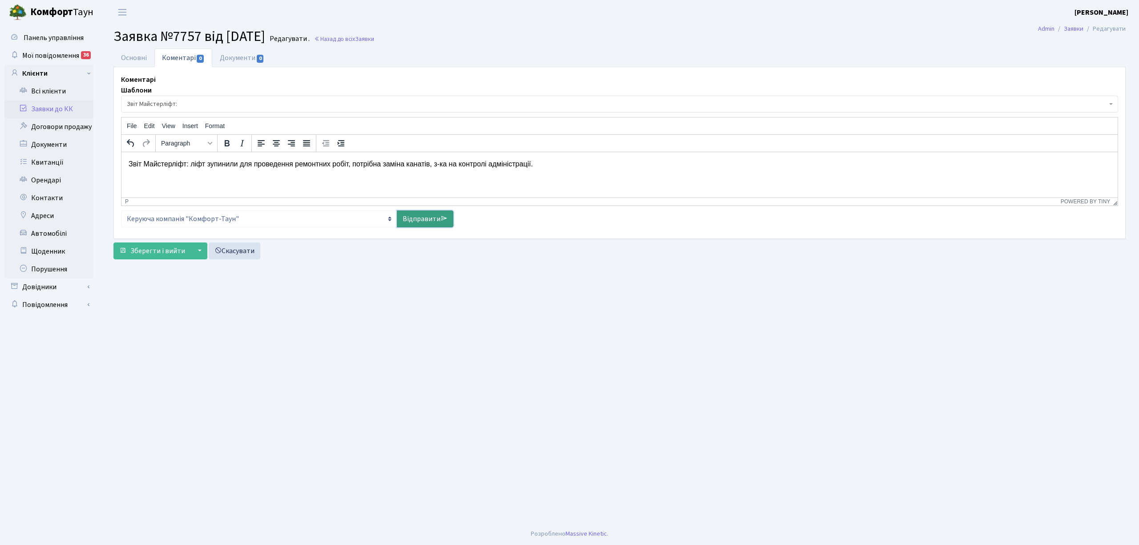
click at [423, 222] on link "Відправити" at bounding box center [425, 218] width 56 height 17
select select
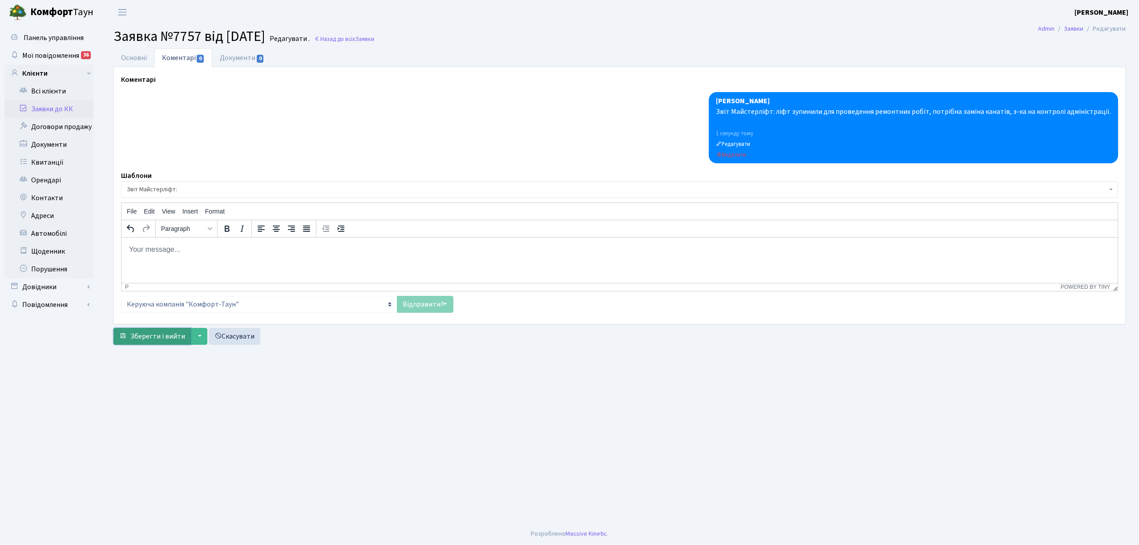
click at [162, 334] on span "Зберегти і вийти" at bounding box center [157, 336] width 55 height 10
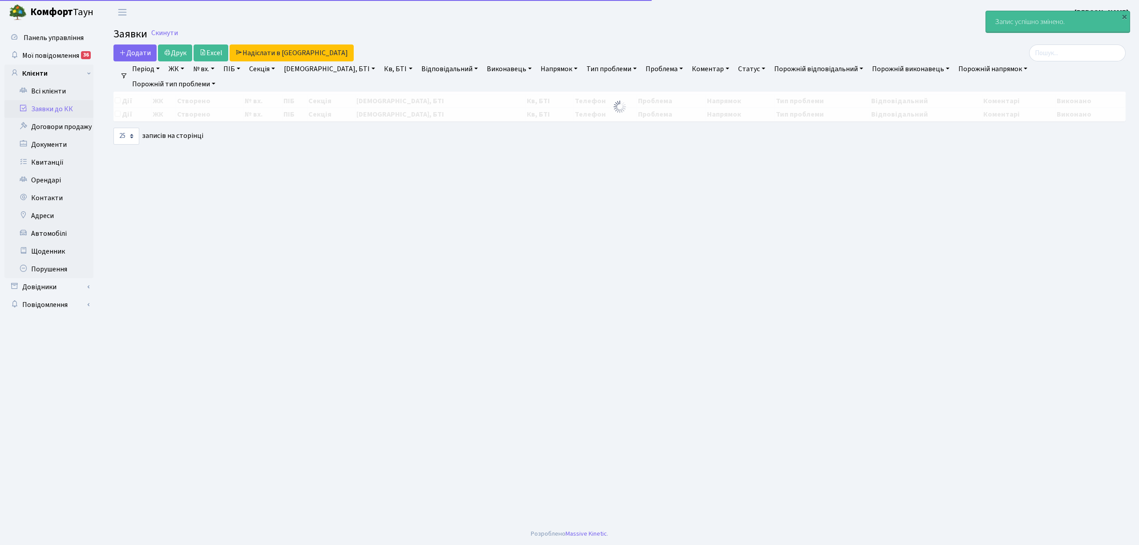
select select "25"
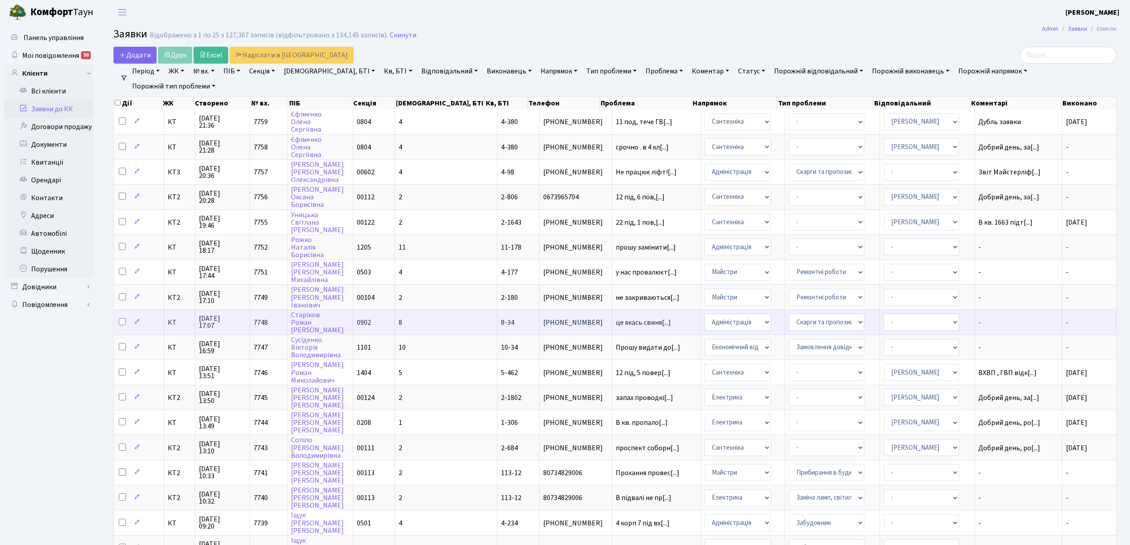
click at [497, 311] on td "8-34" at bounding box center [518, 322] width 42 height 25
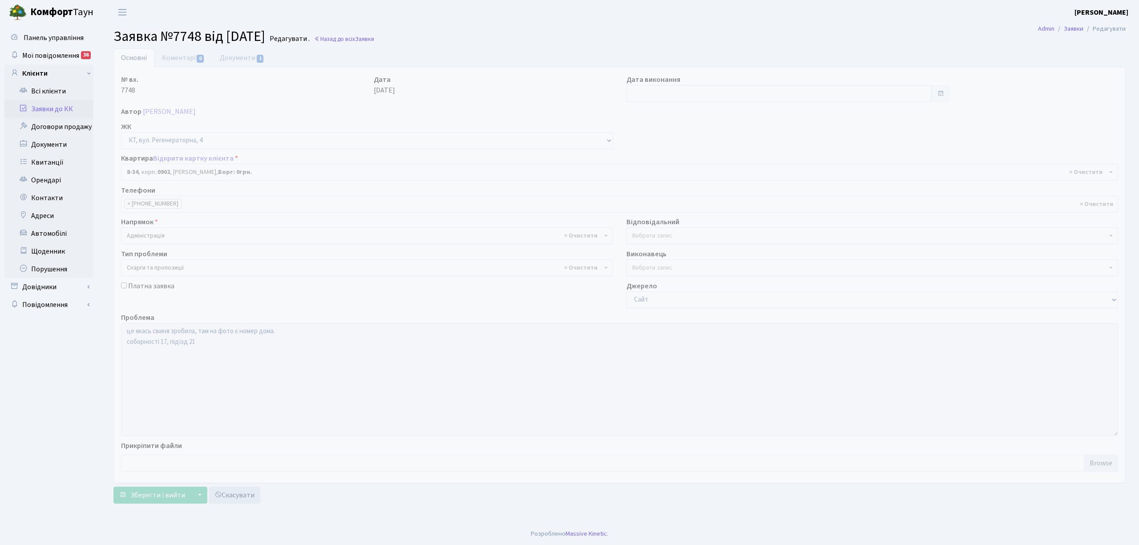
select select "6411"
select select "55"
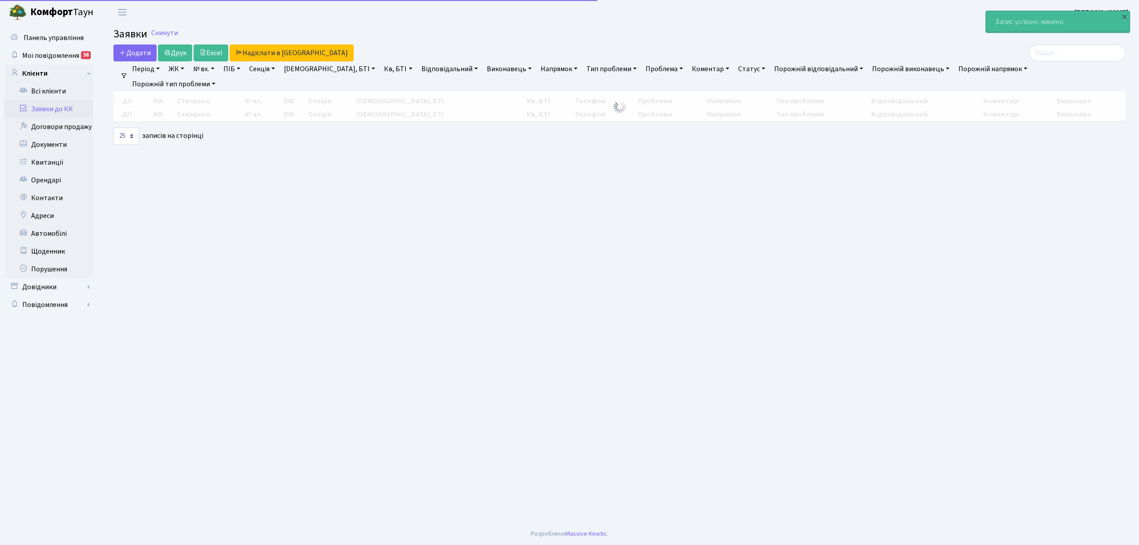
select select "25"
